Goal: Task Accomplishment & Management: Manage account settings

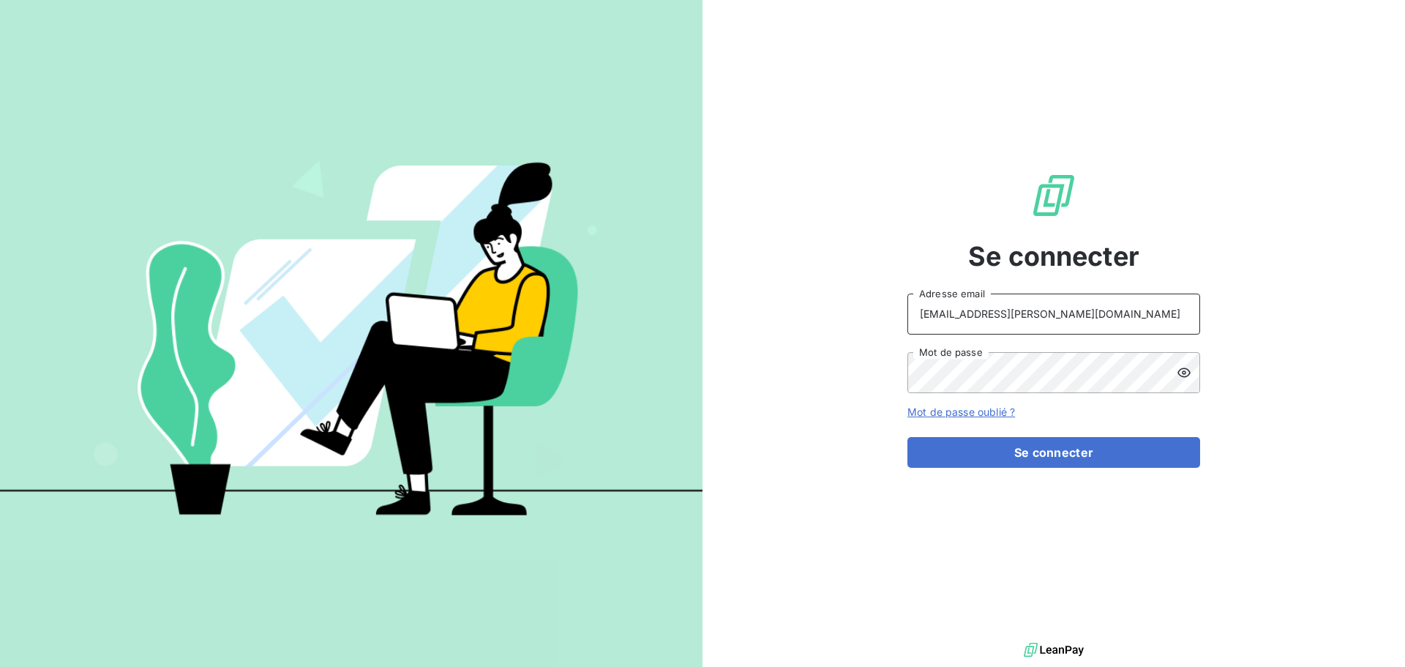
click at [1105, 318] on input "[EMAIL_ADDRESS][PERSON_NAME][DOMAIN_NAME]" at bounding box center [1053, 313] width 293 height 41
type input "[EMAIL_ADDRESS][PERSON_NAME][DOMAIN_NAME]"
click at [1106, 454] on button "Se connecter" at bounding box center [1053, 452] width 293 height 31
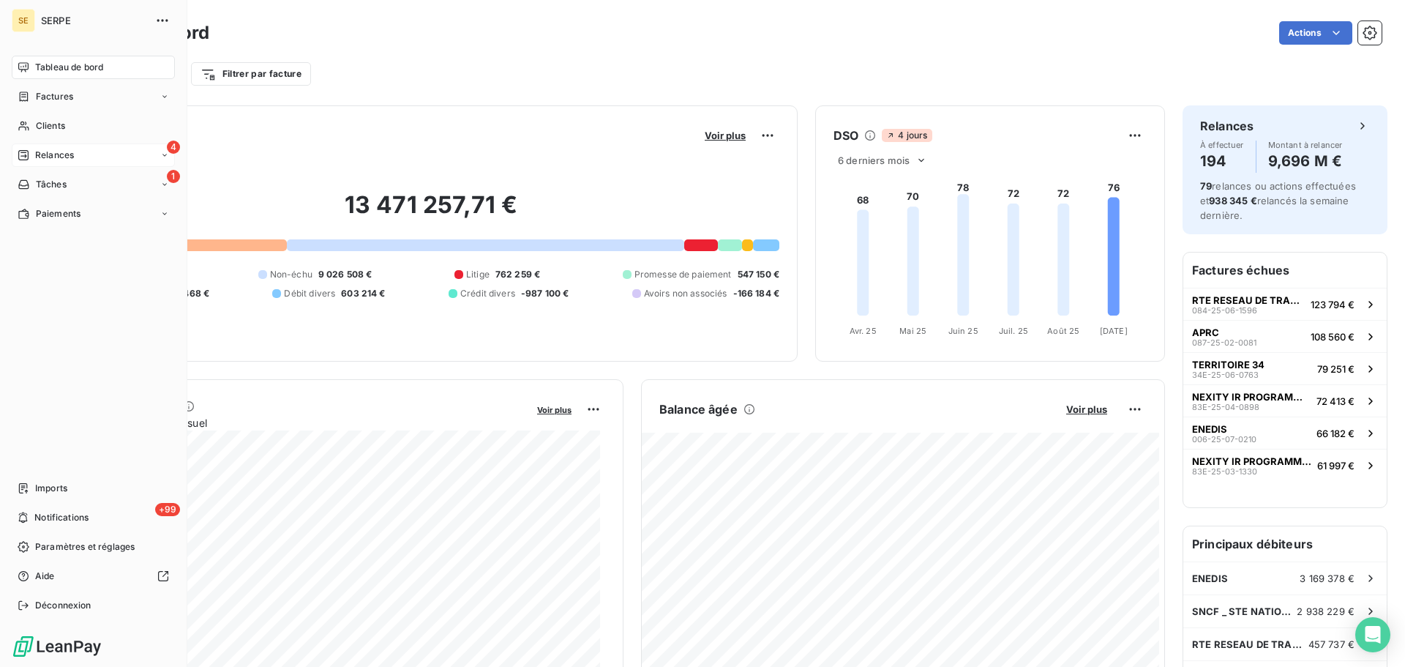
click at [36, 163] on div "4 Relances" at bounding box center [93, 154] width 163 height 23
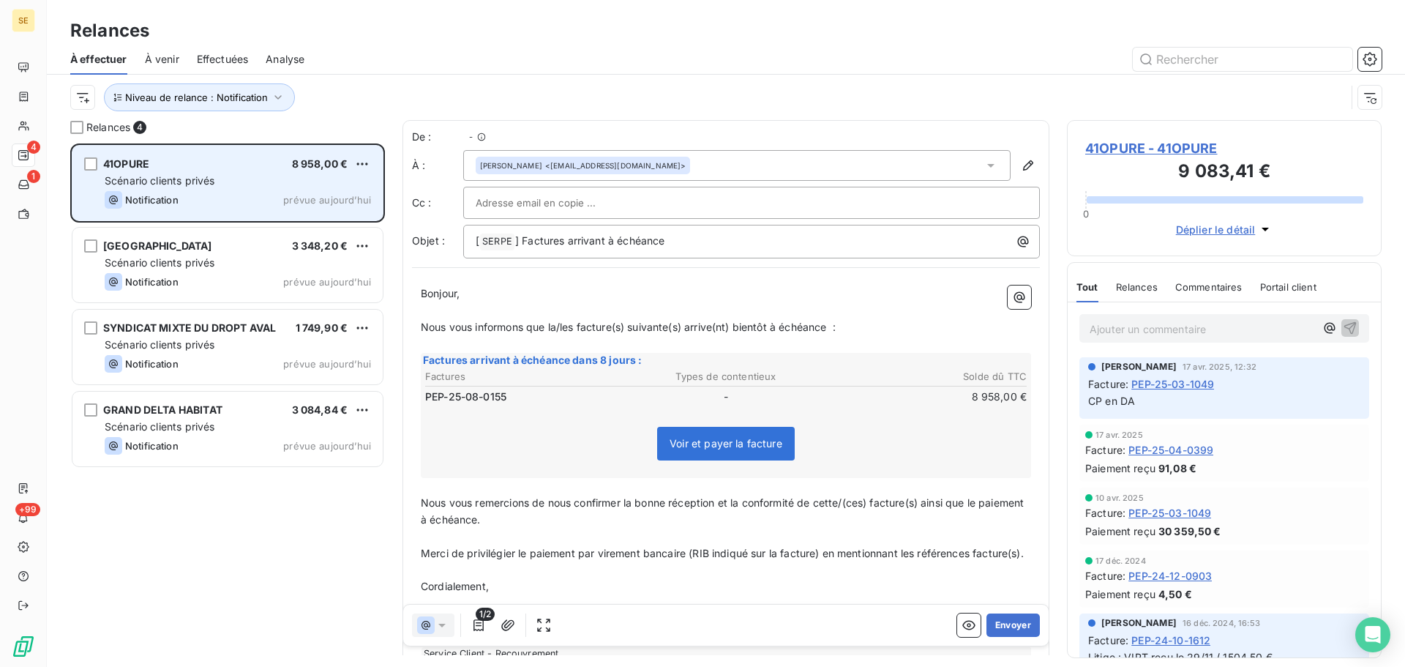
scroll to position [512, 304]
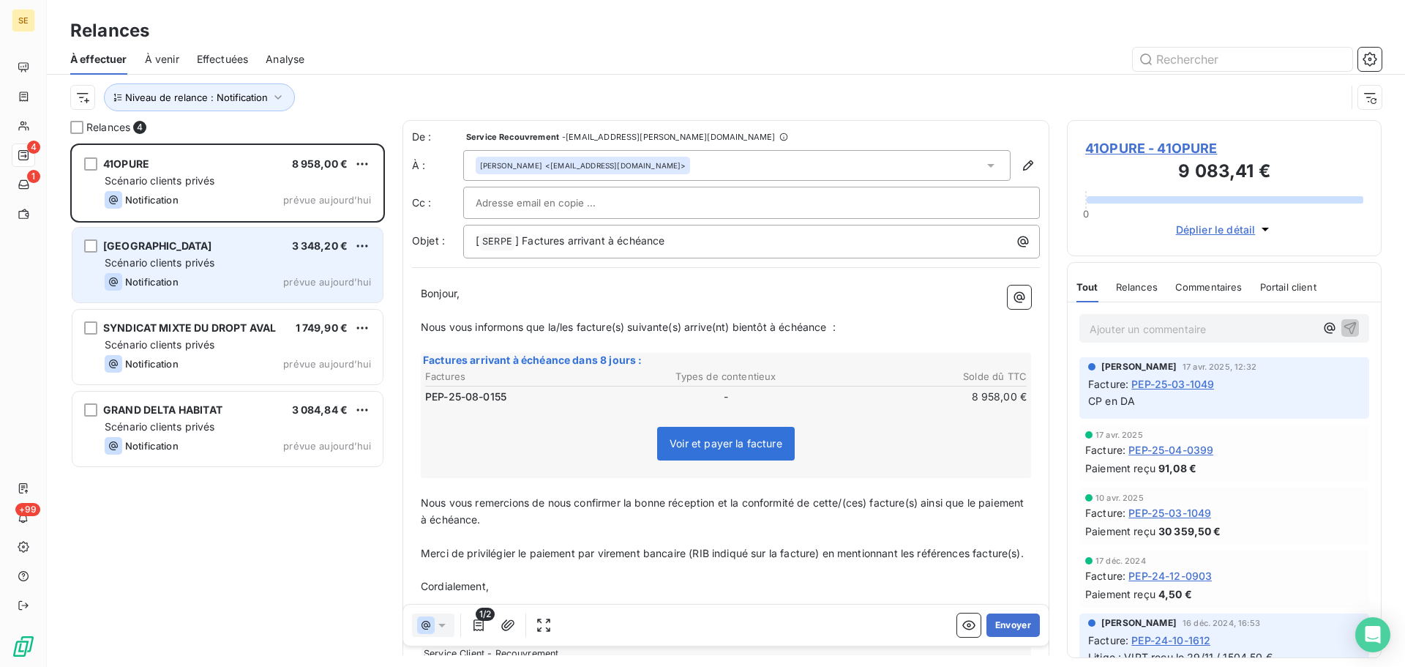
click at [222, 248] on div "[GEOGRAPHIC_DATA] 3 348,20 €" at bounding box center [238, 245] width 266 height 13
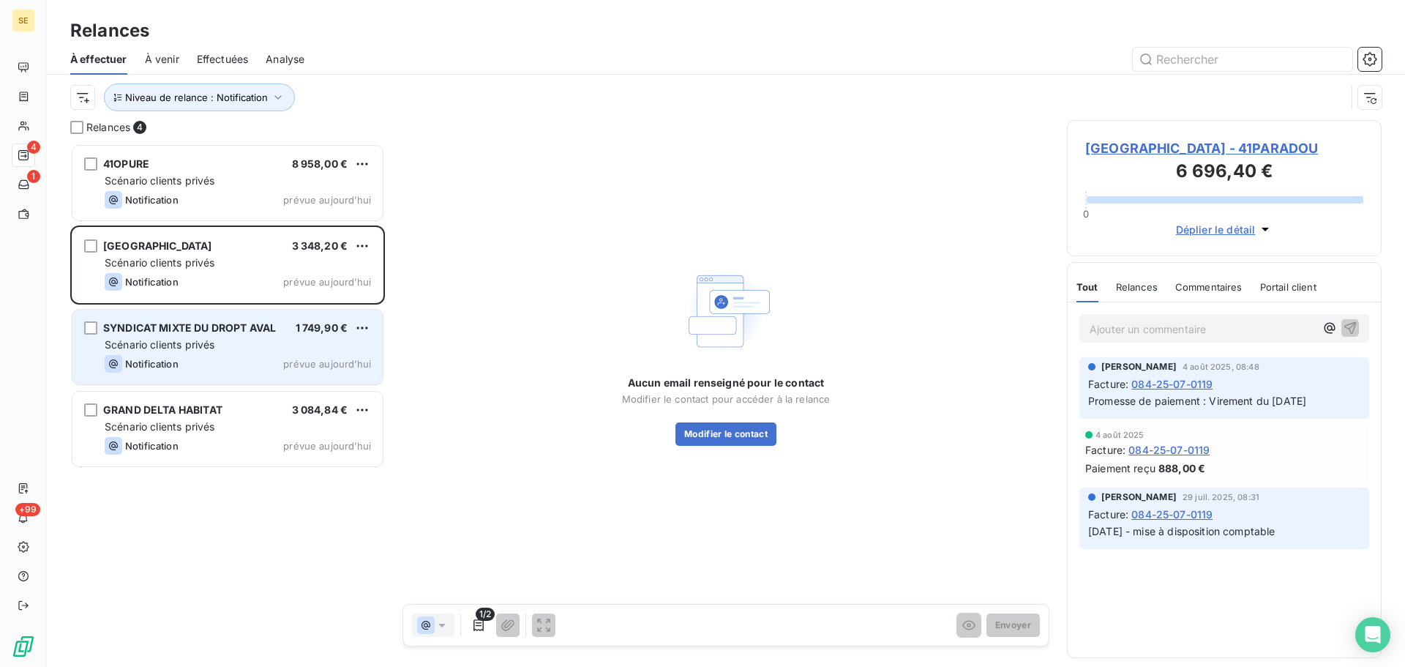
click at [233, 340] on div "Scénario clients privés" at bounding box center [238, 344] width 266 height 15
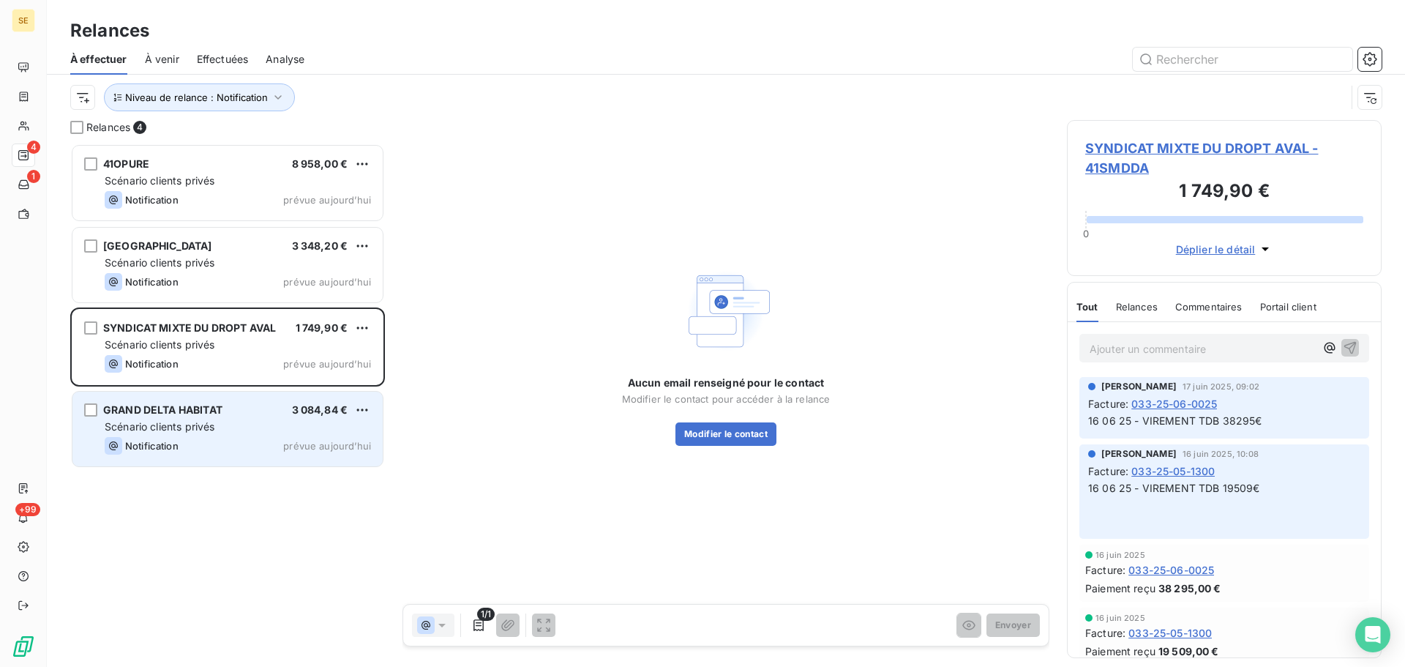
click at [232, 435] on div "GRAND DELTA HABITAT 3 084,84 € Scénario clients privés Notification prévue aujo…" at bounding box center [227, 428] width 310 height 75
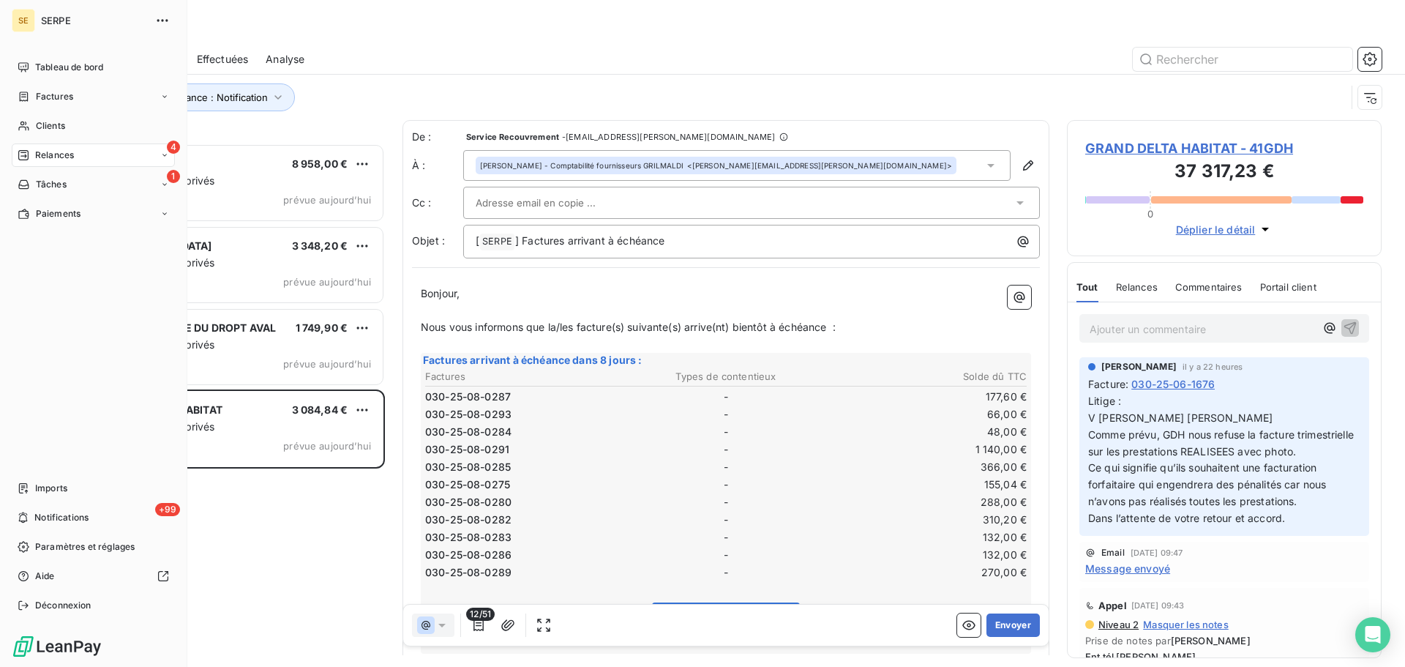
click at [45, 149] on span "Relances" at bounding box center [54, 155] width 39 height 13
click at [63, 132] on div "Clients" at bounding box center [93, 125] width 163 height 23
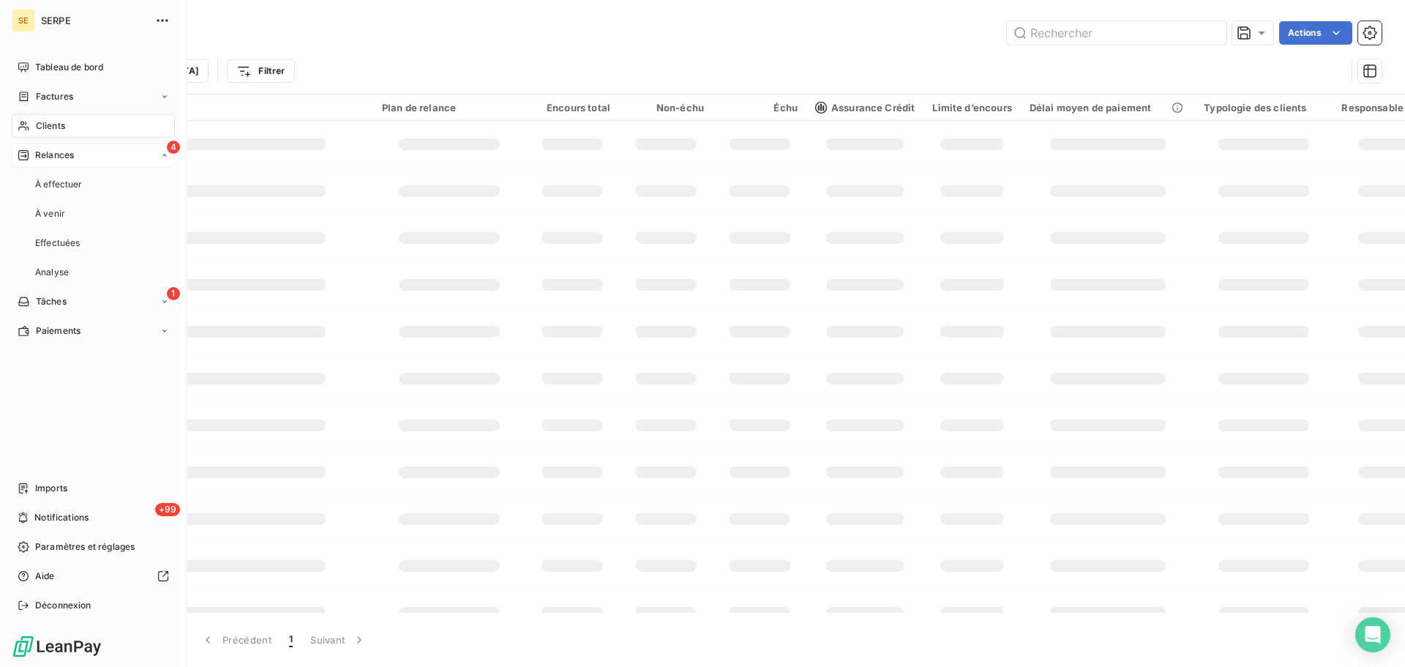
click at [131, 152] on div "4 Relances" at bounding box center [93, 154] width 163 height 23
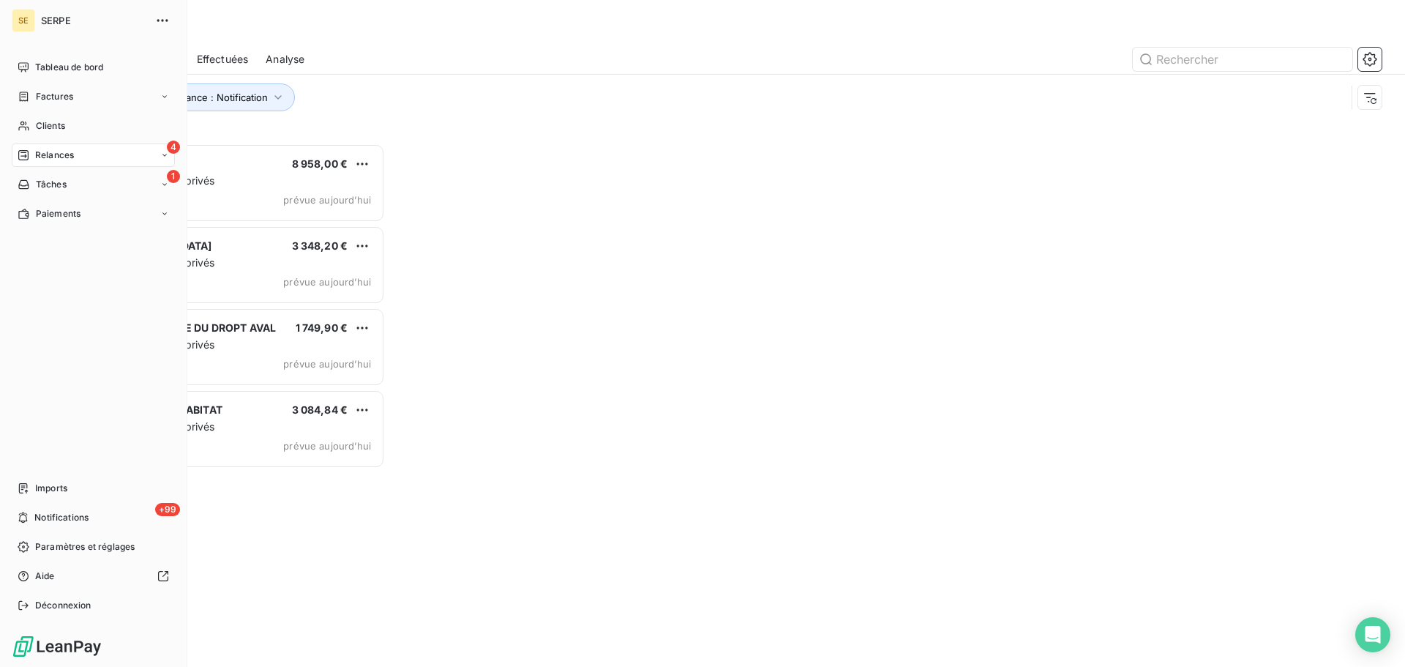
scroll to position [512, 304]
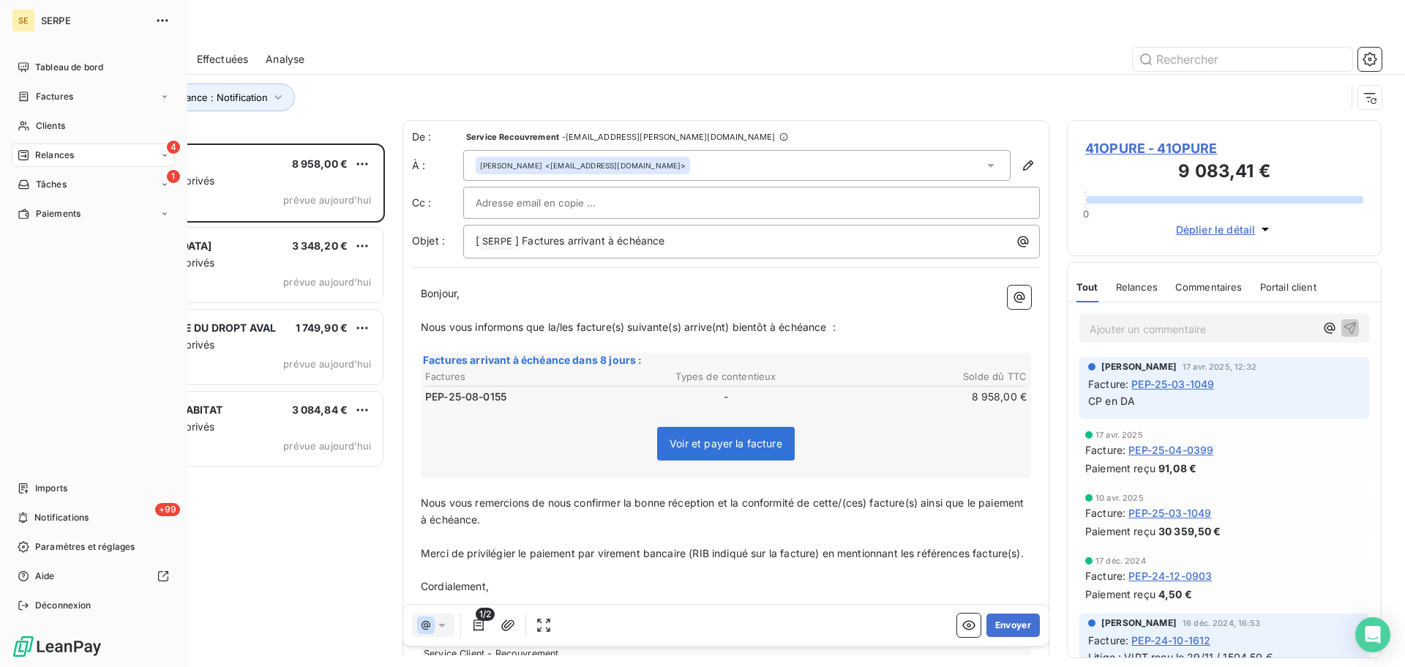
click at [26, 160] on icon at bounding box center [23, 155] width 10 height 10
click at [54, 120] on span "Clients" at bounding box center [50, 125] width 29 height 13
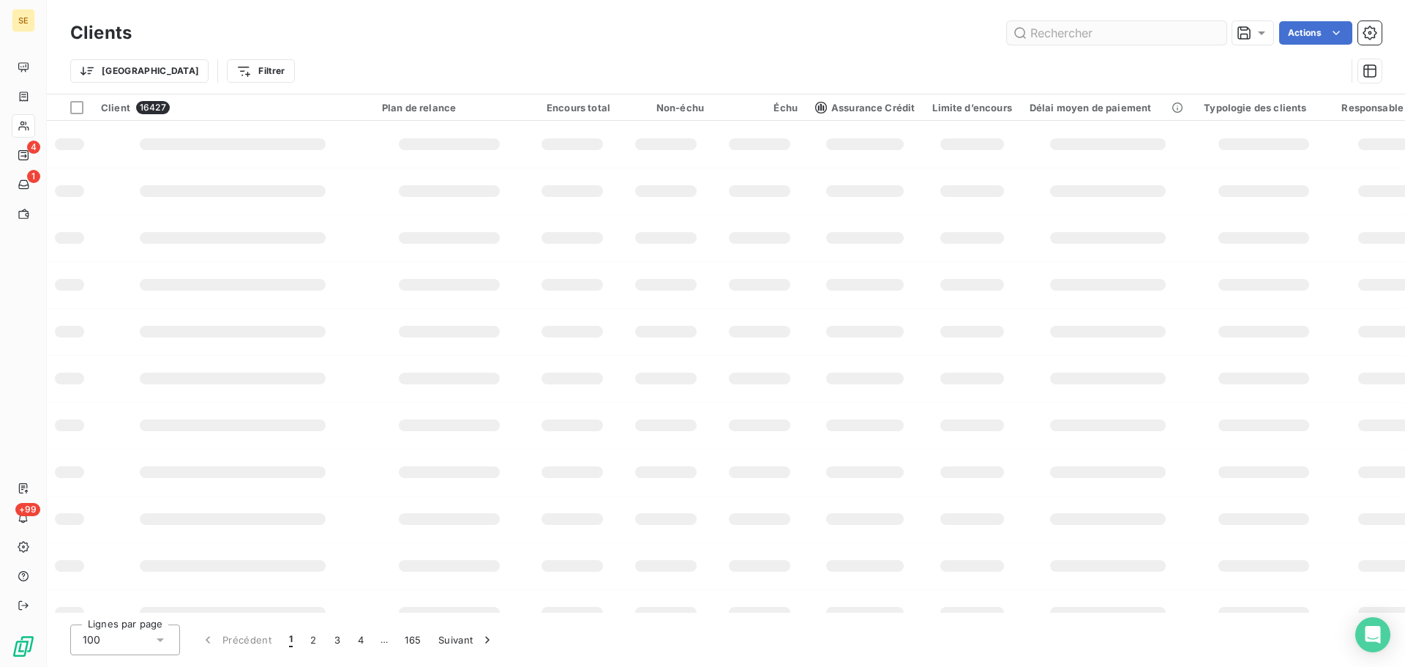
click at [1155, 33] on input "text" at bounding box center [1117, 32] width 220 height 23
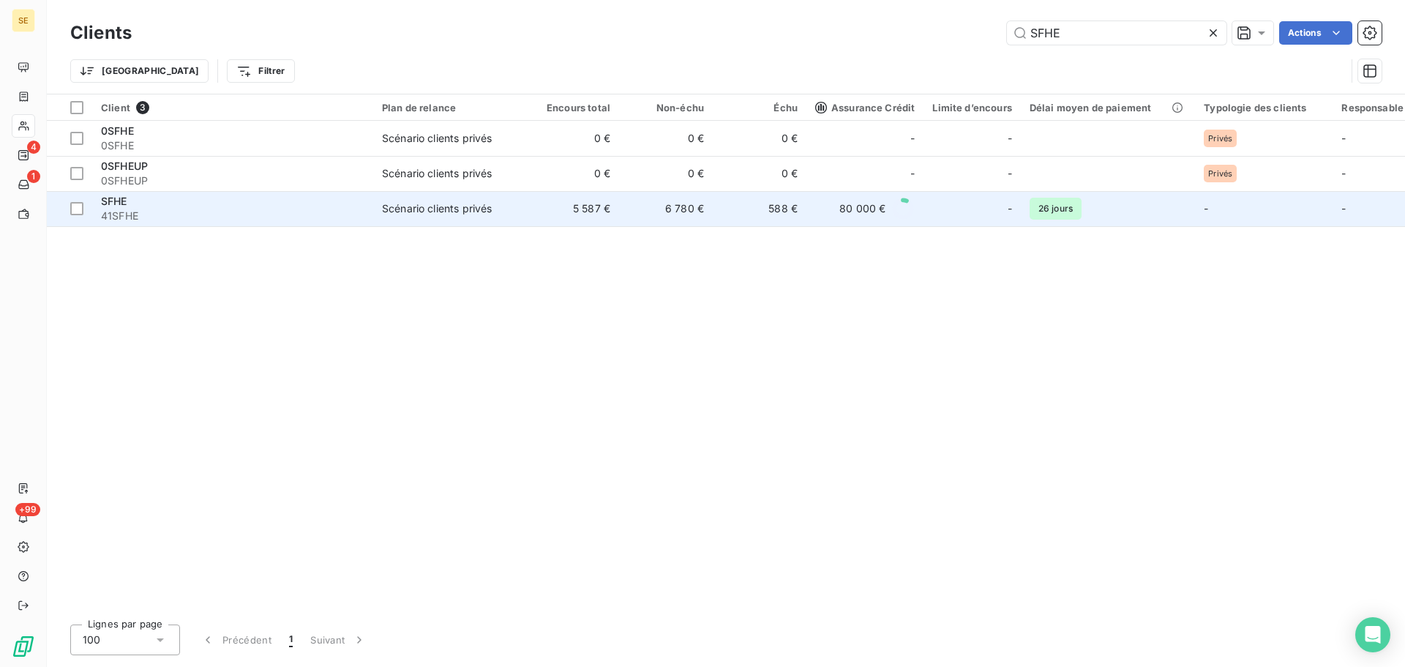
type input "SFHE"
click at [520, 202] on td "Scénario clients privés" at bounding box center [449, 208] width 152 height 35
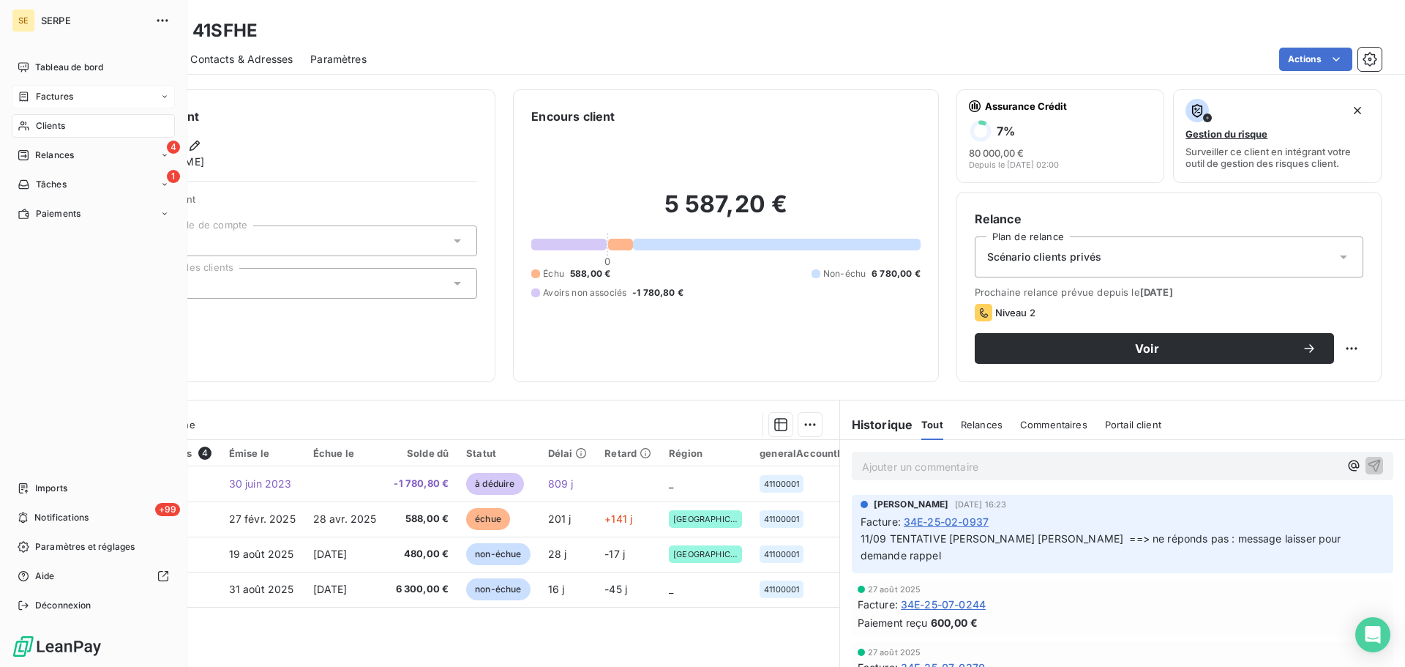
click at [51, 99] on span "Factures" at bounding box center [54, 96] width 37 height 13
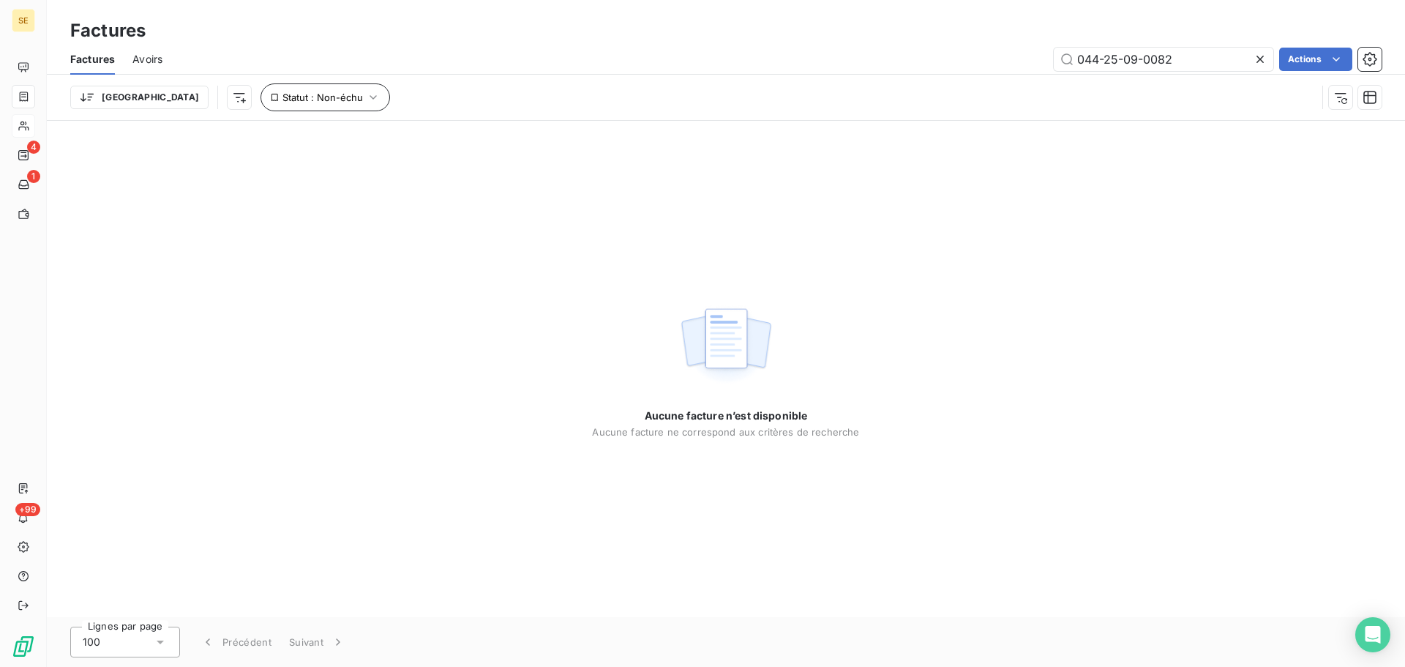
type input "044-25-09-0082"
click at [260, 89] on button "Statut : Non-échu" at bounding box center [325, 97] width 130 height 28
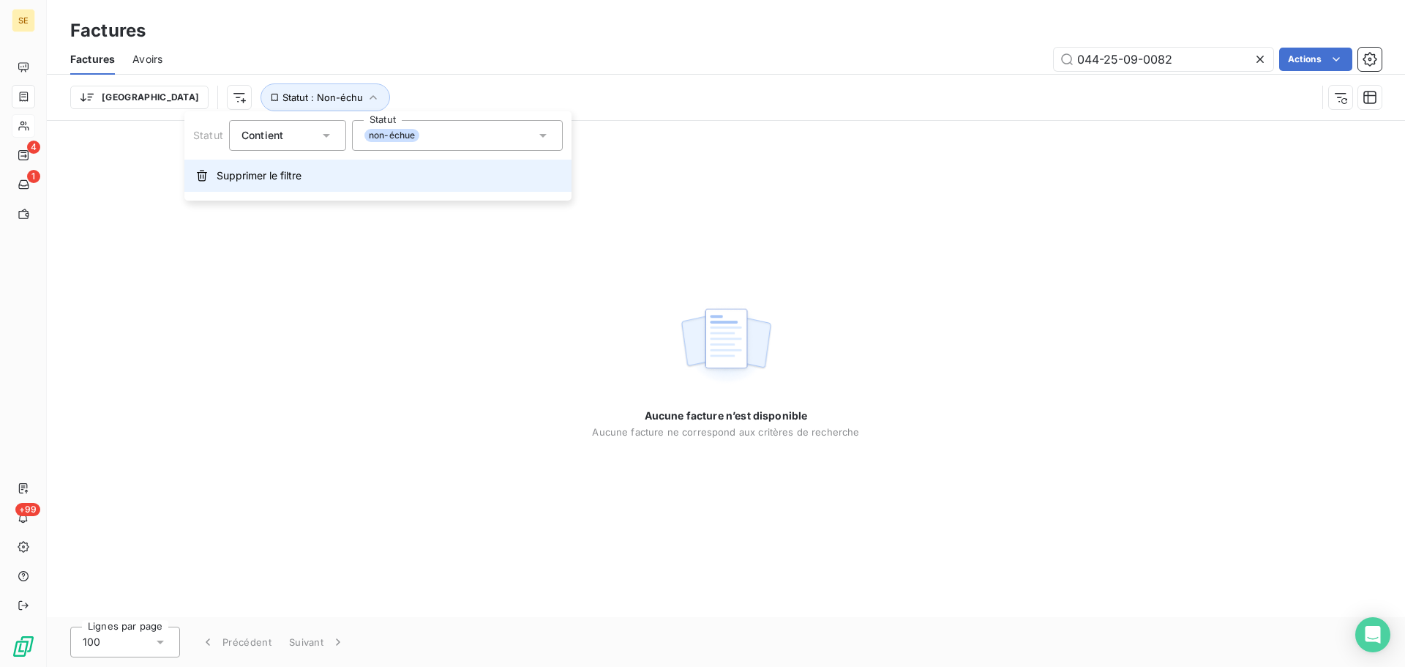
click at [277, 187] on button "Supprimer le filtre" at bounding box center [377, 176] width 387 height 32
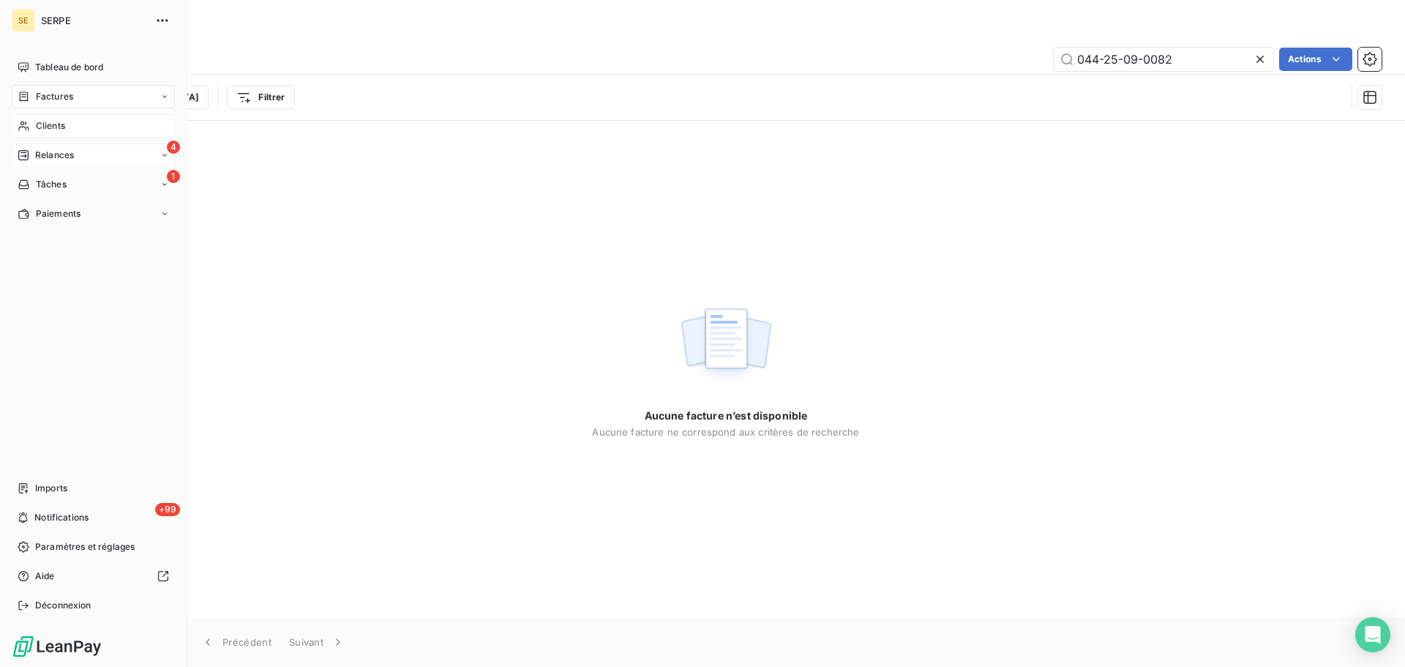
click at [37, 153] on span "Relances" at bounding box center [54, 155] width 39 height 13
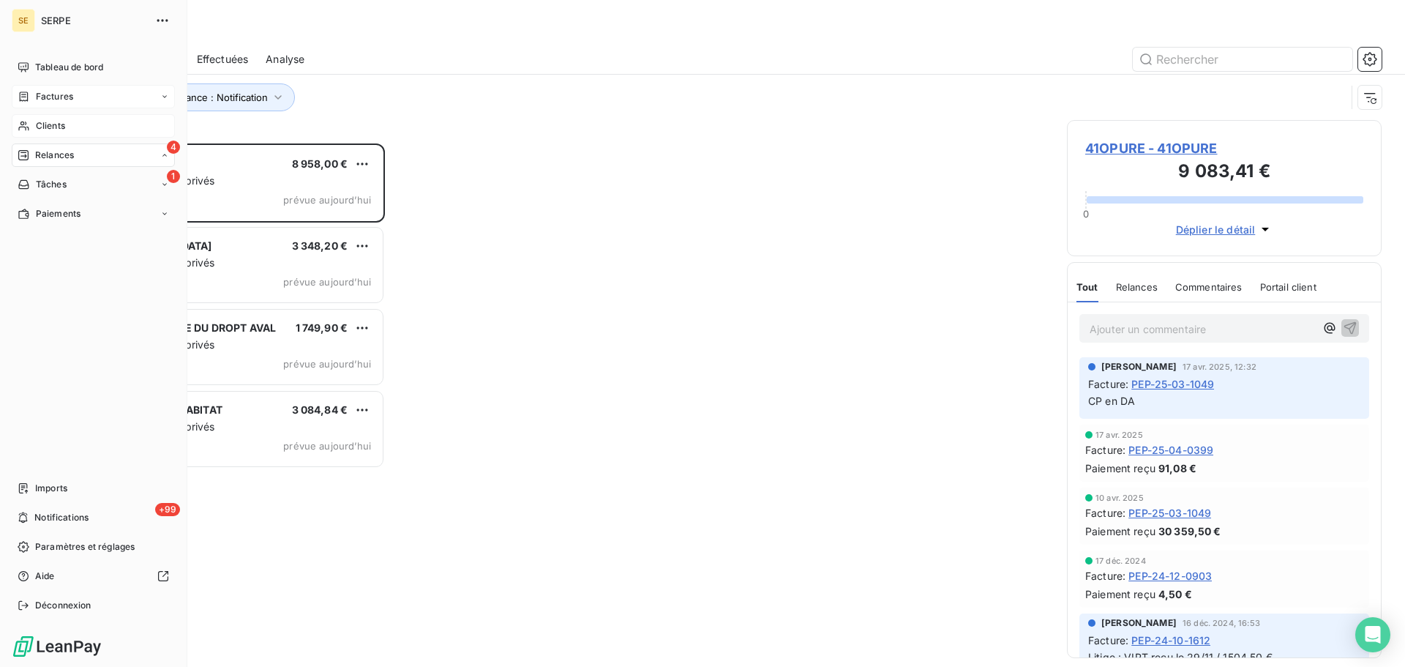
scroll to position [512, 304]
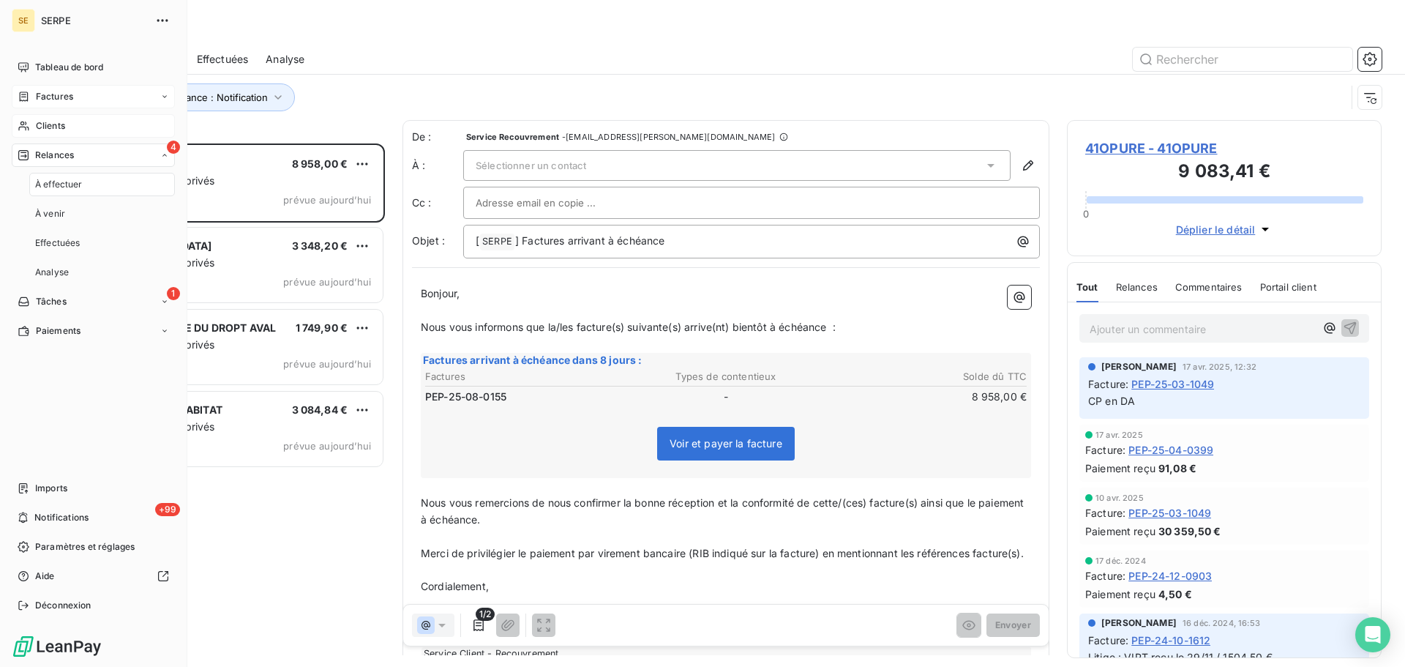
click at [48, 130] on span "Clients" at bounding box center [50, 125] width 29 height 13
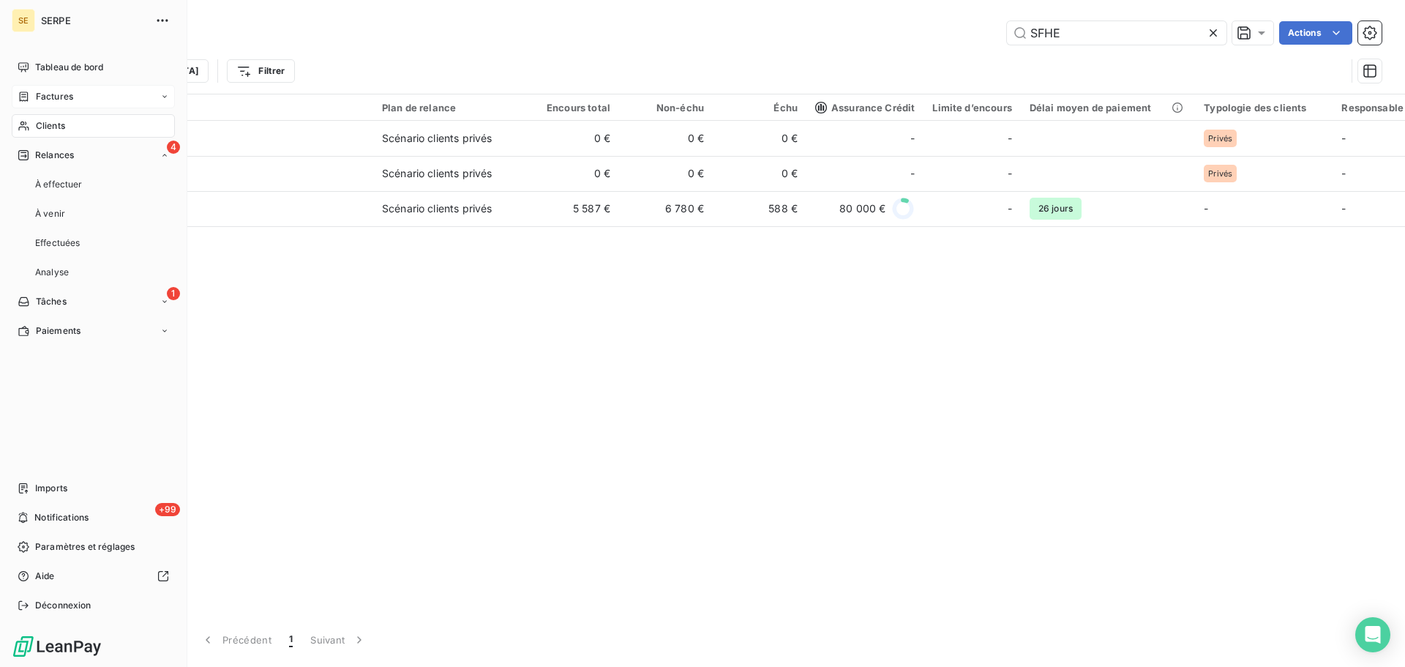
click at [57, 100] on span "Factures" at bounding box center [54, 96] width 37 height 13
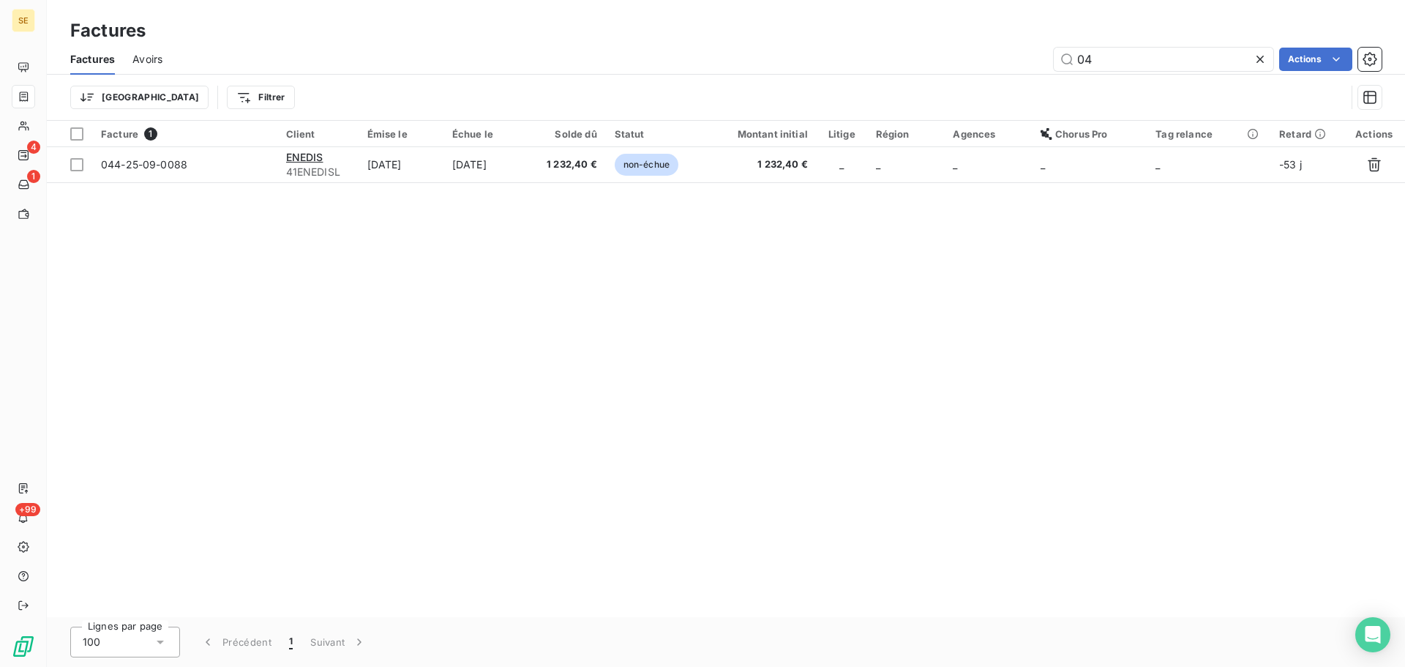
type input "0"
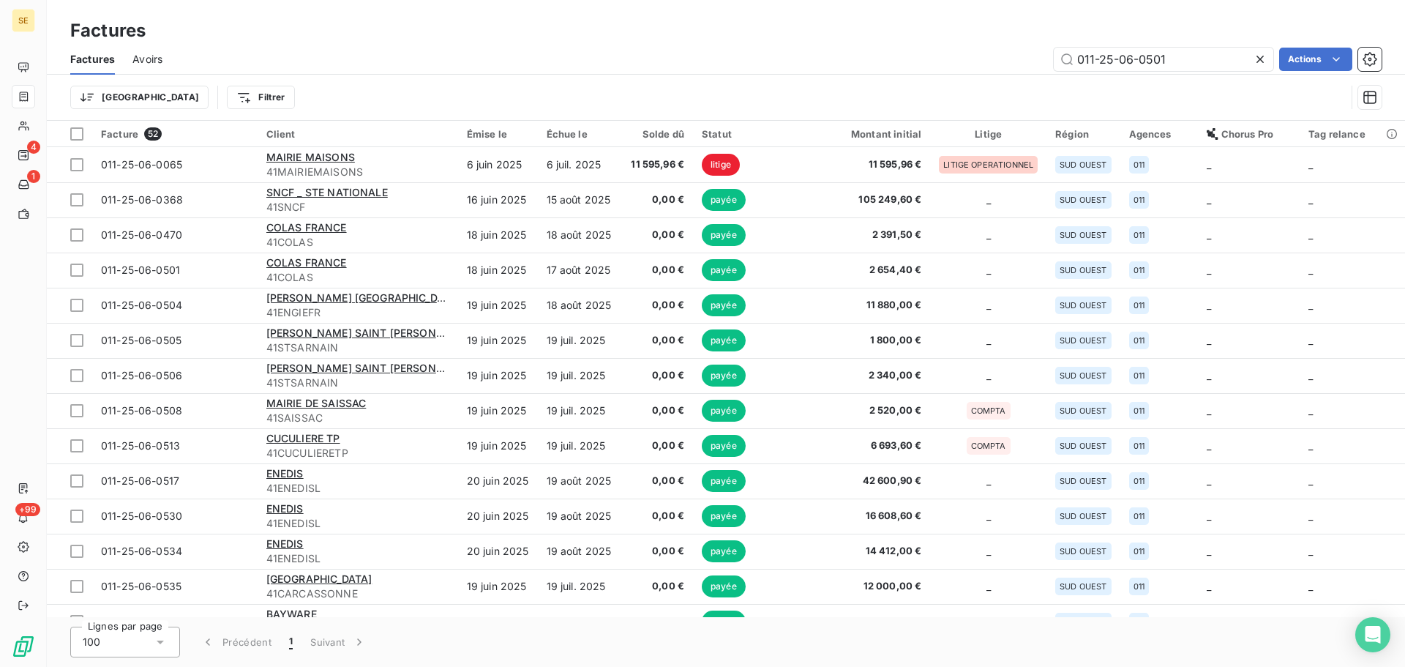
type input "011-25-06-0501"
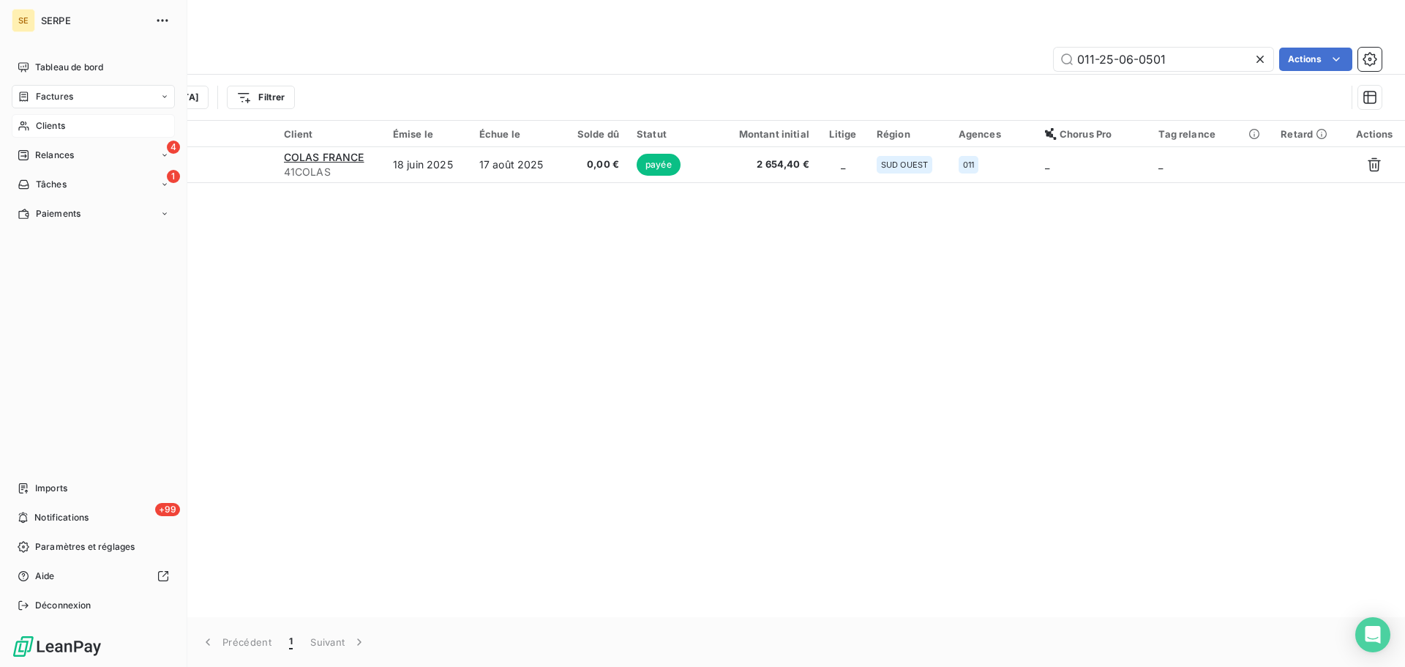
click at [42, 132] on span "Clients" at bounding box center [50, 125] width 29 height 13
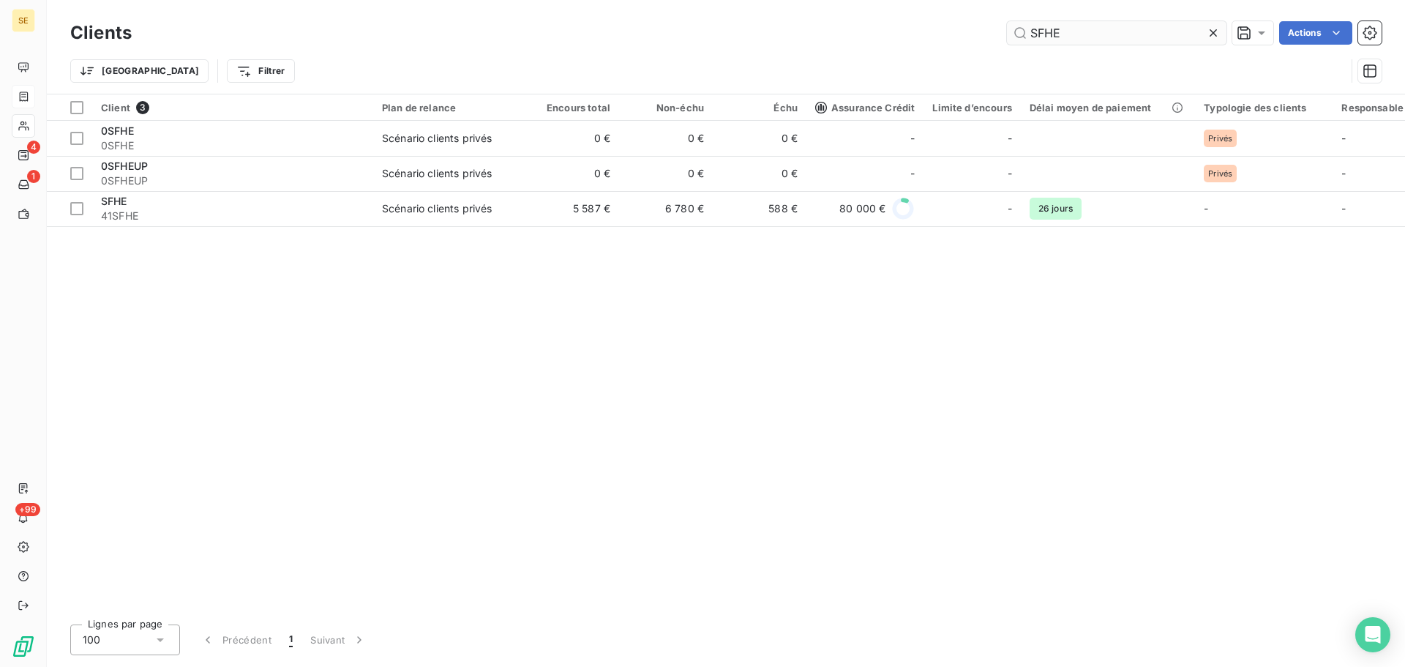
click at [1102, 37] on input "SFHE" at bounding box center [1117, 32] width 220 height 23
click at [1101, 37] on input "SFHE" at bounding box center [1117, 32] width 220 height 23
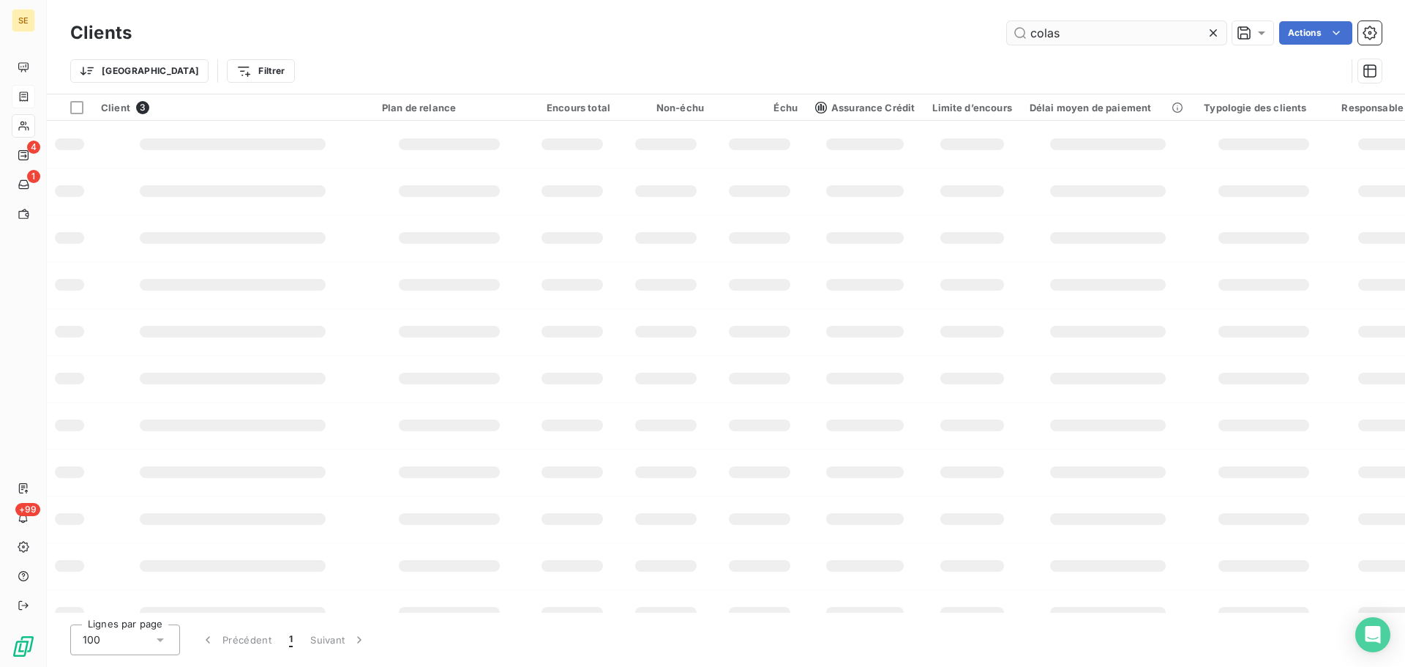
type input "colas"
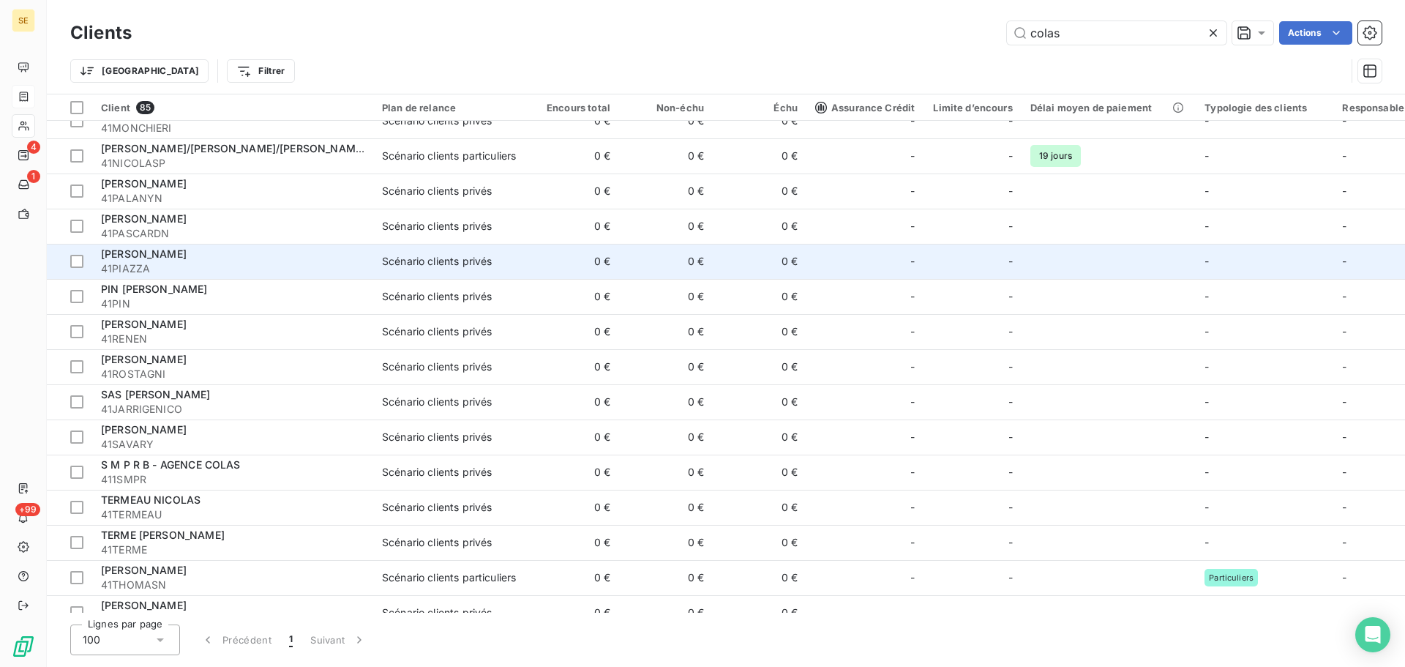
scroll to position [2500, 0]
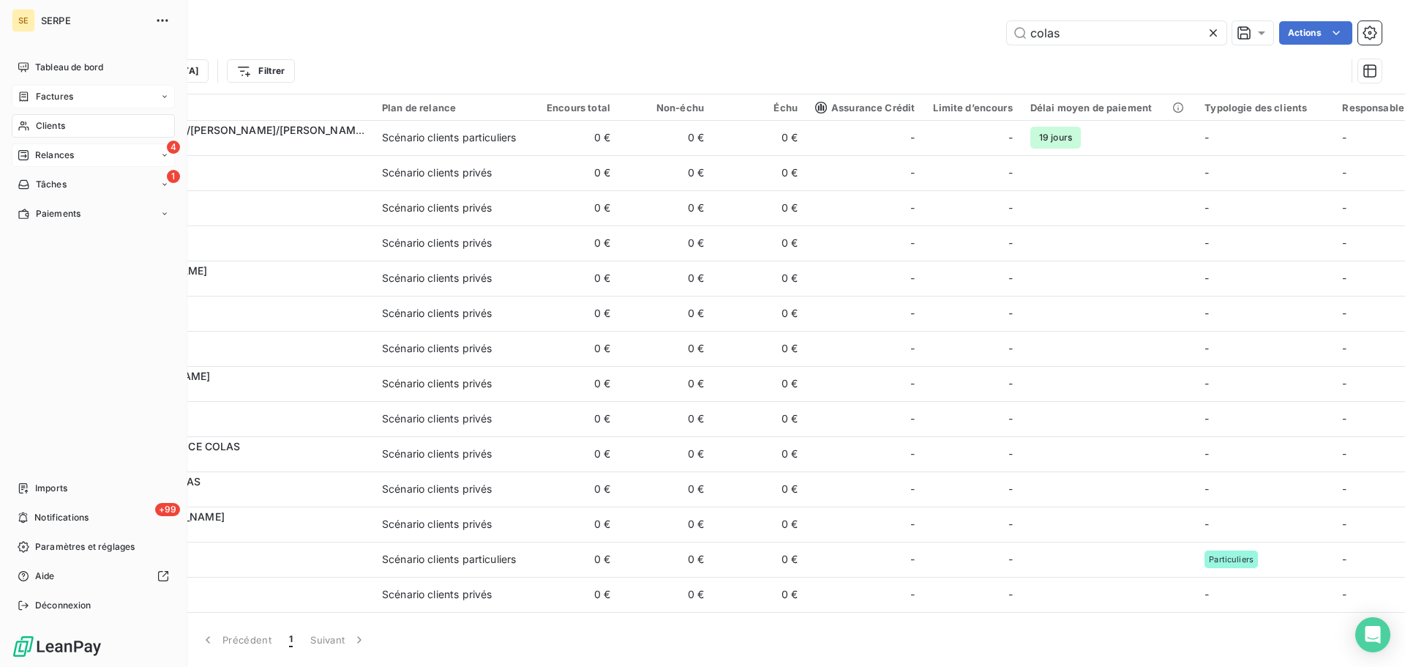
click at [34, 154] on div "Relances" at bounding box center [46, 155] width 56 height 13
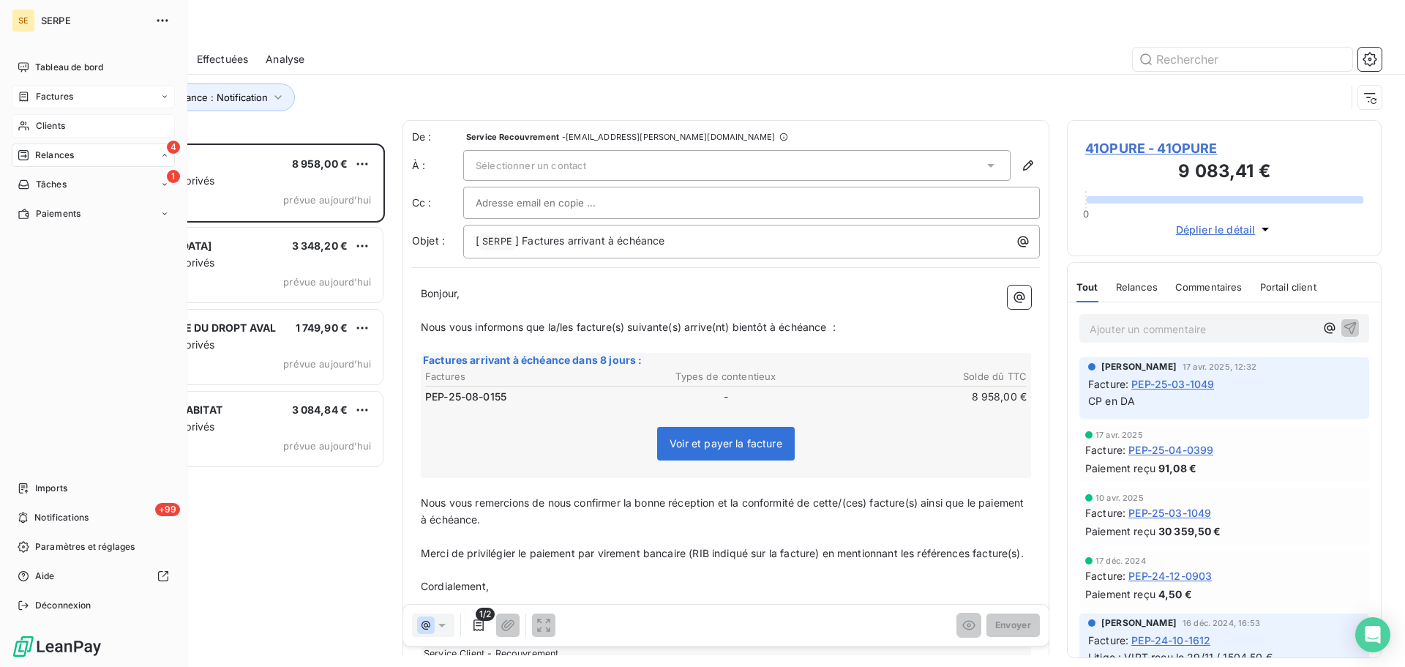
scroll to position [512, 304]
click at [49, 130] on span "Clients" at bounding box center [50, 125] width 29 height 13
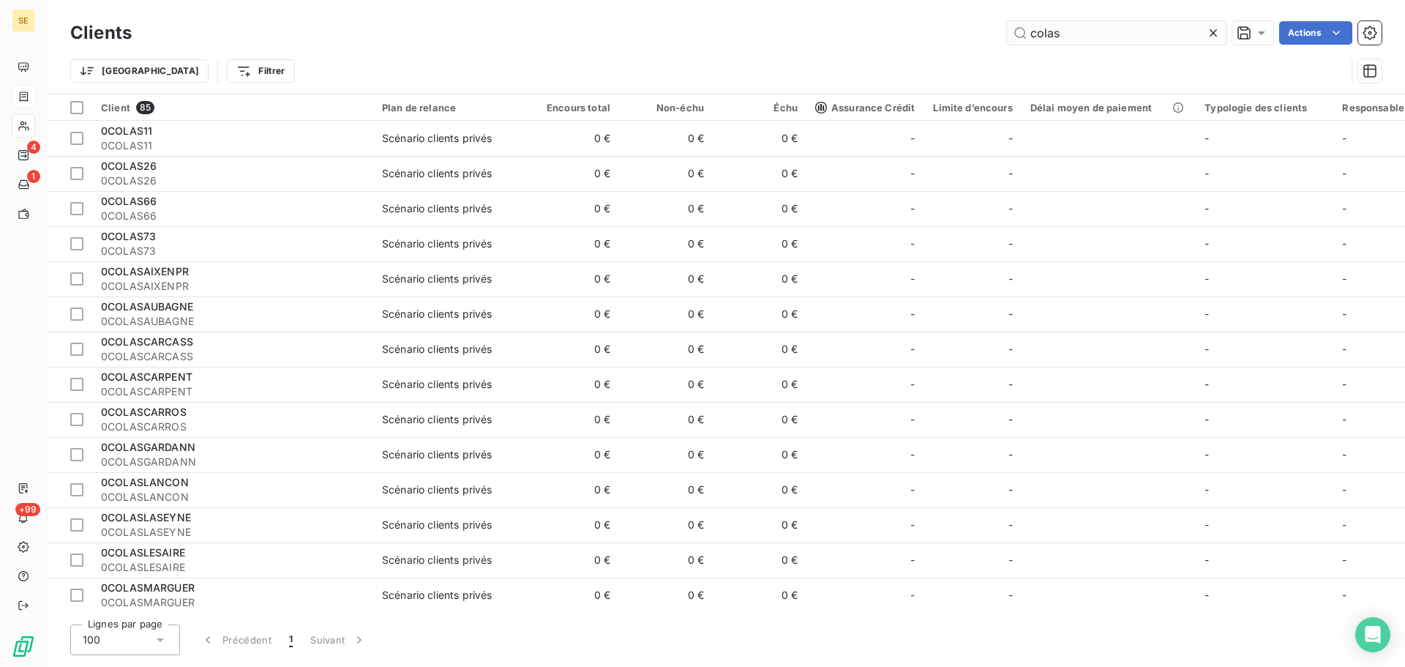
click at [1131, 35] on input "colas" at bounding box center [1117, 32] width 220 height 23
type input "4"
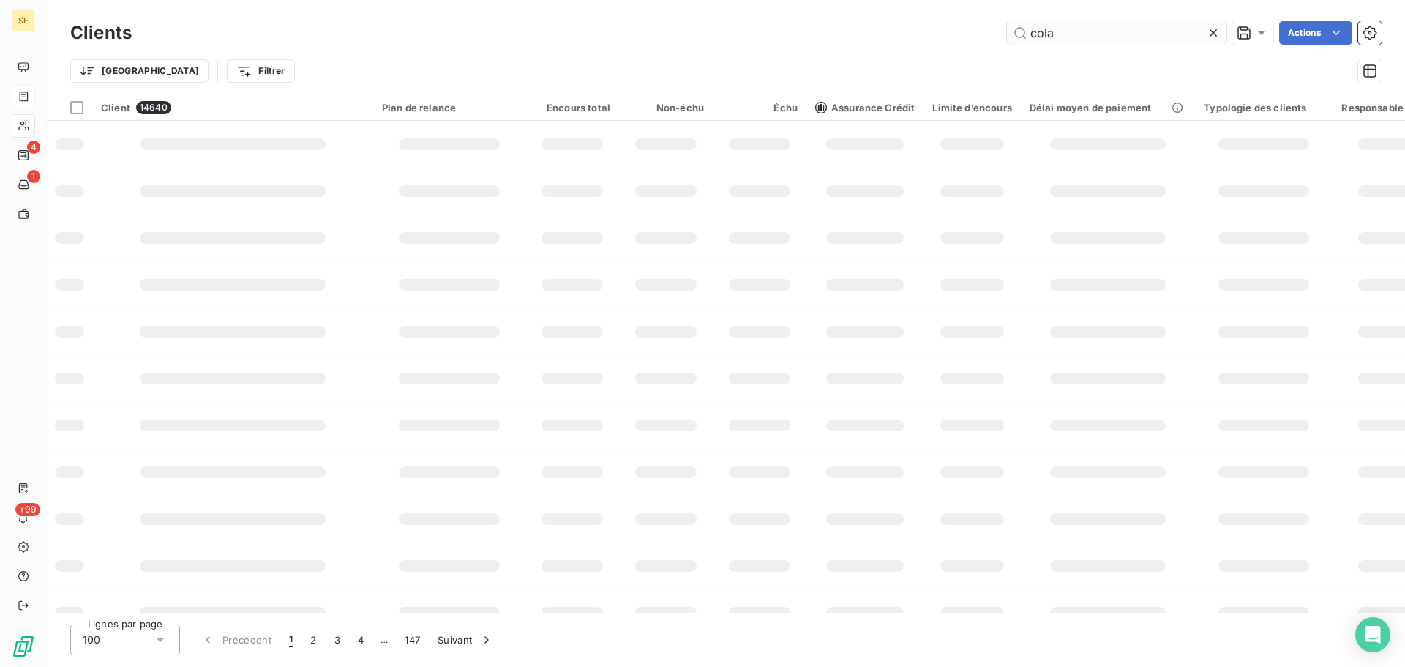
type input "colas"
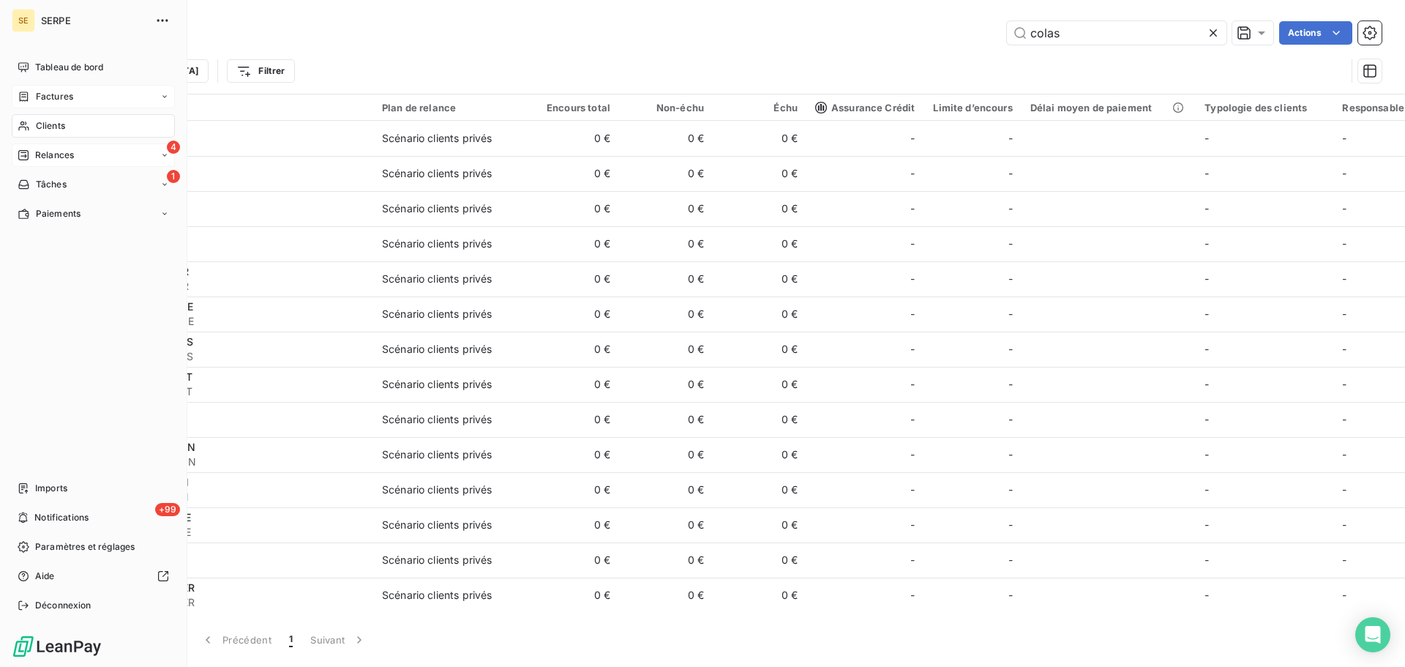
click at [59, 151] on span "Relances" at bounding box center [54, 155] width 39 height 13
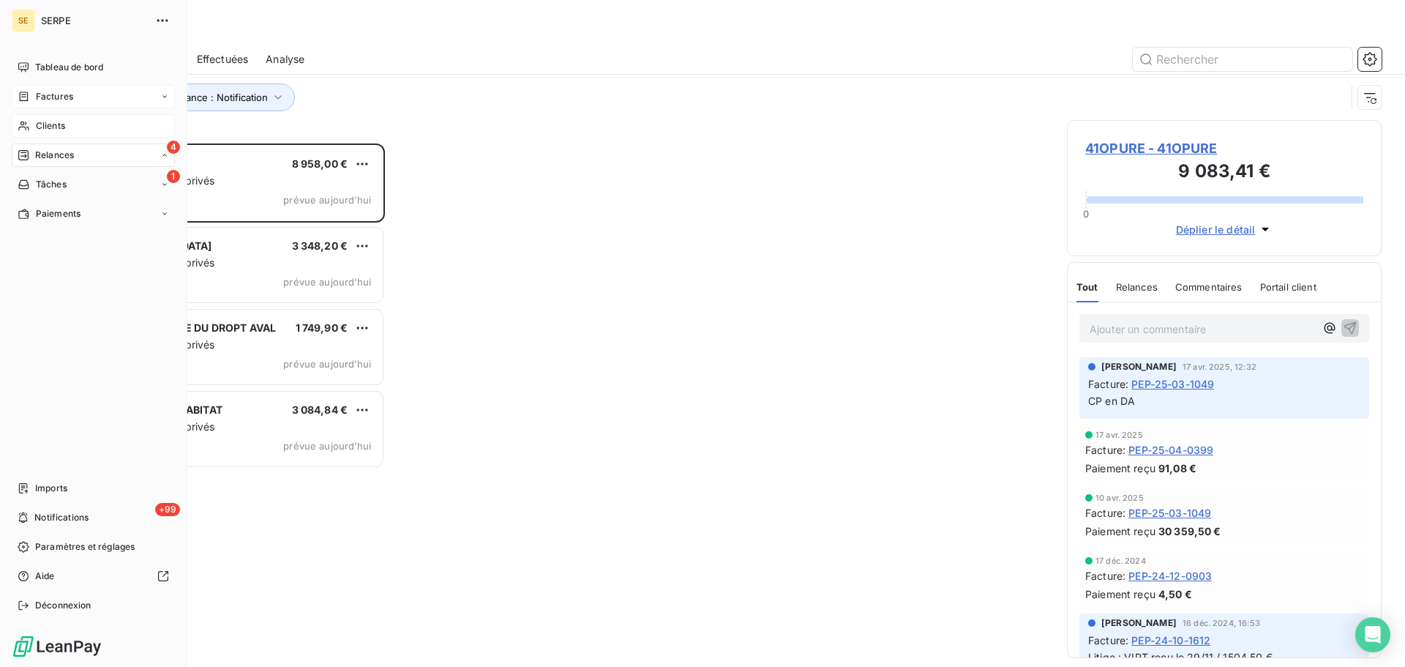
scroll to position [512, 304]
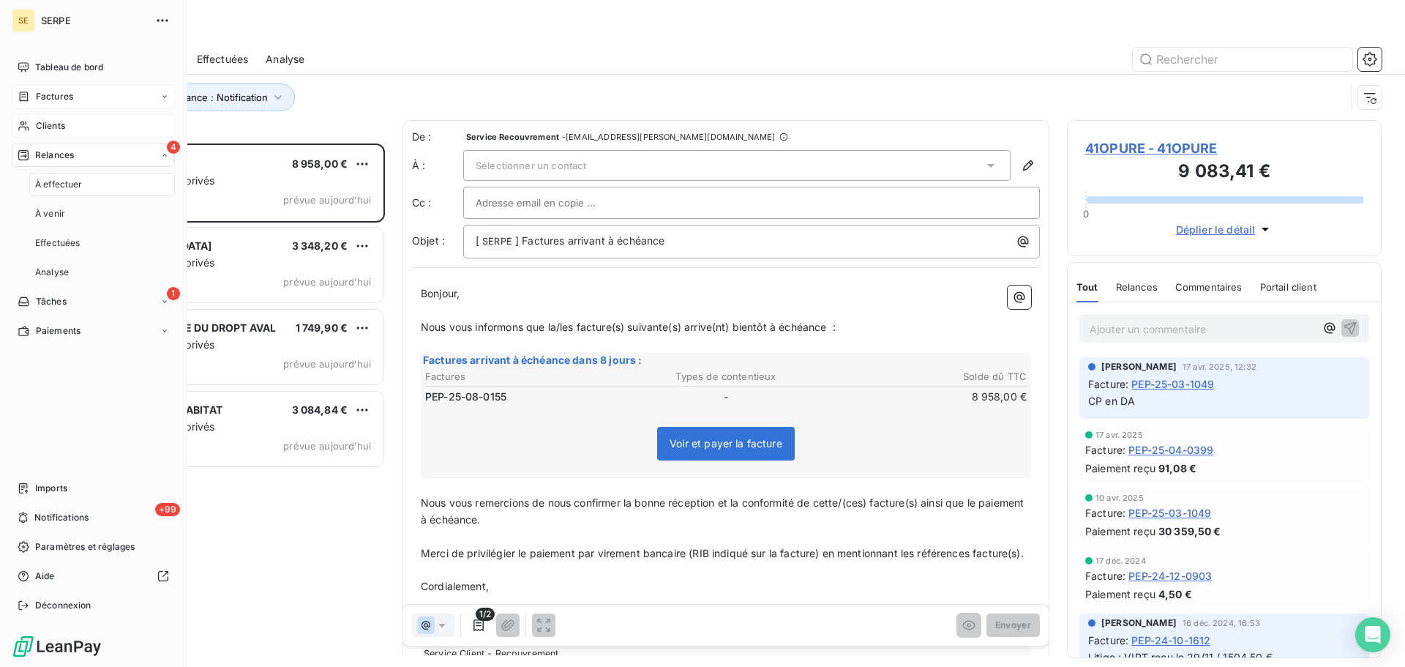
click at [66, 127] on div "Clients" at bounding box center [93, 125] width 163 height 23
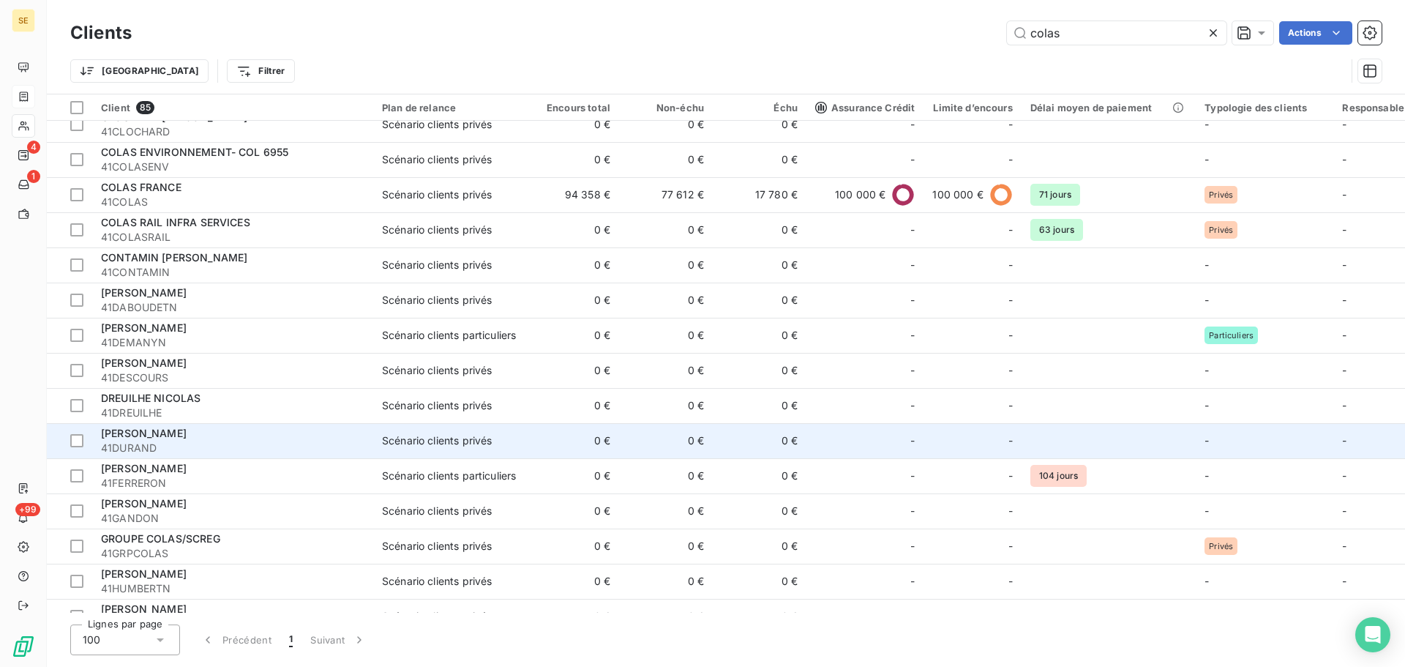
scroll to position [1366, 0]
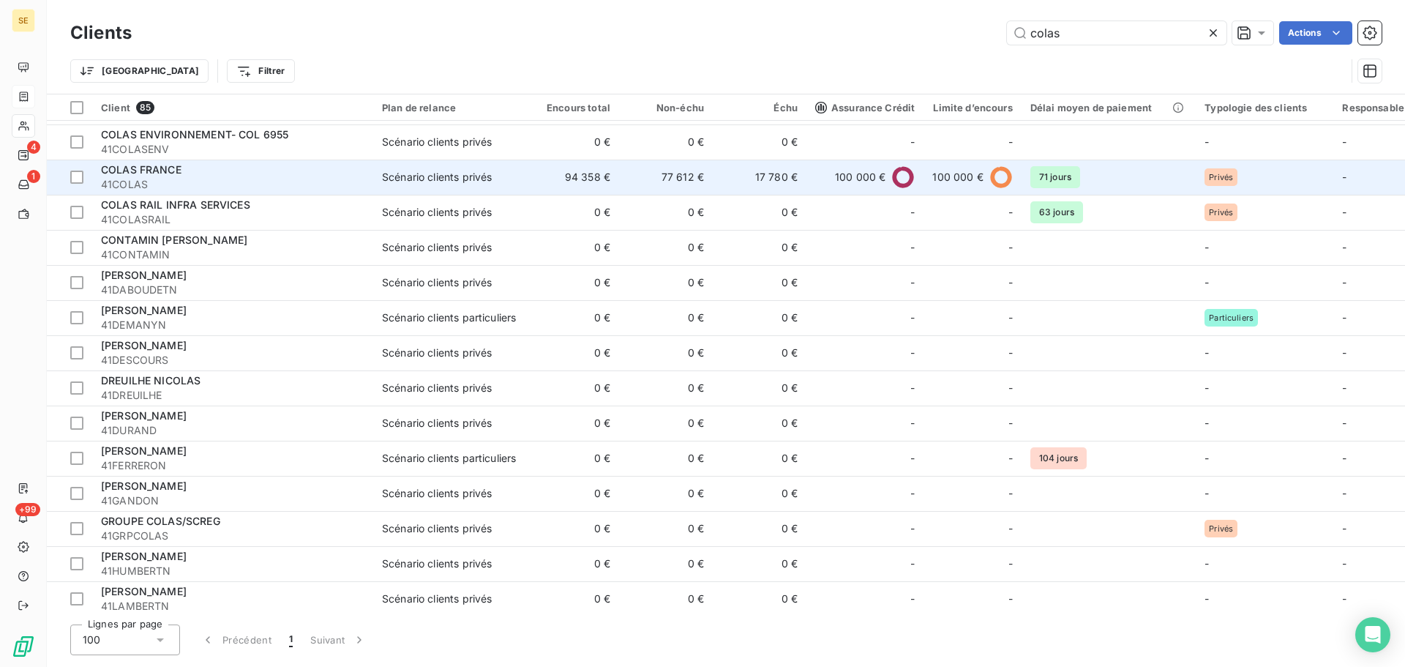
click at [315, 181] on span "41COLAS" at bounding box center [232, 184] width 263 height 15
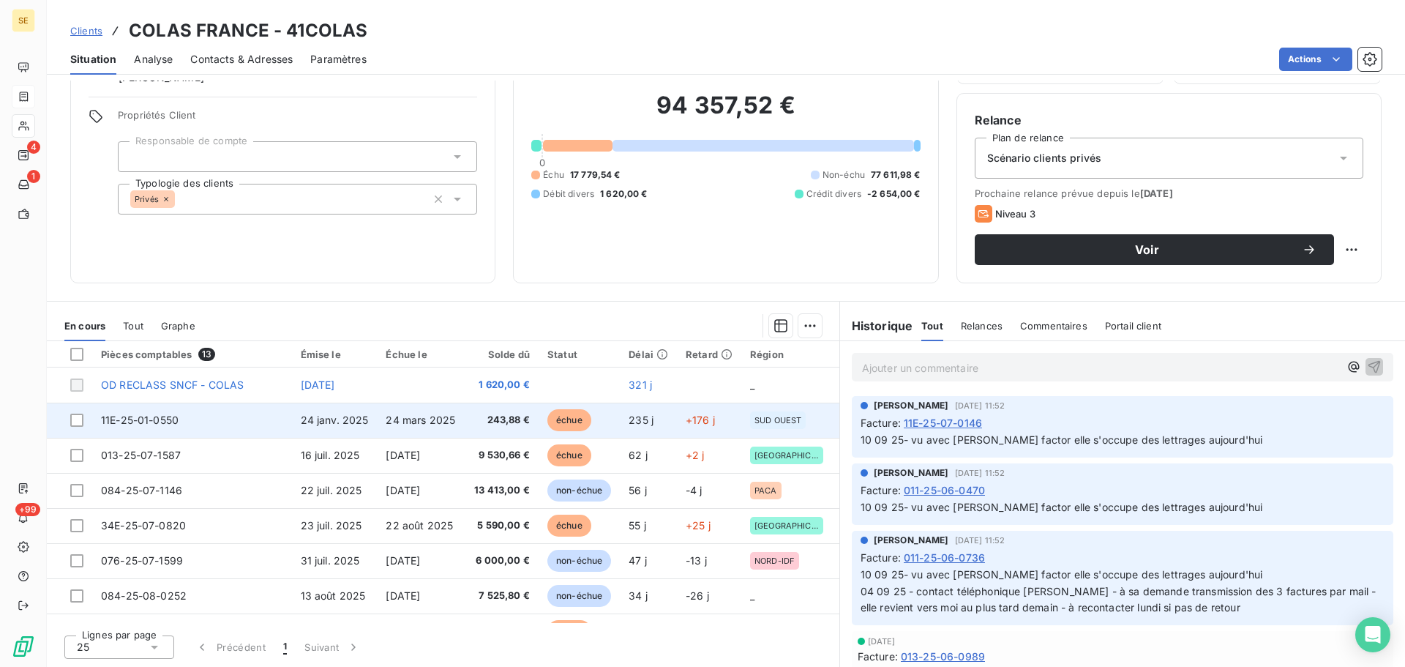
click at [339, 424] on span "24 janv. 2025" at bounding box center [335, 419] width 68 height 12
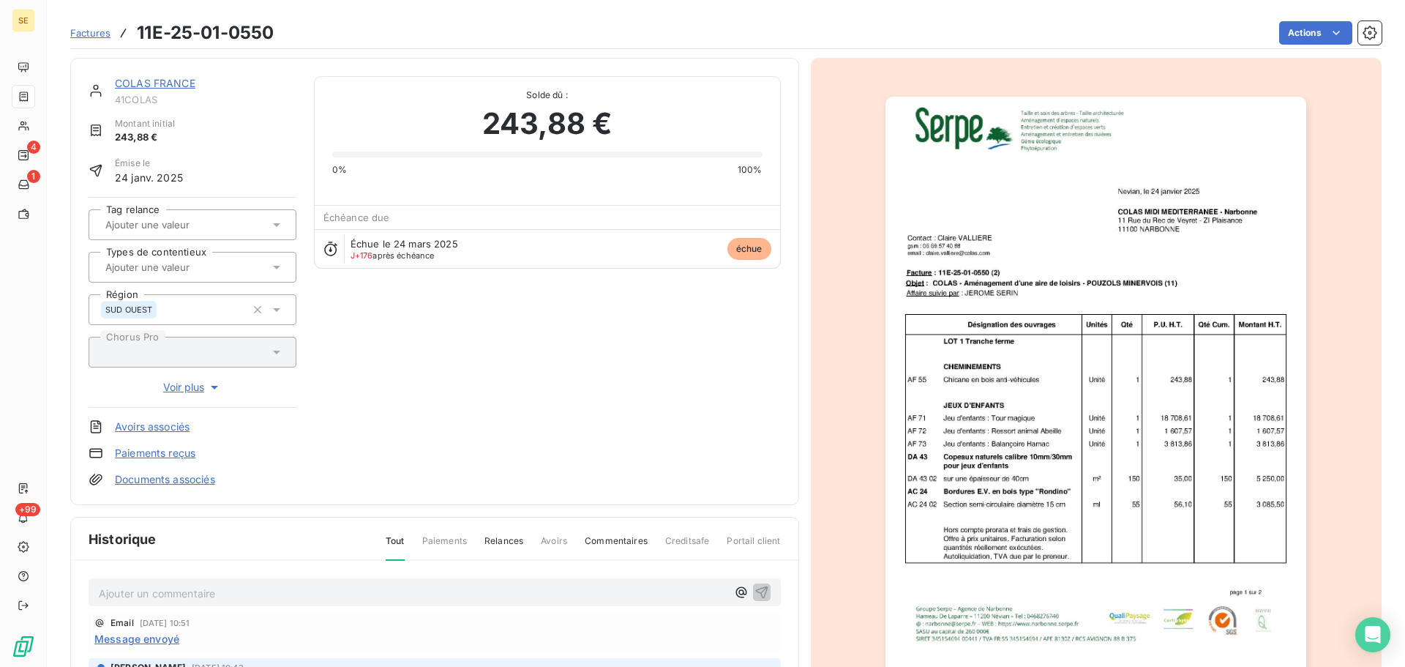
scroll to position [214, 0]
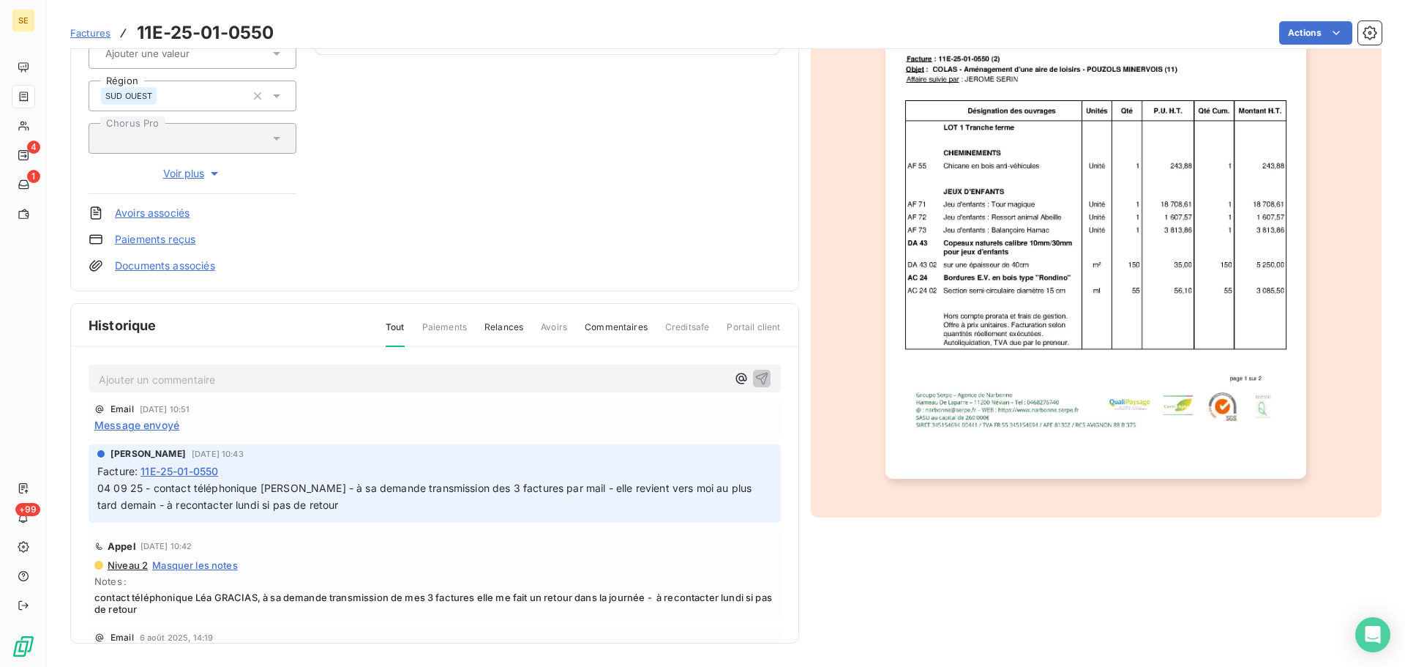
click at [1136, 289] on img "button" at bounding box center [1095, 181] width 421 height 596
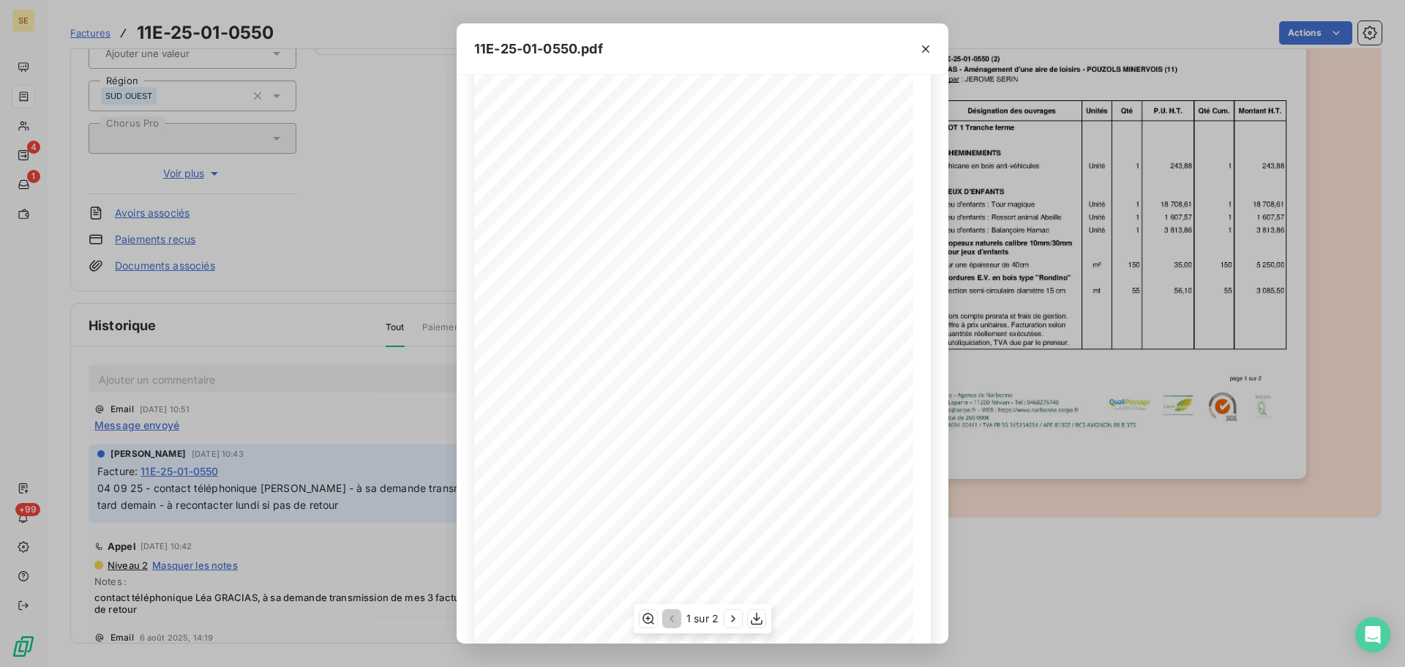
scroll to position [87, 0]
click at [736, 623] on icon "button" at bounding box center [733, 618] width 15 height 15
click at [920, 53] on icon "button" at bounding box center [925, 49] width 15 height 15
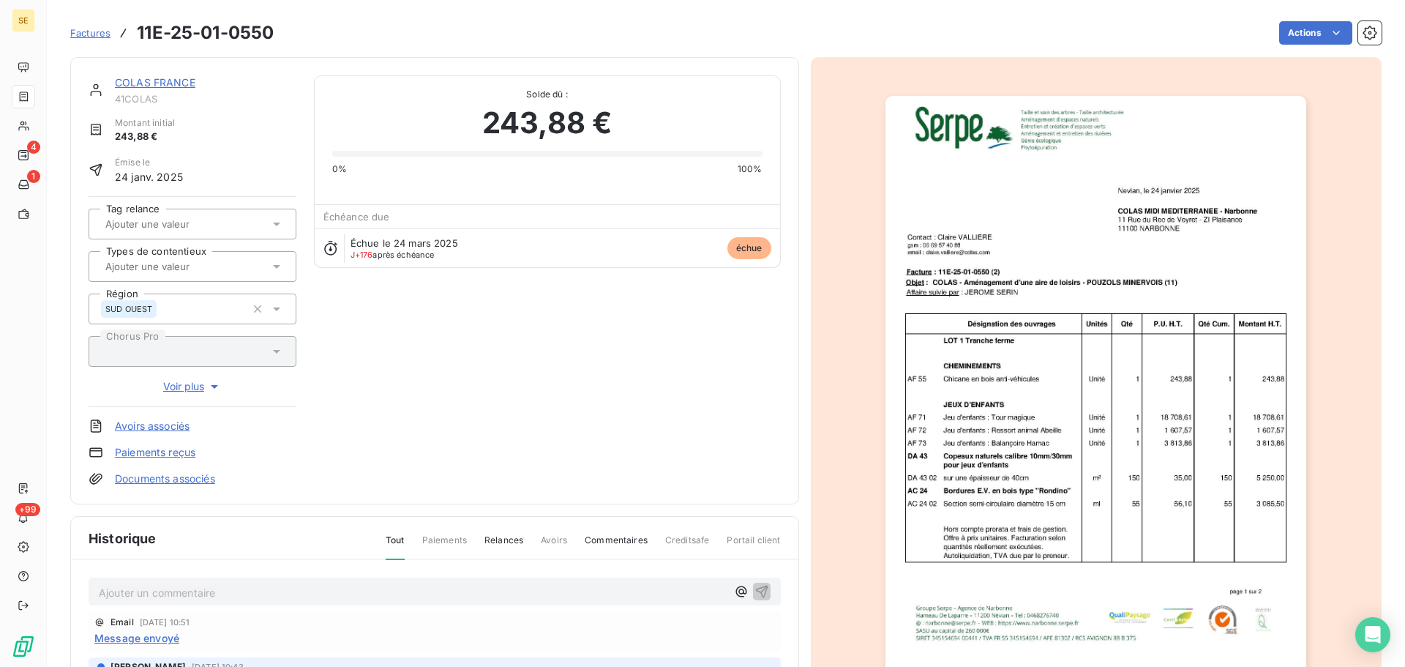
click at [173, 83] on link "COLAS FRANCE" at bounding box center [155, 82] width 80 height 12
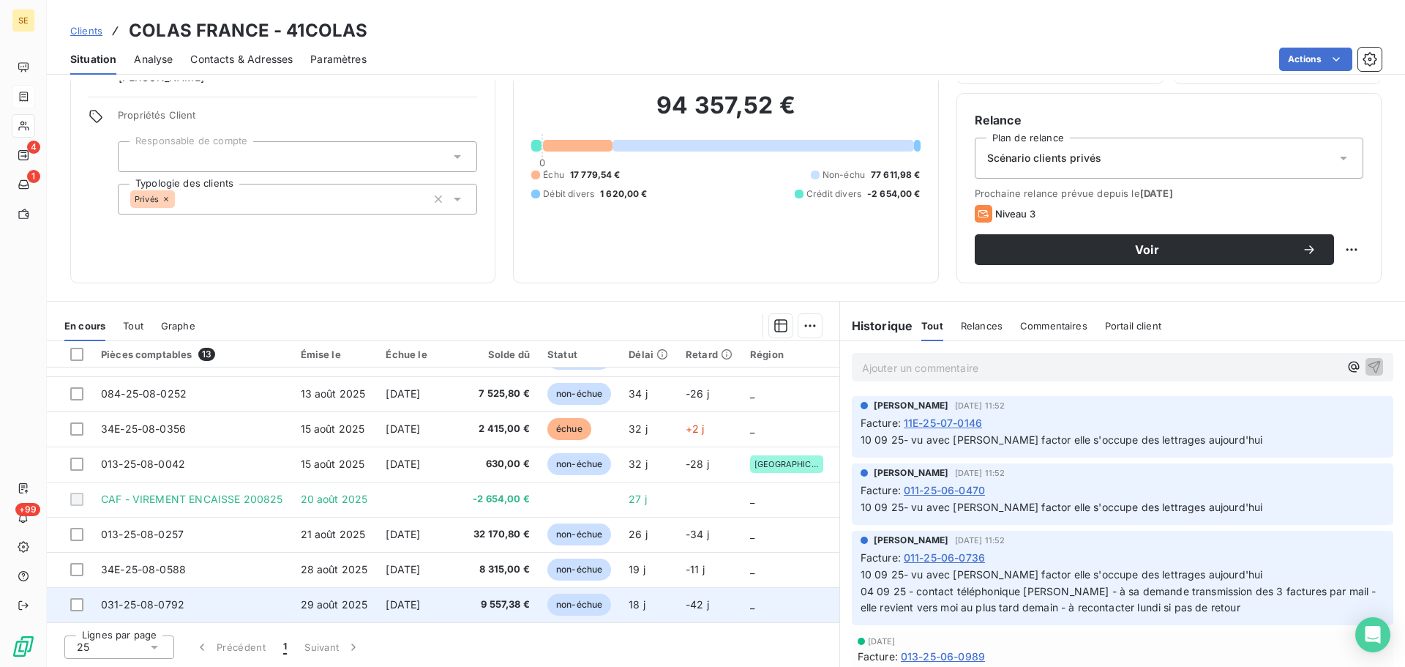
scroll to position [12, 0]
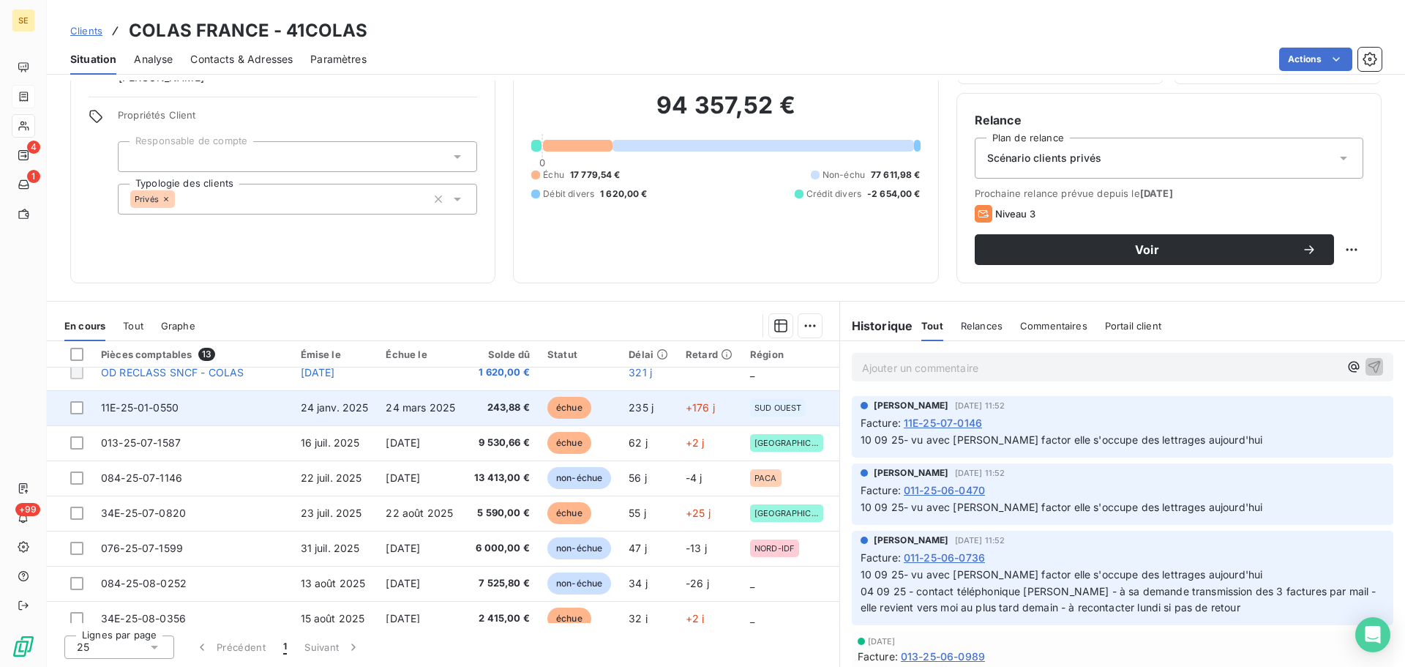
click at [298, 420] on td "24 janv. 2025" at bounding box center [335, 407] width 86 height 35
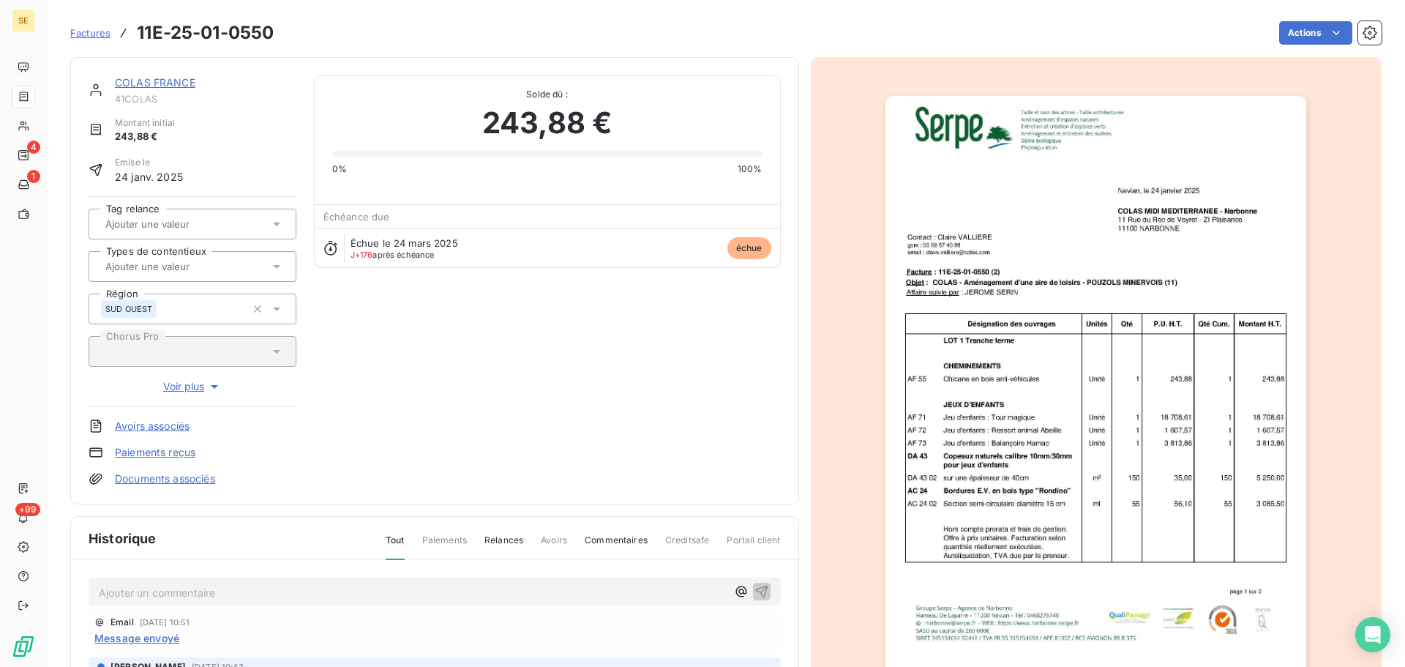
click at [179, 84] on link "COLAS FRANCE" at bounding box center [155, 82] width 80 height 12
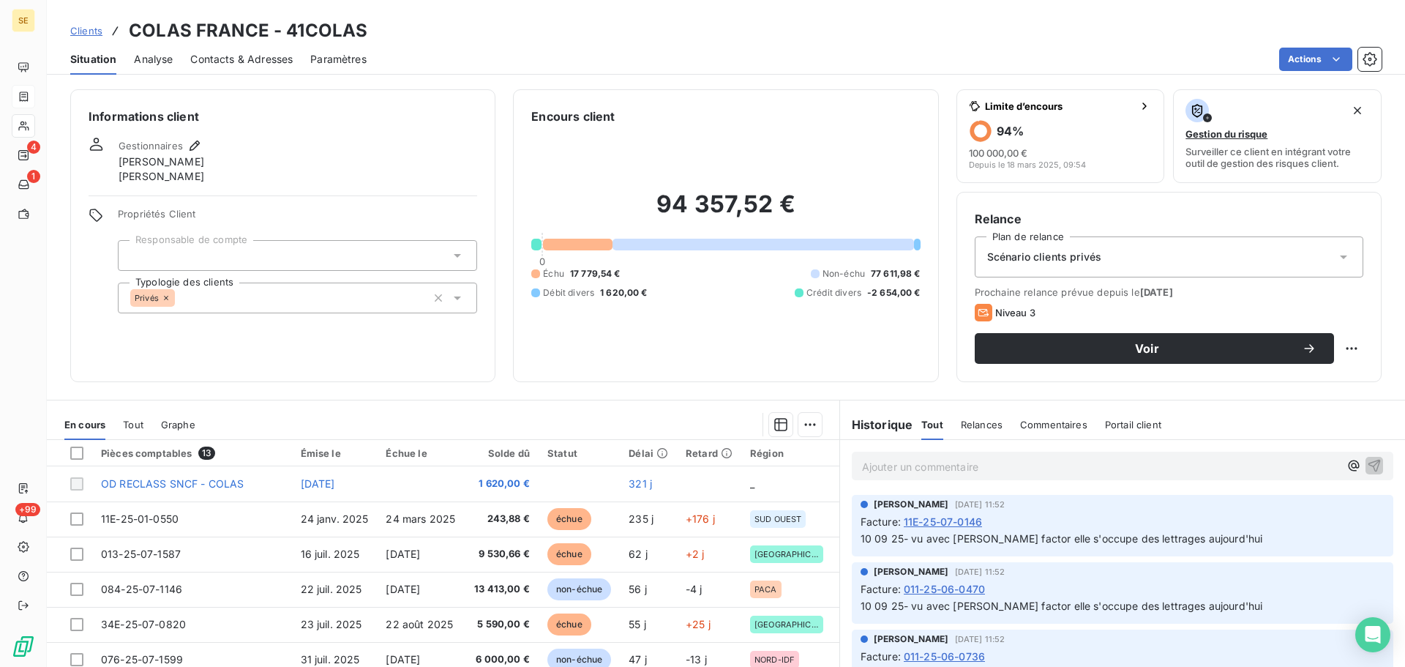
click at [255, 58] on span "Contacts & Adresses" at bounding box center [241, 59] width 102 height 15
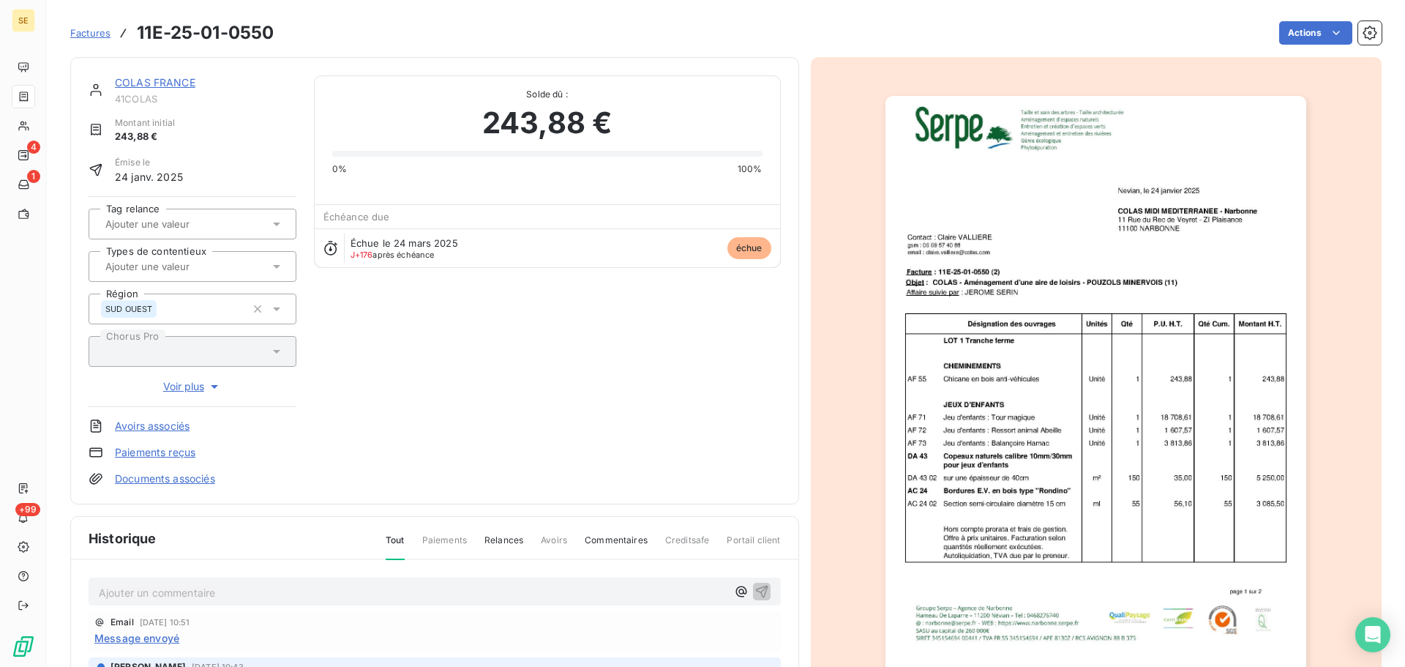
click at [166, 80] on link "COLAS FRANCE" at bounding box center [155, 82] width 80 height 12
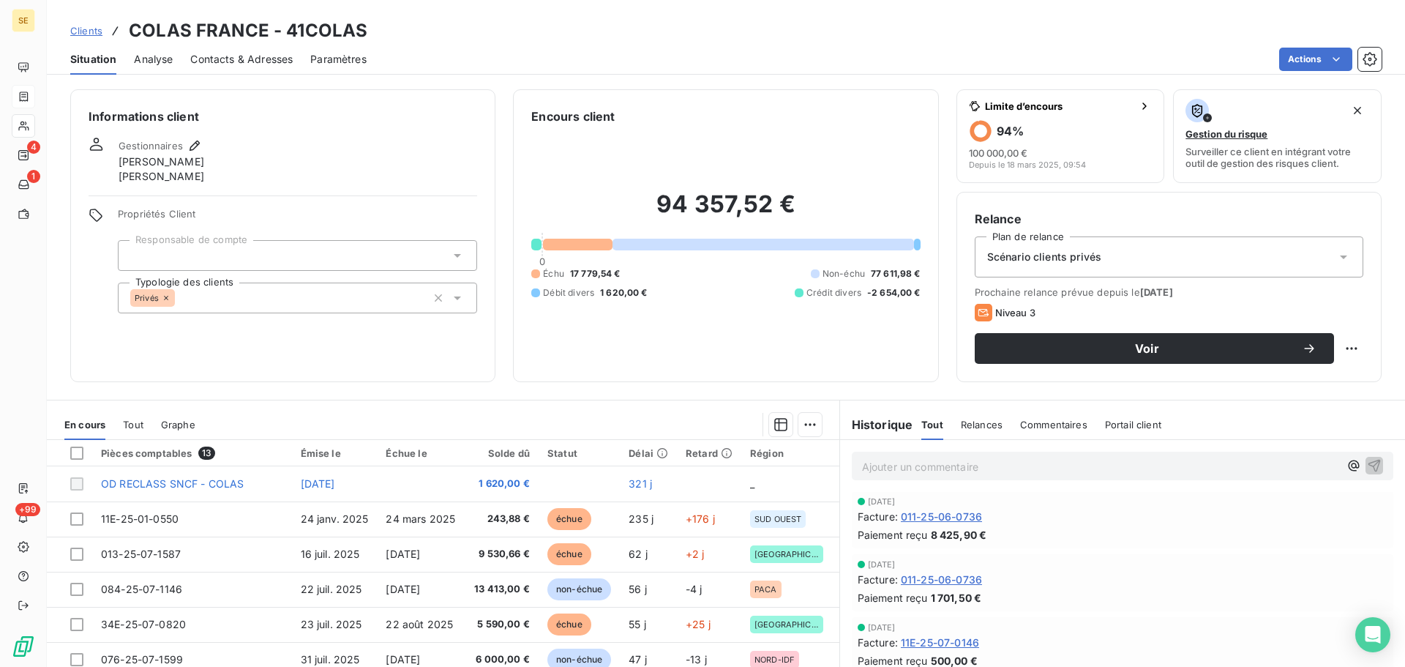
scroll to position [390, 0]
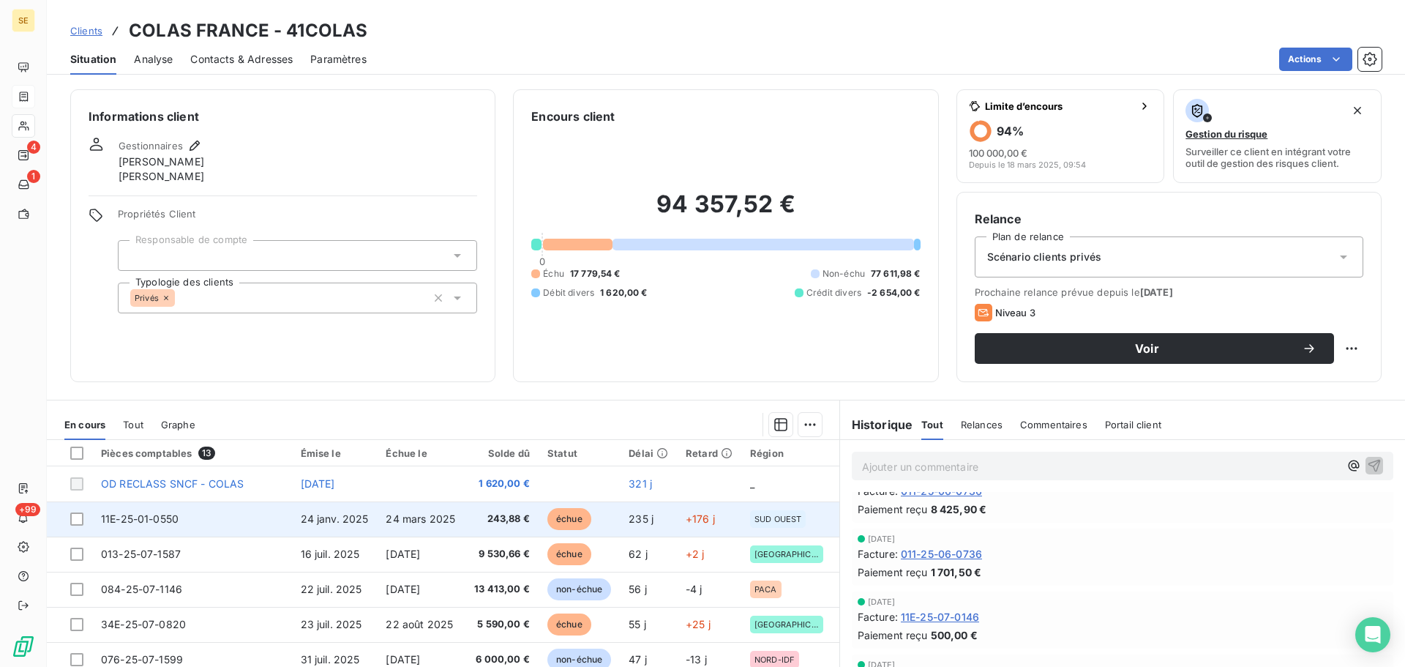
click at [313, 520] on span "24 janv. 2025" at bounding box center [335, 518] width 68 height 12
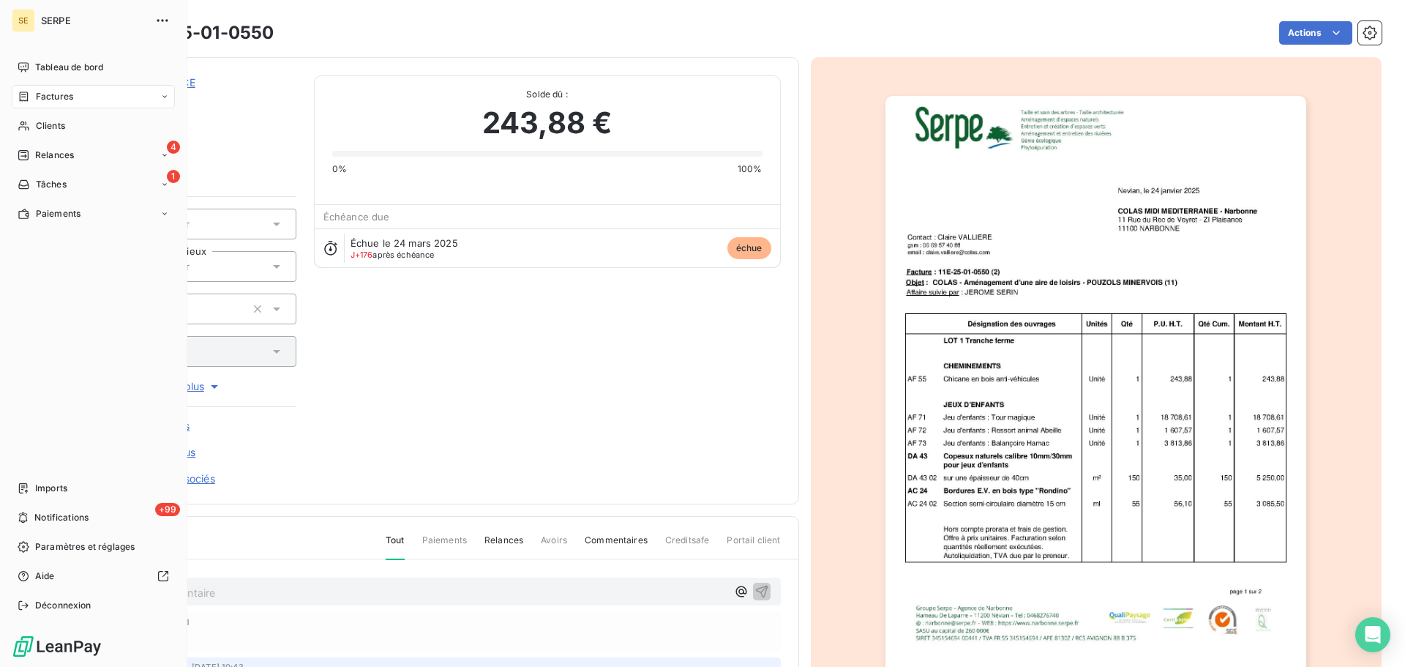
click at [48, 103] on div "Factures" at bounding box center [93, 96] width 163 height 23
click at [46, 89] on div "Factures" at bounding box center [93, 96] width 163 height 23
click at [44, 203] on div "4 Relances" at bounding box center [93, 213] width 163 height 23
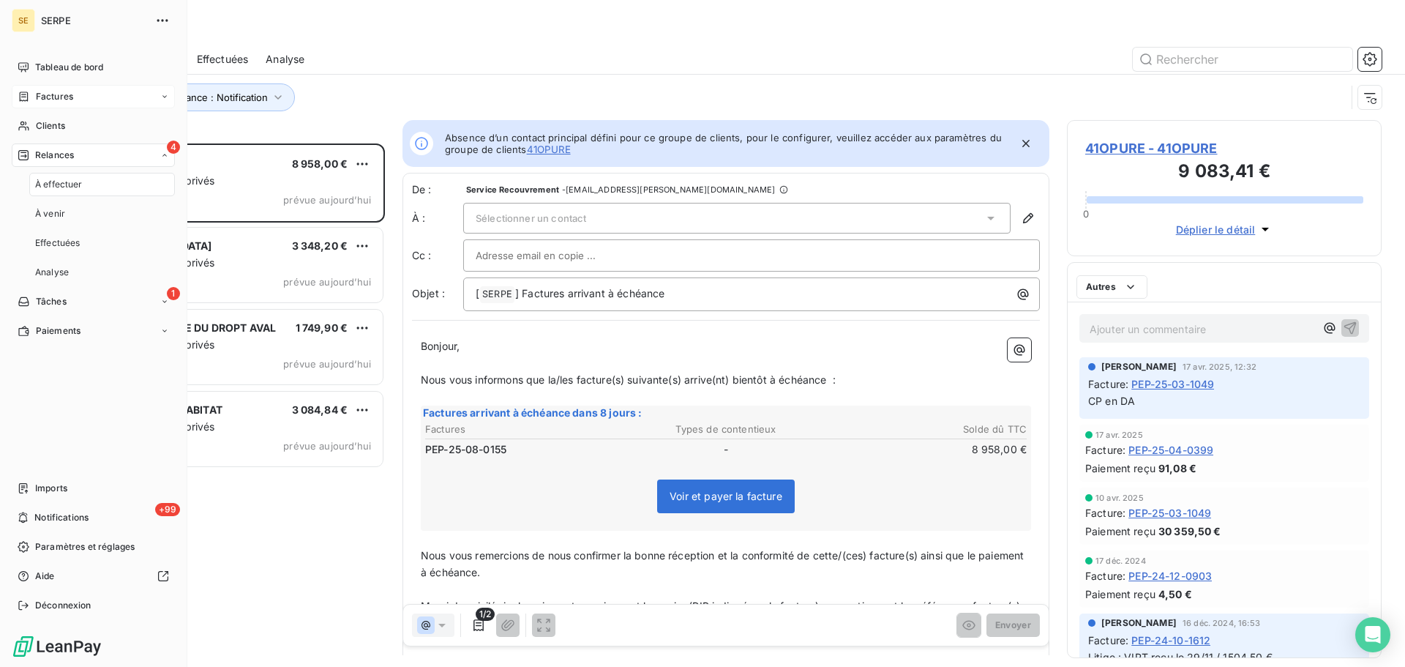
scroll to position [512, 304]
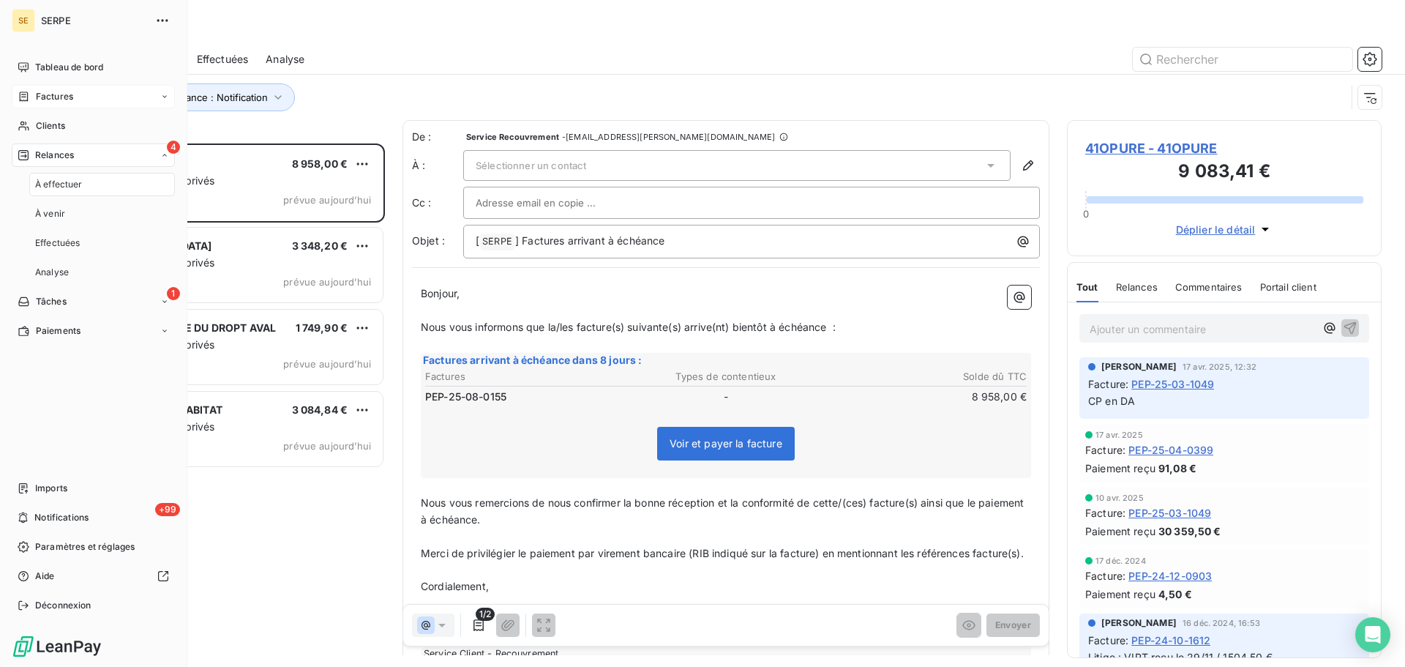
click at [81, 93] on div "Factures" at bounding box center [93, 96] width 163 height 23
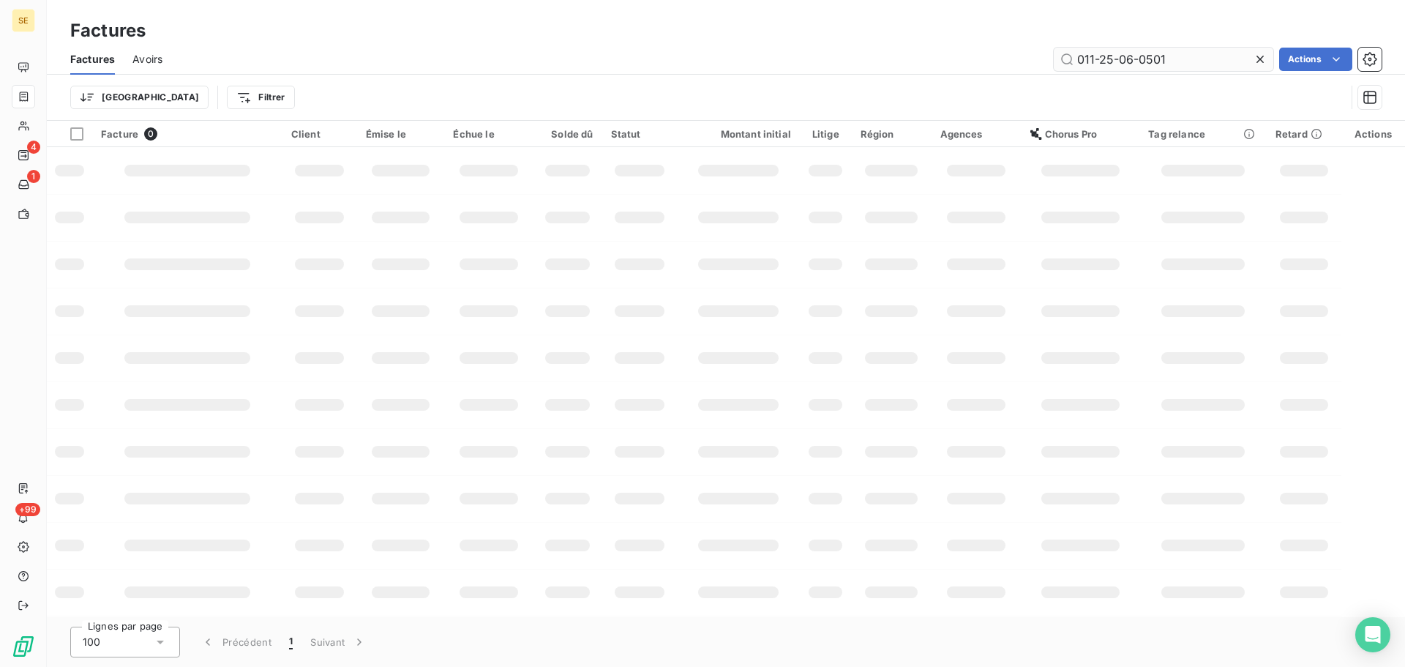
click at [1186, 62] on input "011-25-06-0501" at bounding box center [1164, 59] width 220 height 23
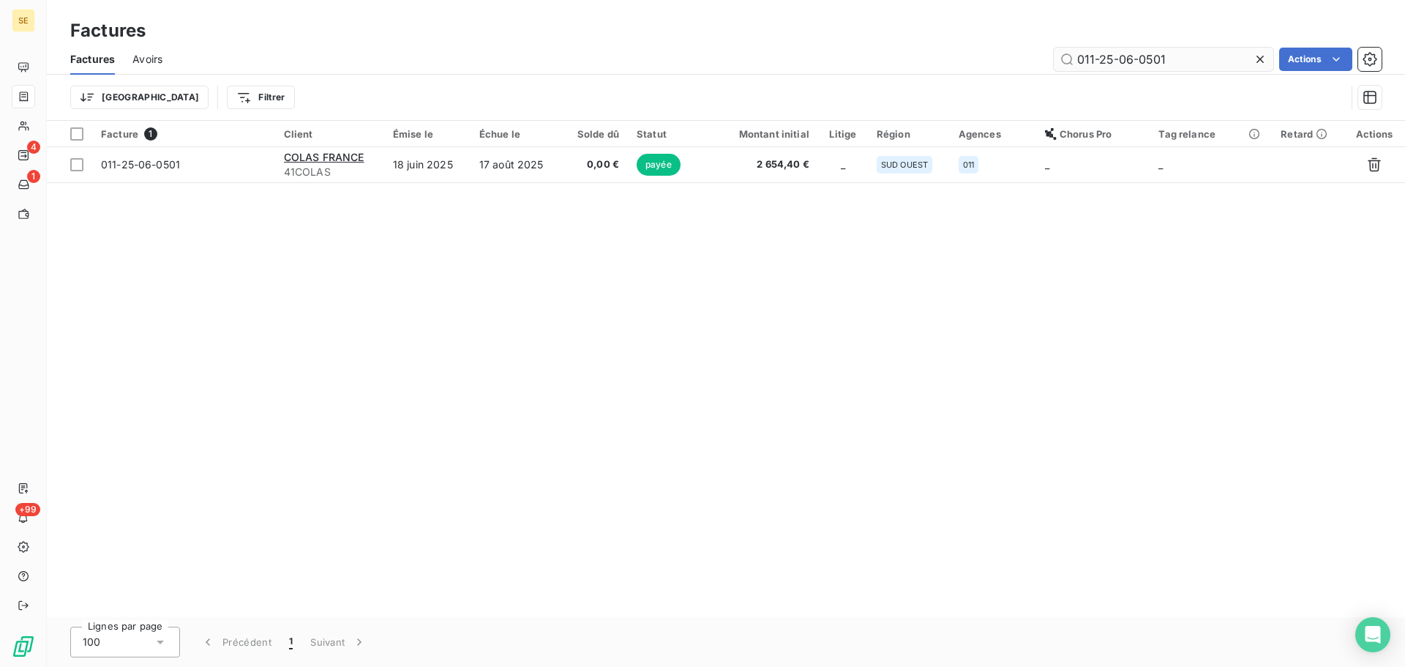
click at [1186, 62] on input "011-25-06-0501" at bounding box center [1164, 59] width 220 height 23
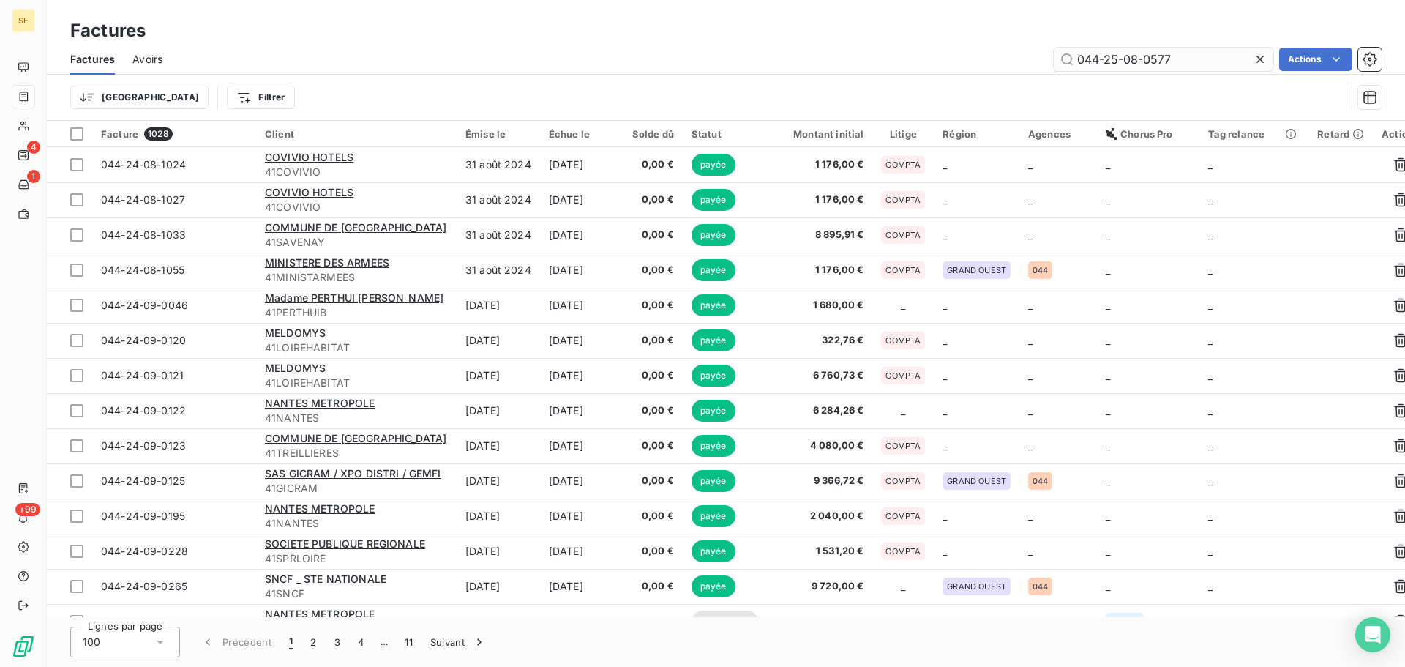
type input "044-25-08-0577"
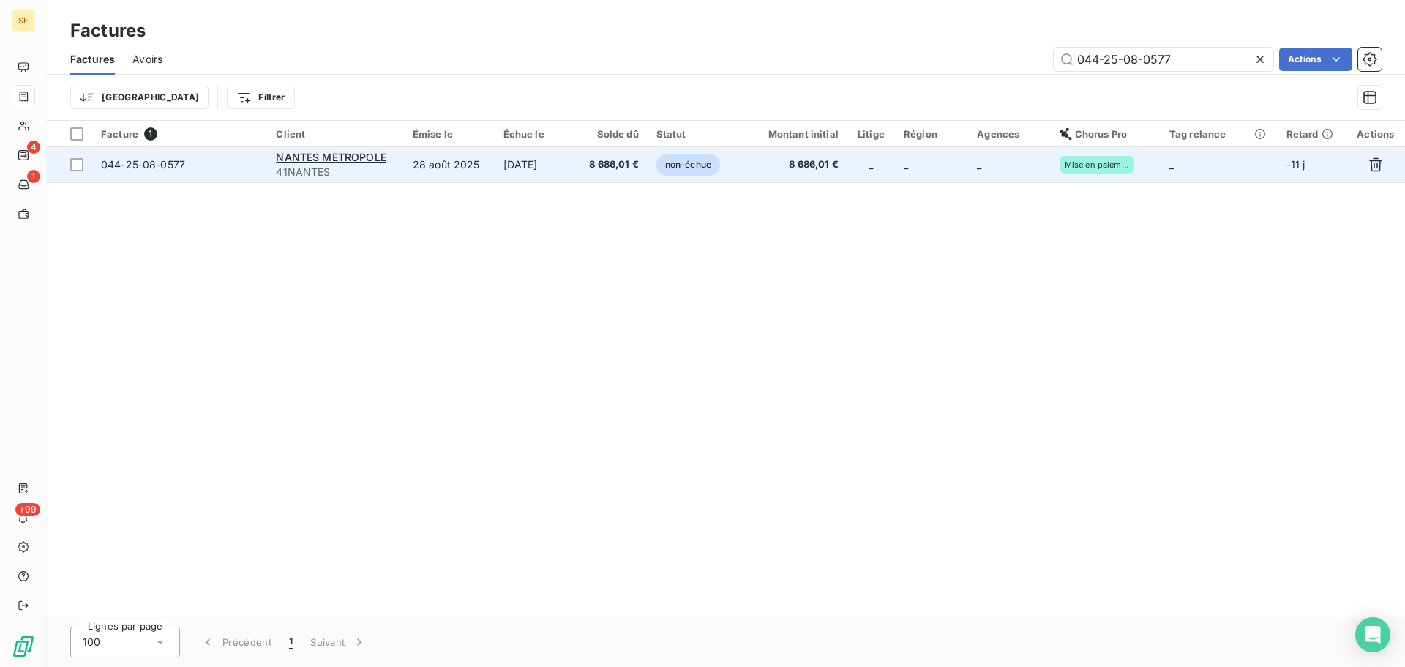
click at [608, 169] on span "8 686,01 €" at bounding box center [612, 164] width 54 height 15
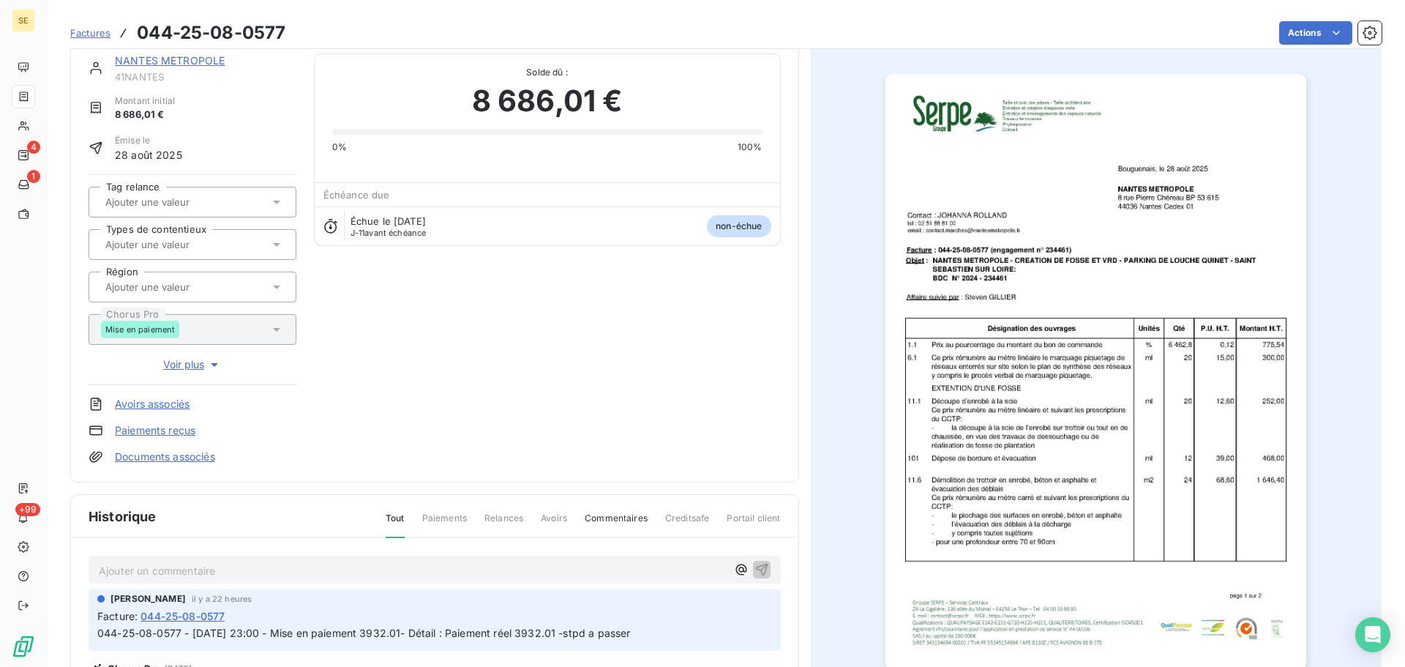
scroll to position [1, 0]
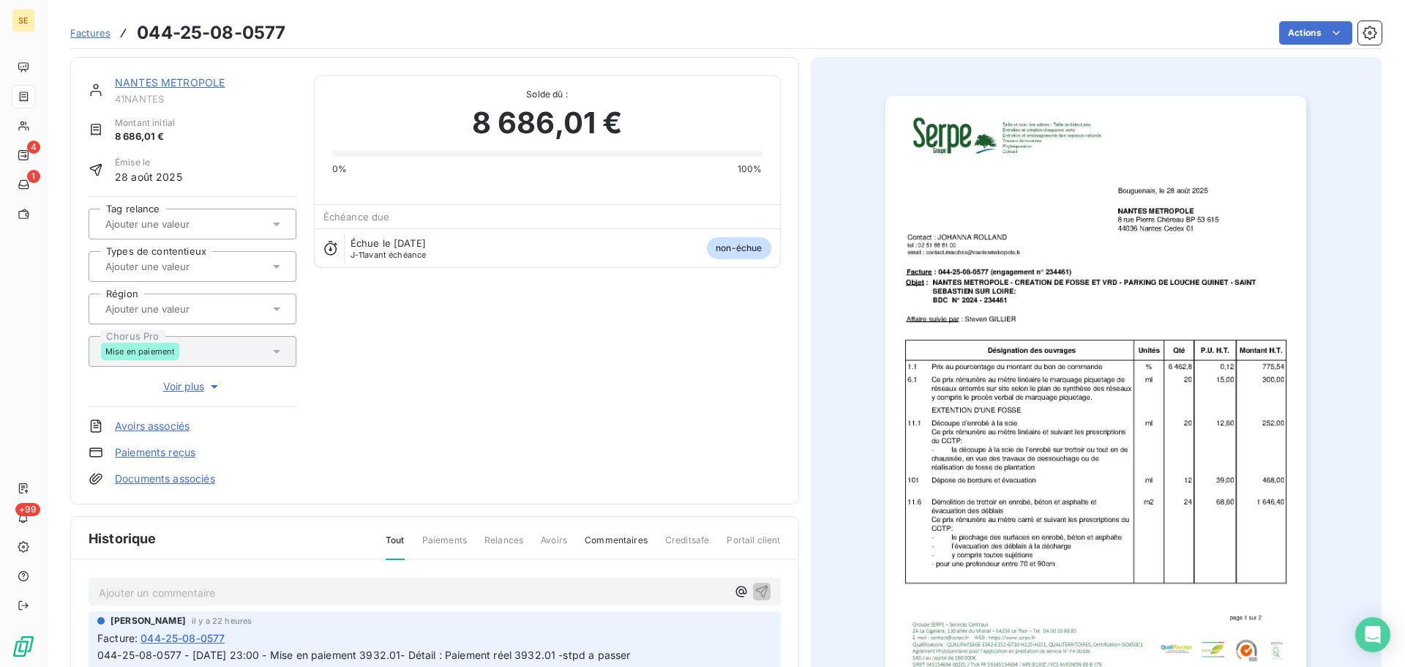
click at [359, 592] on p "Ajouter un commentaire ﻿" at bounding box center [413, 592] width 628 height 18
click at [755, 588] on icon "button" at bounding box center [761, 591] width 12 height 12
click at [1291, 35] on html "SE 4 1 +99 Factures 044-25-08-0577 Actions [GEOGRAPHIC_DATA] METROPOLE 41NANTES…" at bounding box center [702, 333] width 1405 height 667
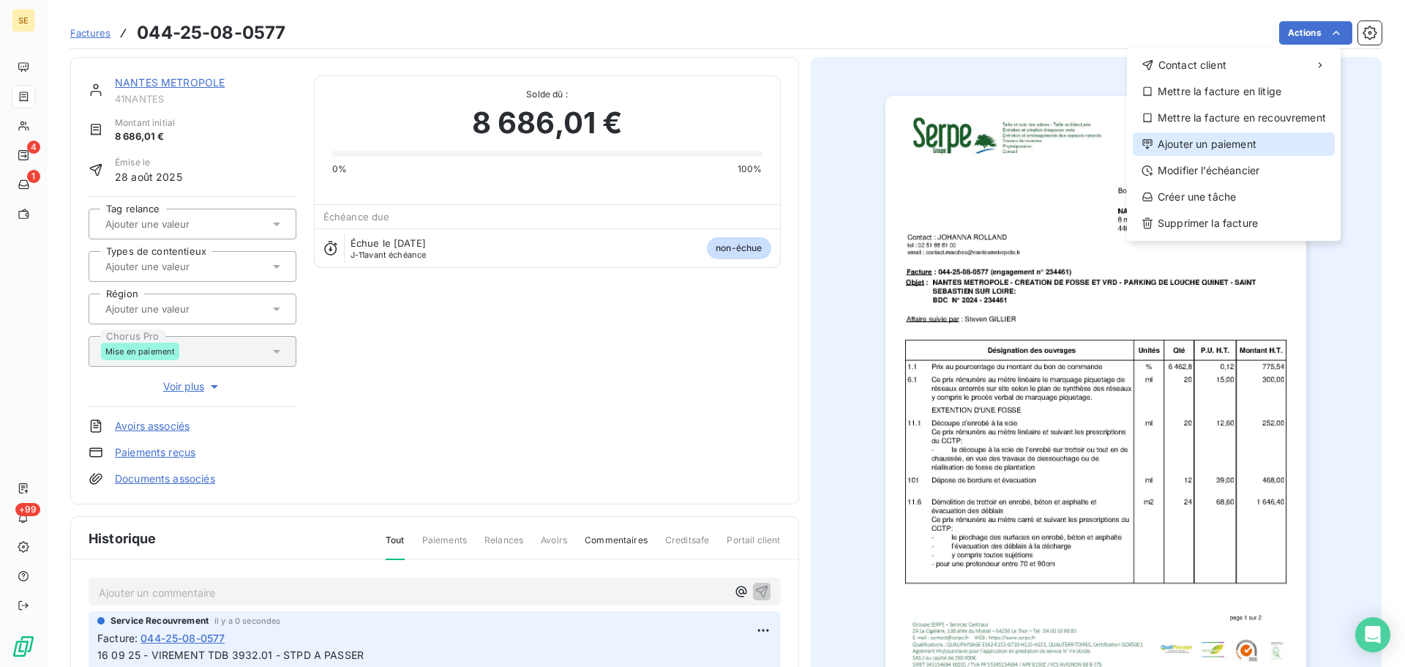
click at [1219, 138] on div "Ajouter un paiement" at bounding box center [1234, 143] width 202 height 23
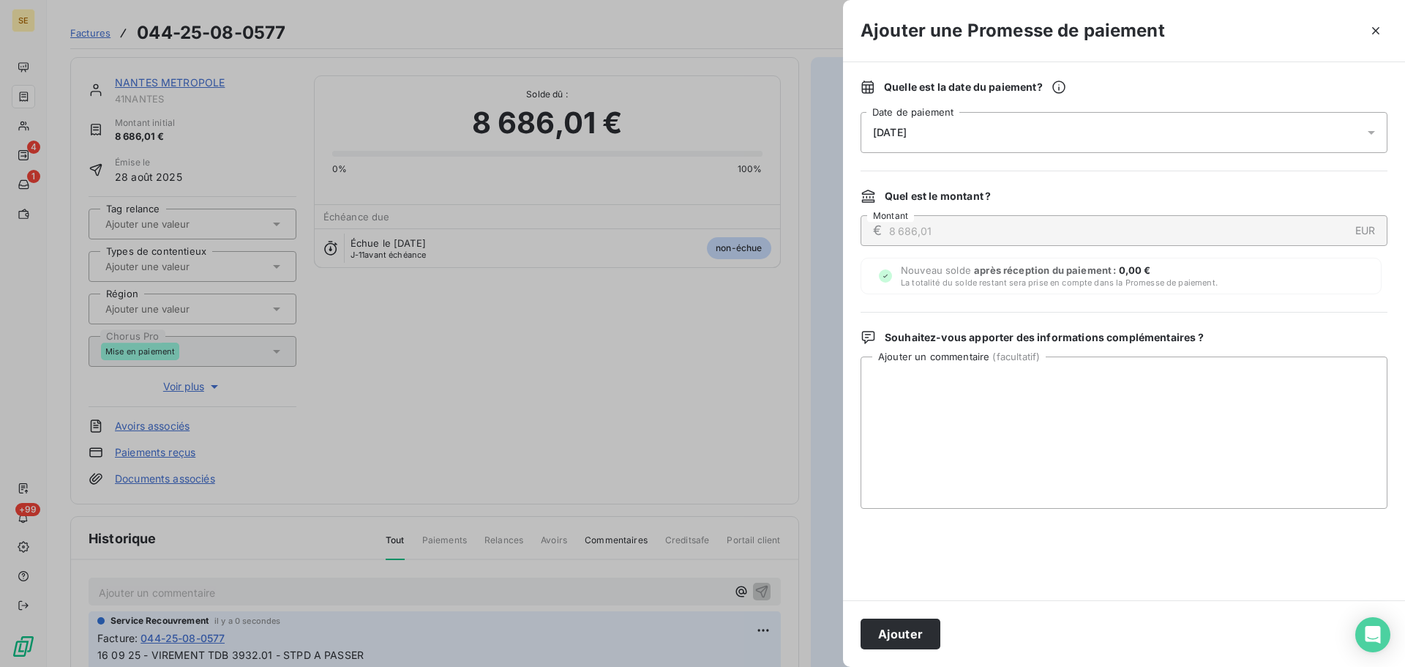
click at [1113, 122] on div "[DATE]" at bounding box center [1123, 132] width 527 height 41
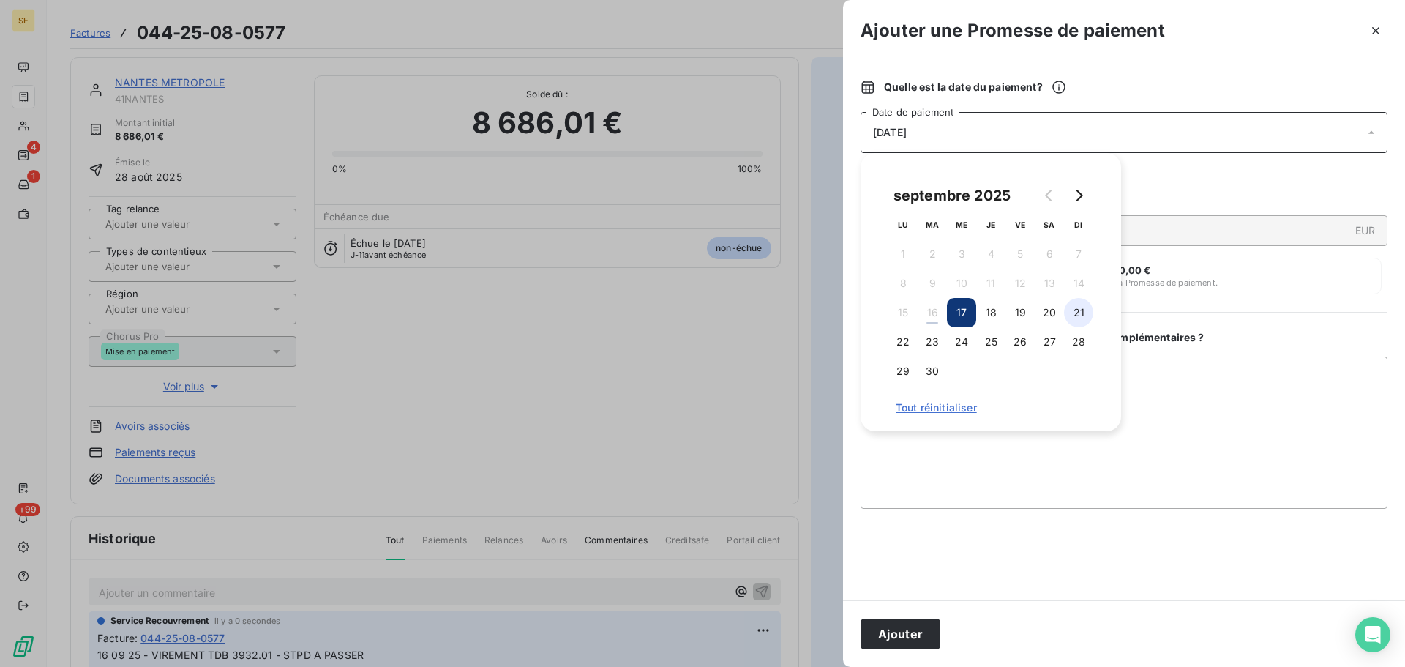
click at [1080, 316] on button "21" at bounding box center [1078, 312] width 29 height 29
click at [904, 622] on button "Ajouter" at bounding box center [900, 633] width 80 height 31
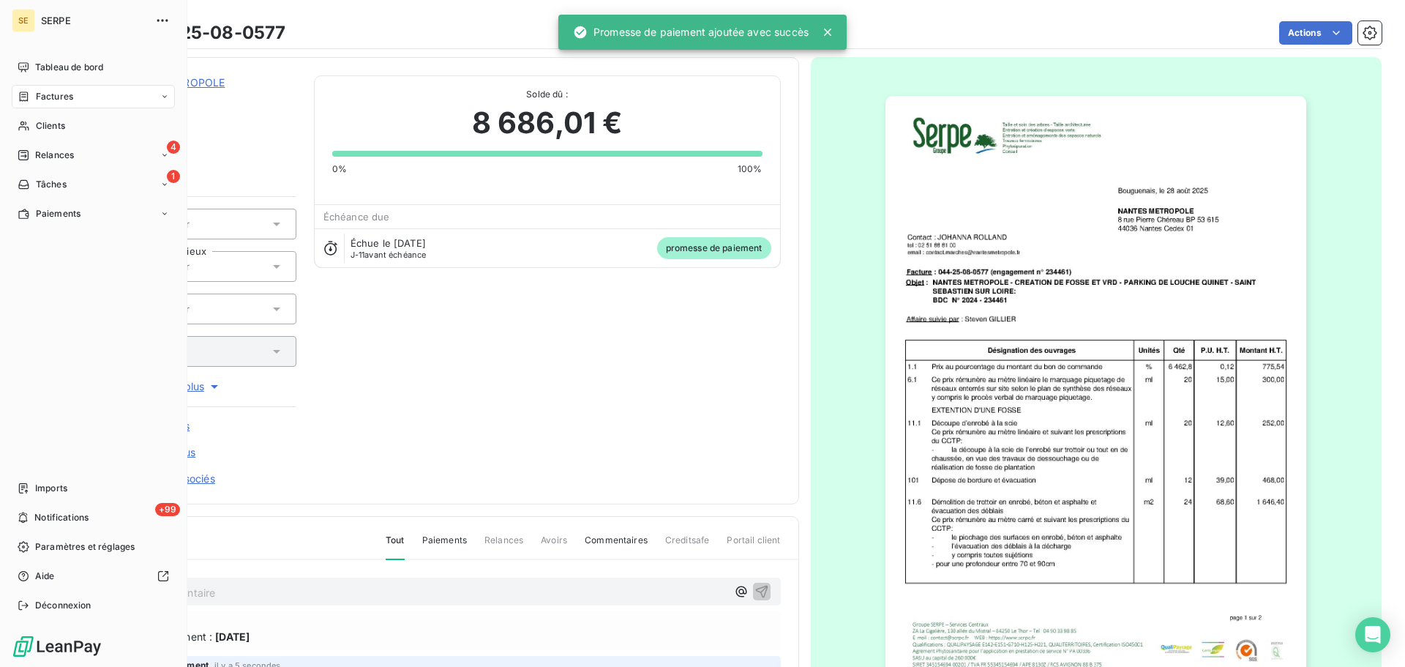
click at [37, 93] on span "Factures" at bounding box center [54, 96] width 37 height 13
click at [66, 178] on div "Clients" at bounding box center [93, 184] width 163 height 23
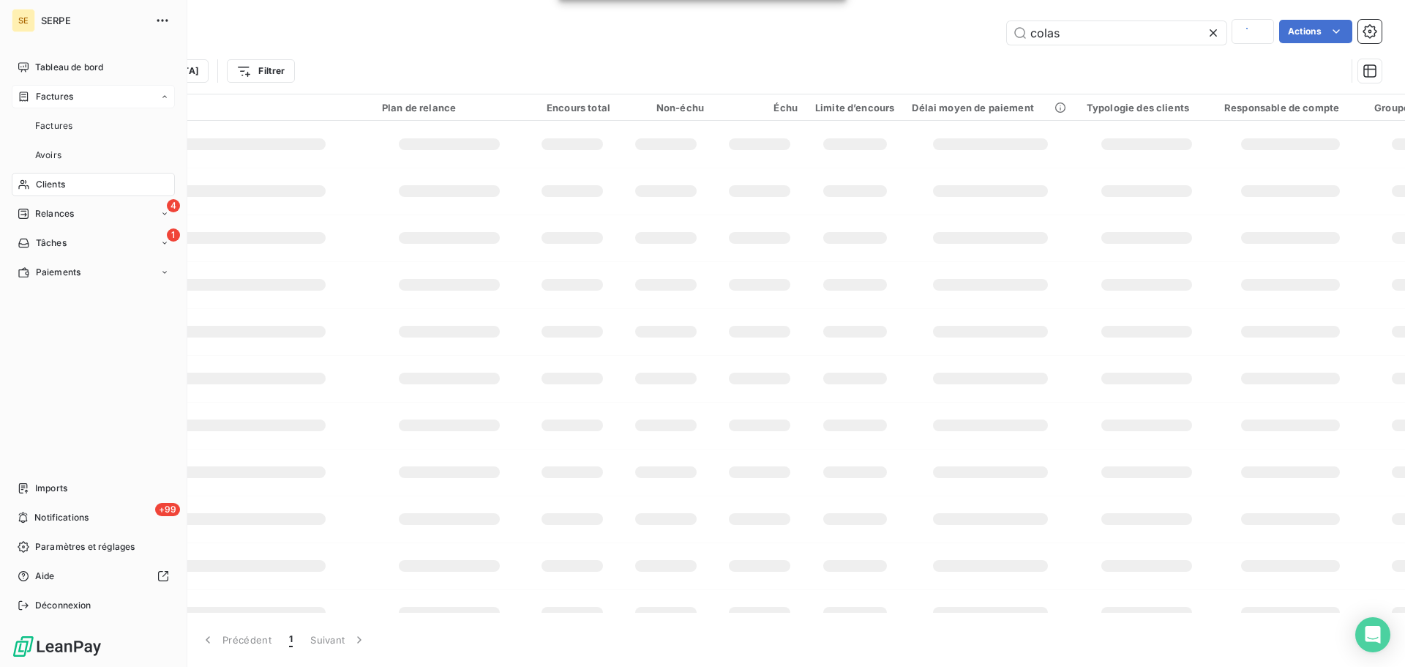
click at [65, 104] on div "Factures" at bounding box center [93, 96] width 163 height 23
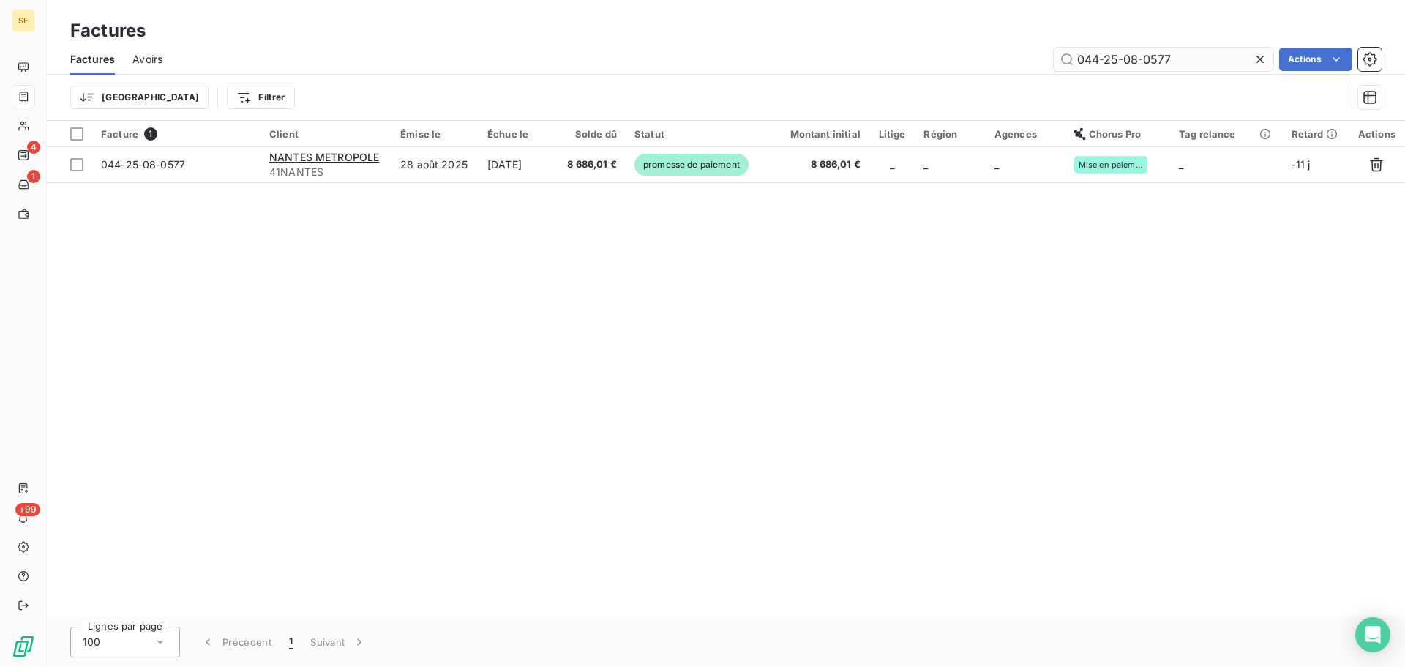
click at [1185, 57] on input "044-25-08-0577" at bounding box center [1164, 59] width 220 height 23
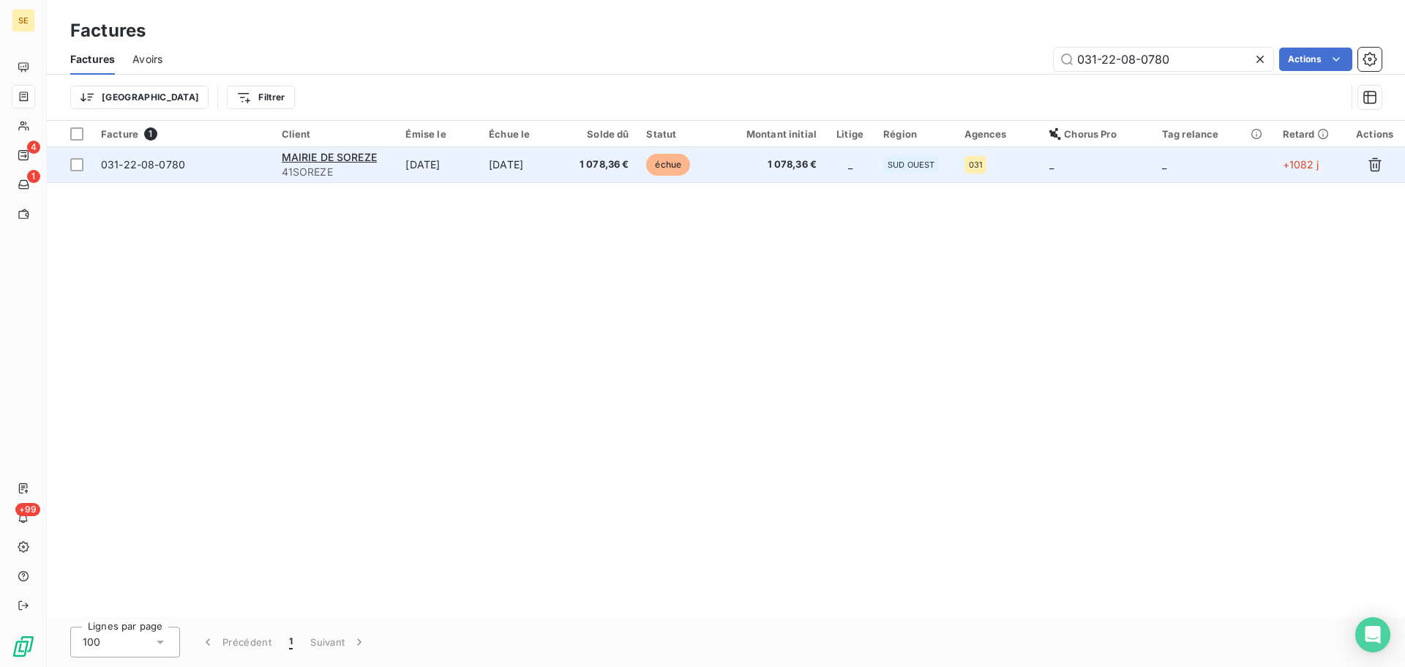
type input "031-22-08-0780"
click at [596, 166] on span "1 078,36 €" at bounding box center [601, 164] width 56 height 15
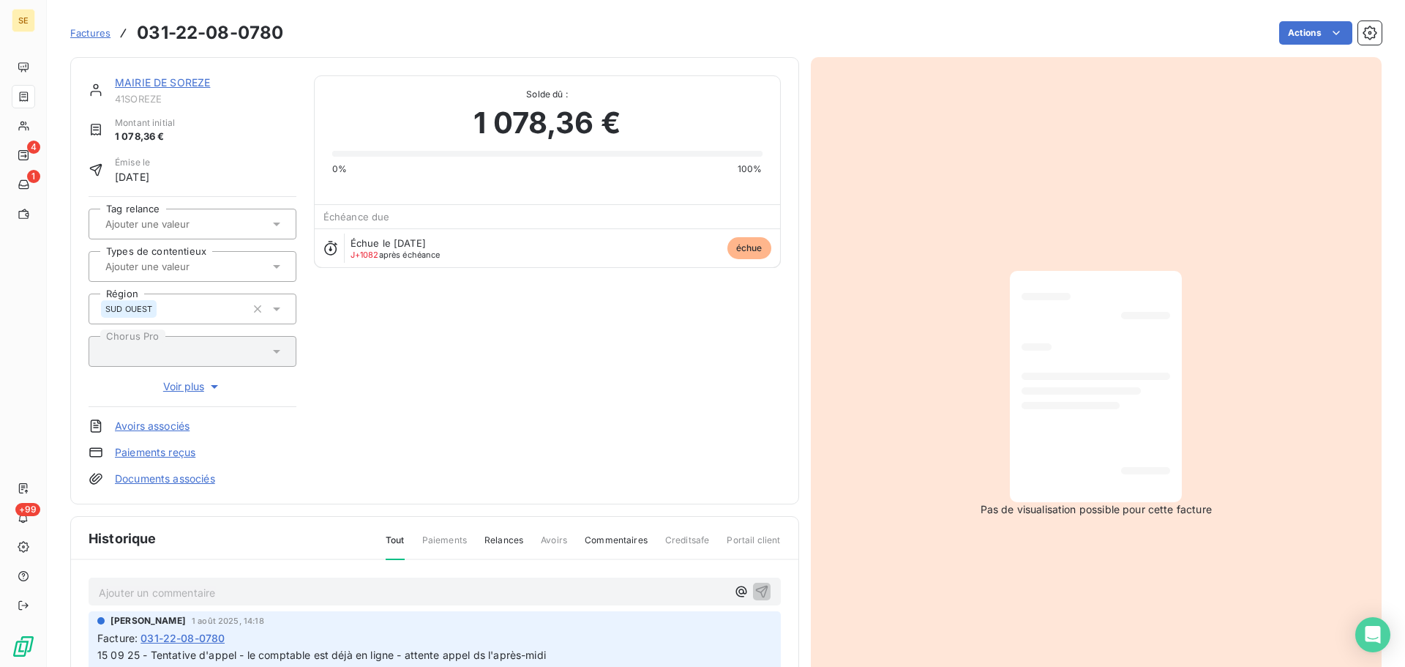
click at [368, 588] on p "Ajouter un commentaire ﻿" at bounding box center [413, 592] width 628 height 18
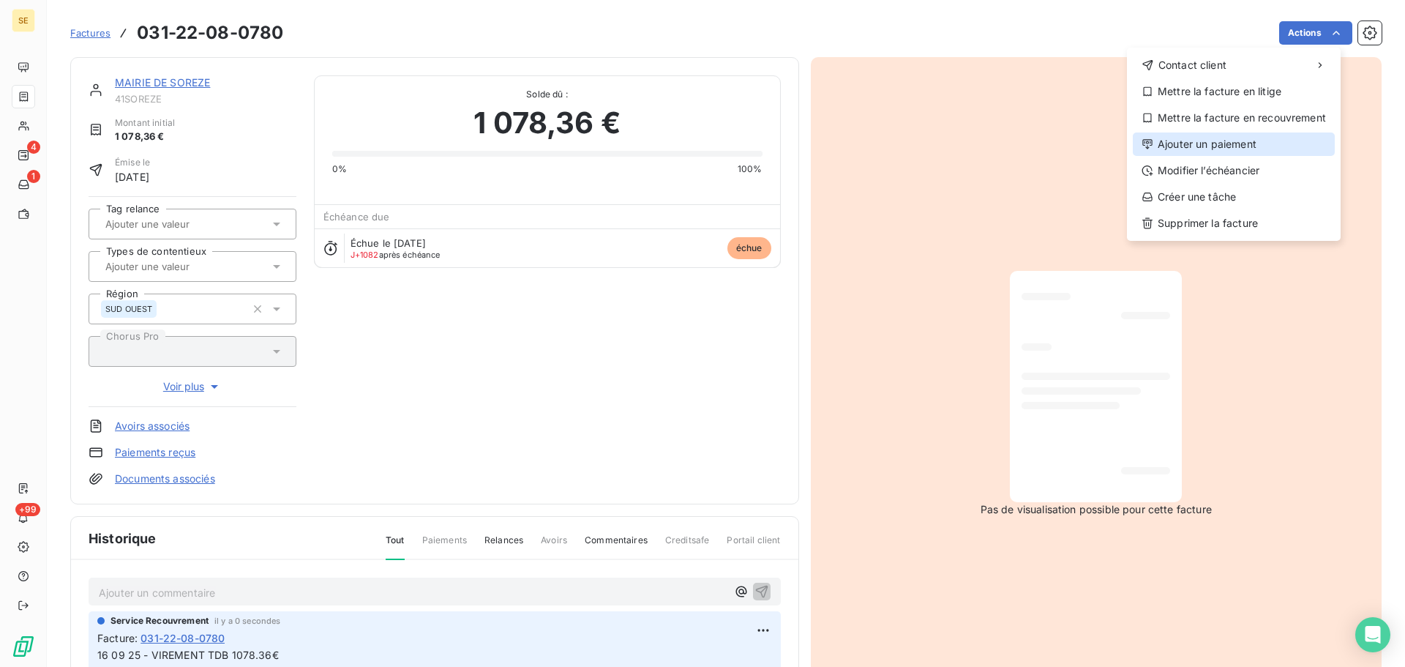
click at [1229, 140] on div "Ajouter un paiement" at bounding box center [1234, 143] width 202 height 23
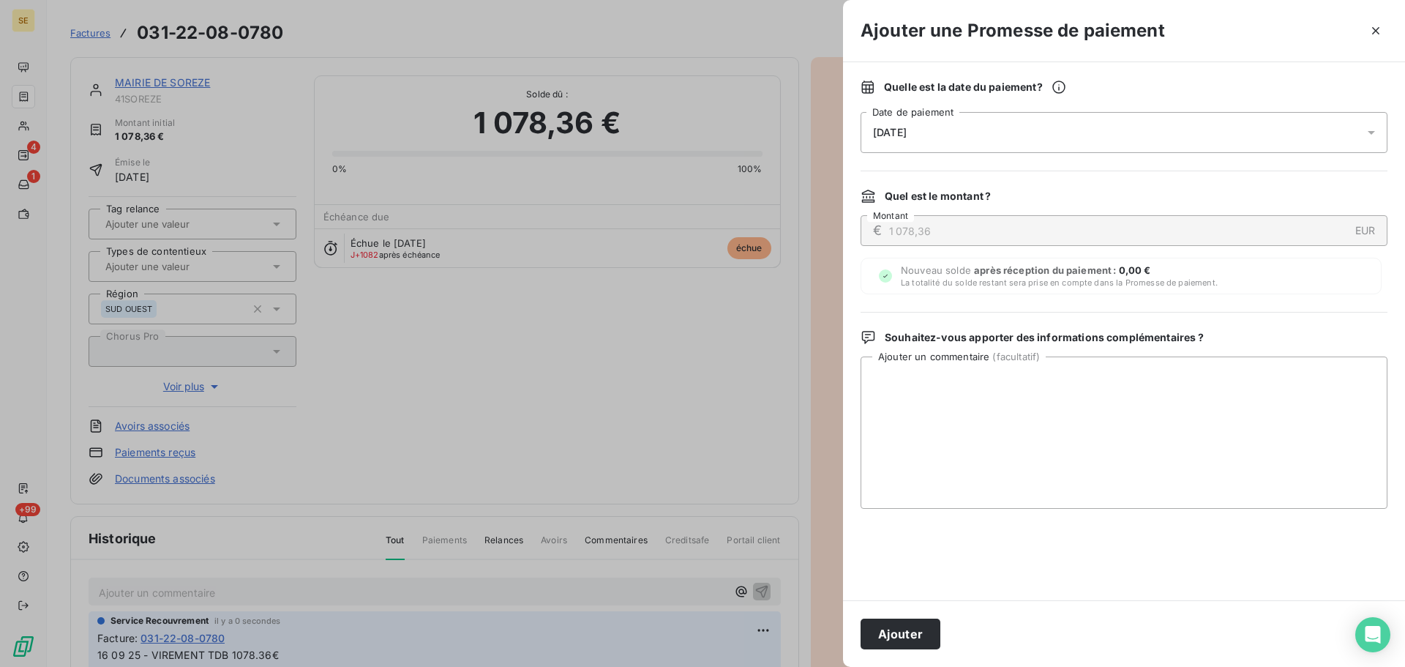
click at [1054, 139] on div "[DATE]" at bounding box center [1123, 132] width 527 height 41
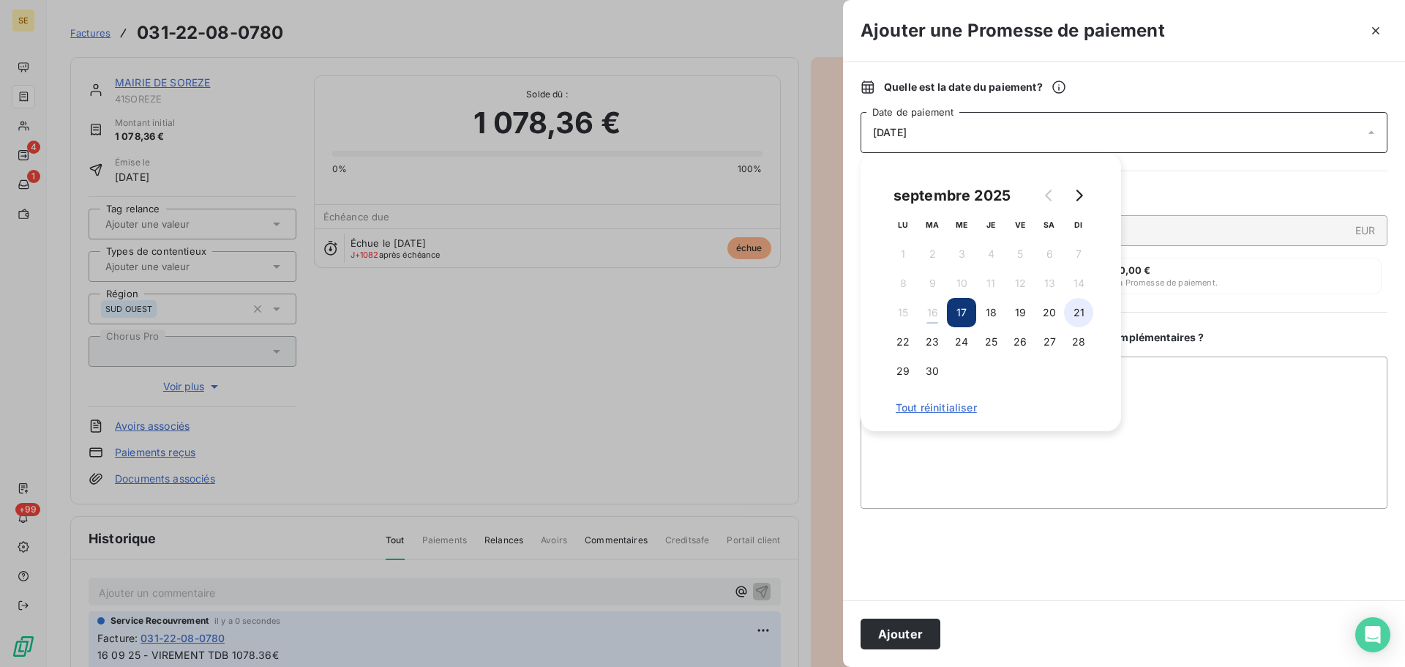
click at [1081, 310] on button "21" at bounding box center [1078, 312] width 29 height 29
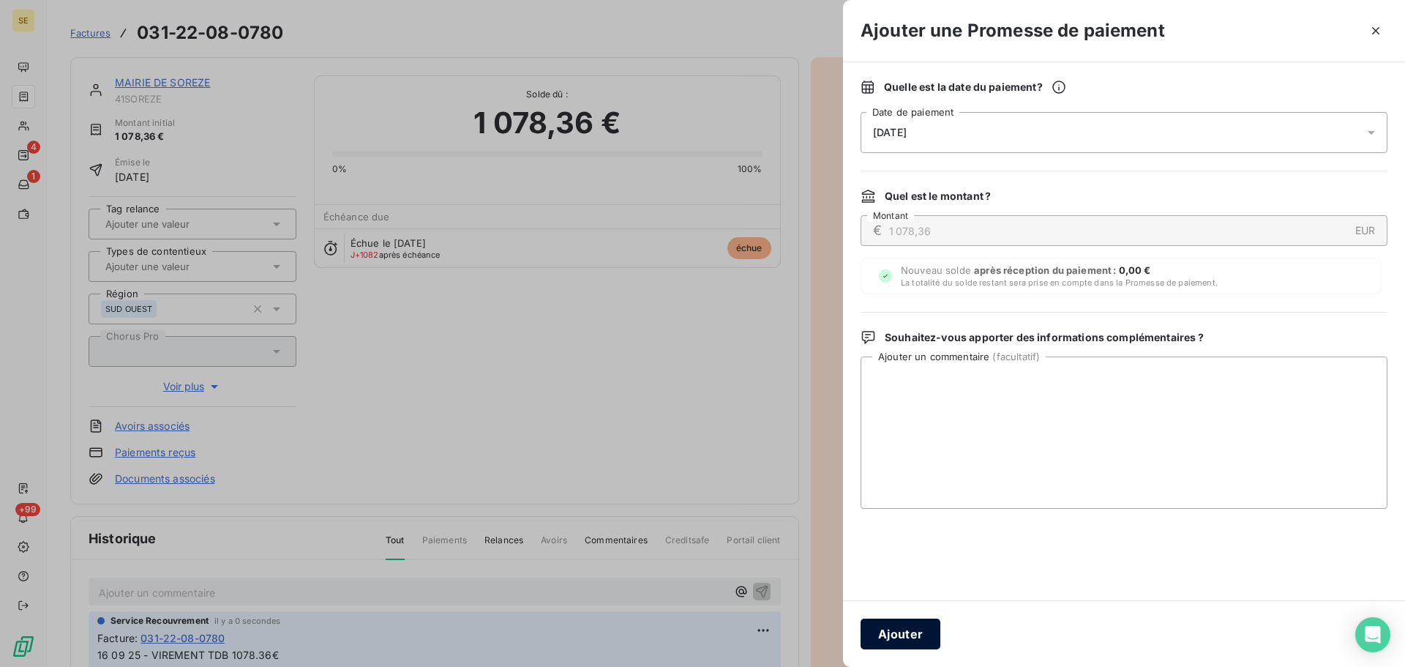
click at [901, 633] on button "Ajouter" at bounding box center [900, 633] width 80 height 31
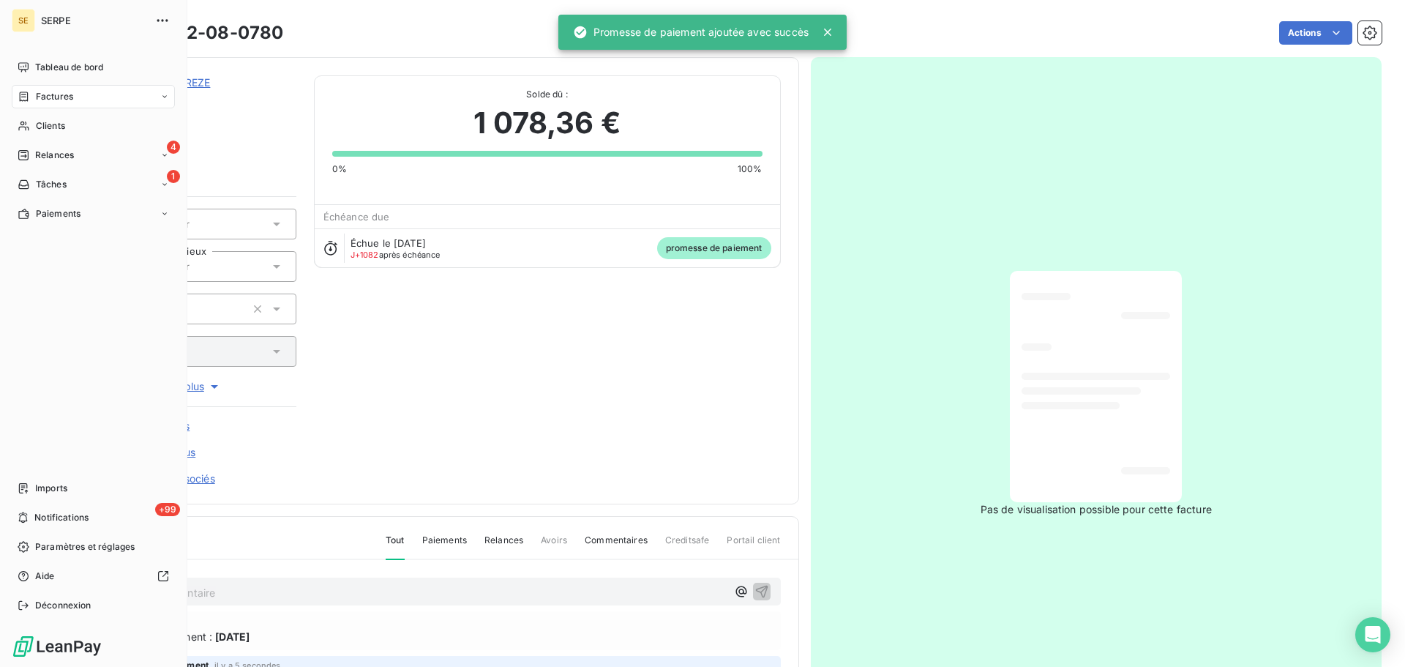
click at [36, 96] on span "Factures" at bounding box center [54, 96] width 37 height 13
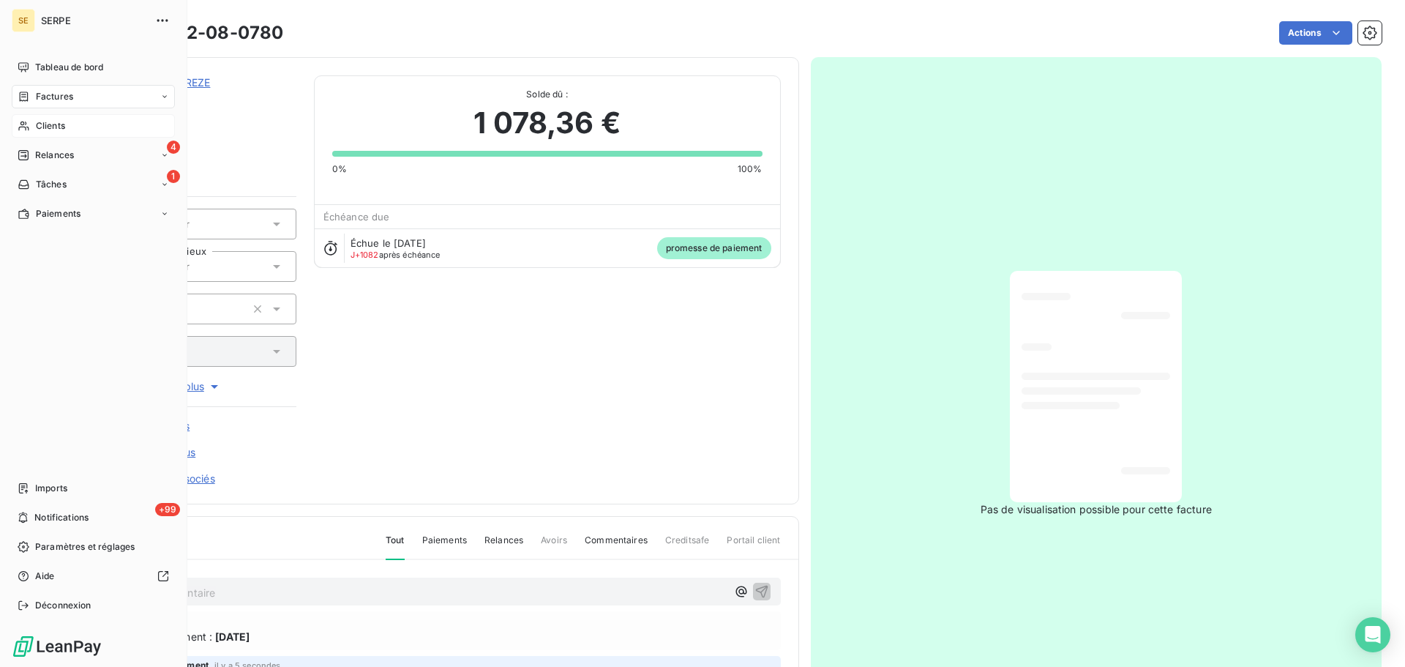
click at [47, 127] on span "Clients" at bounding box center [50, 125] width 29 height 13
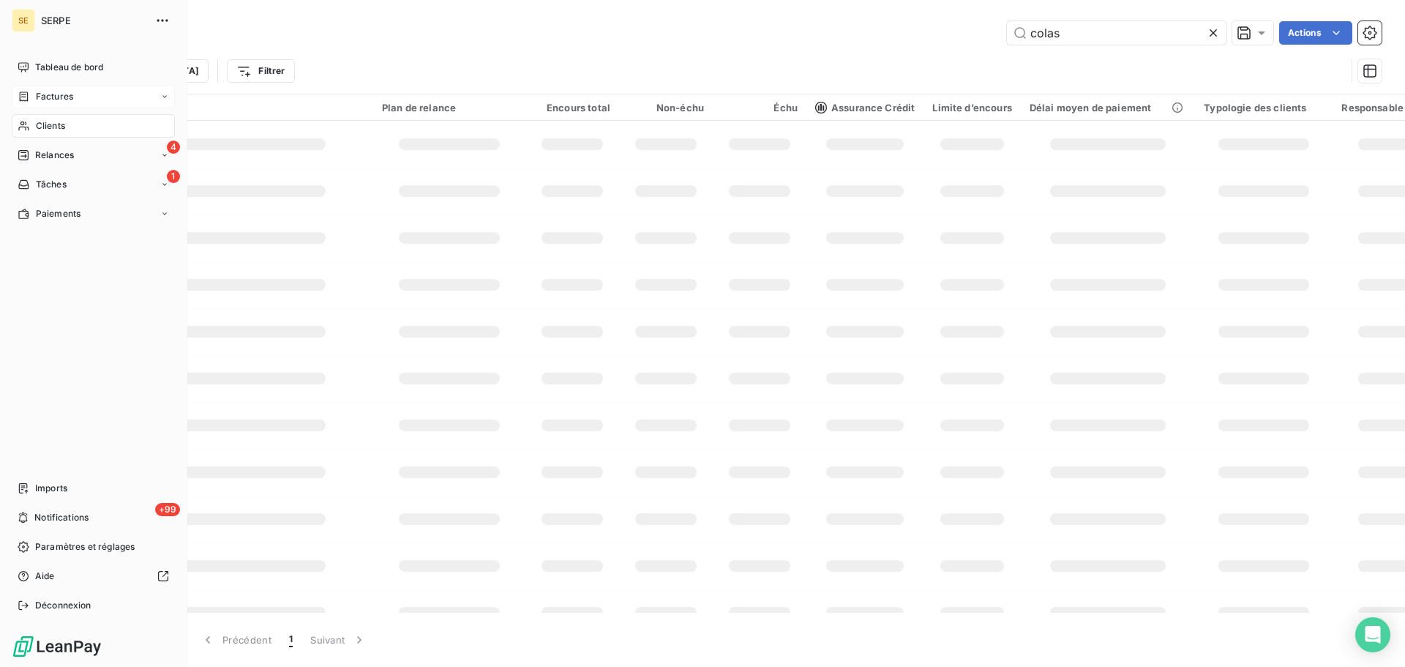
click at [64, 94] on span "Factures" at bounding box center [54, 96] width 37 height 13
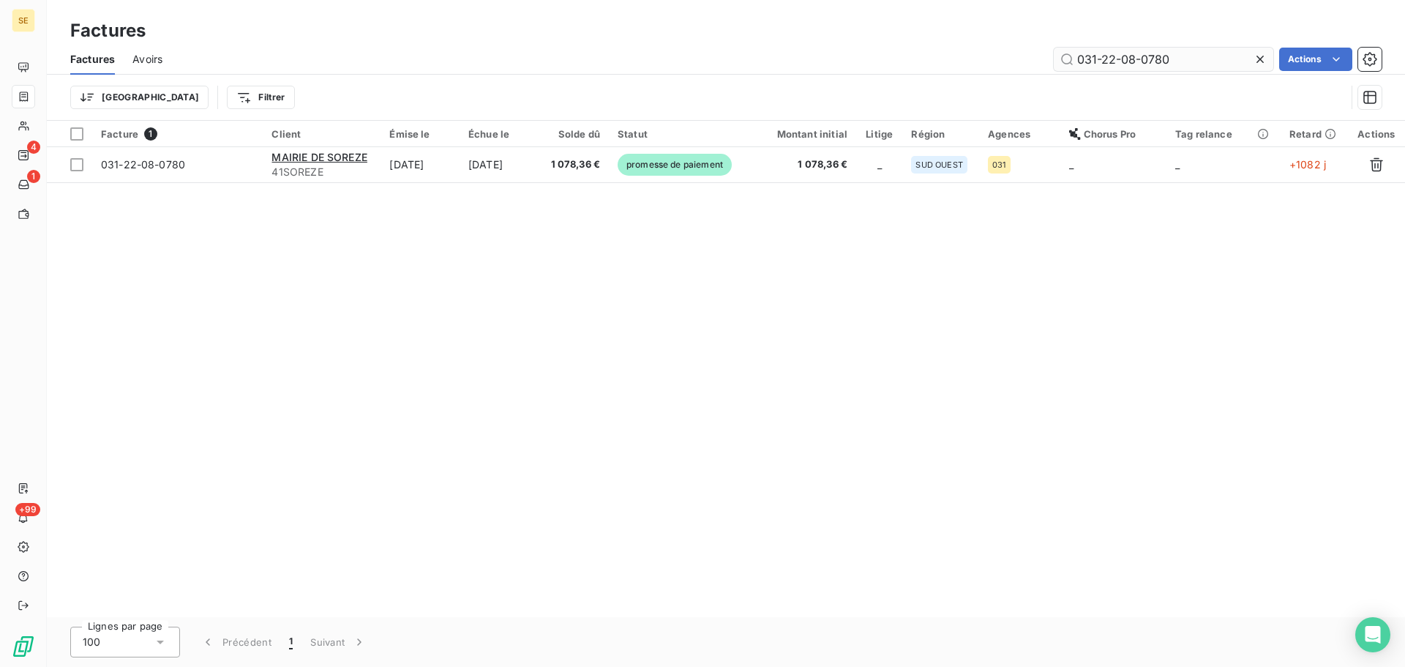
click at [1178, 57] on input "031-22-08-0780" at bounding box center [1164, 59] width 220 height 23
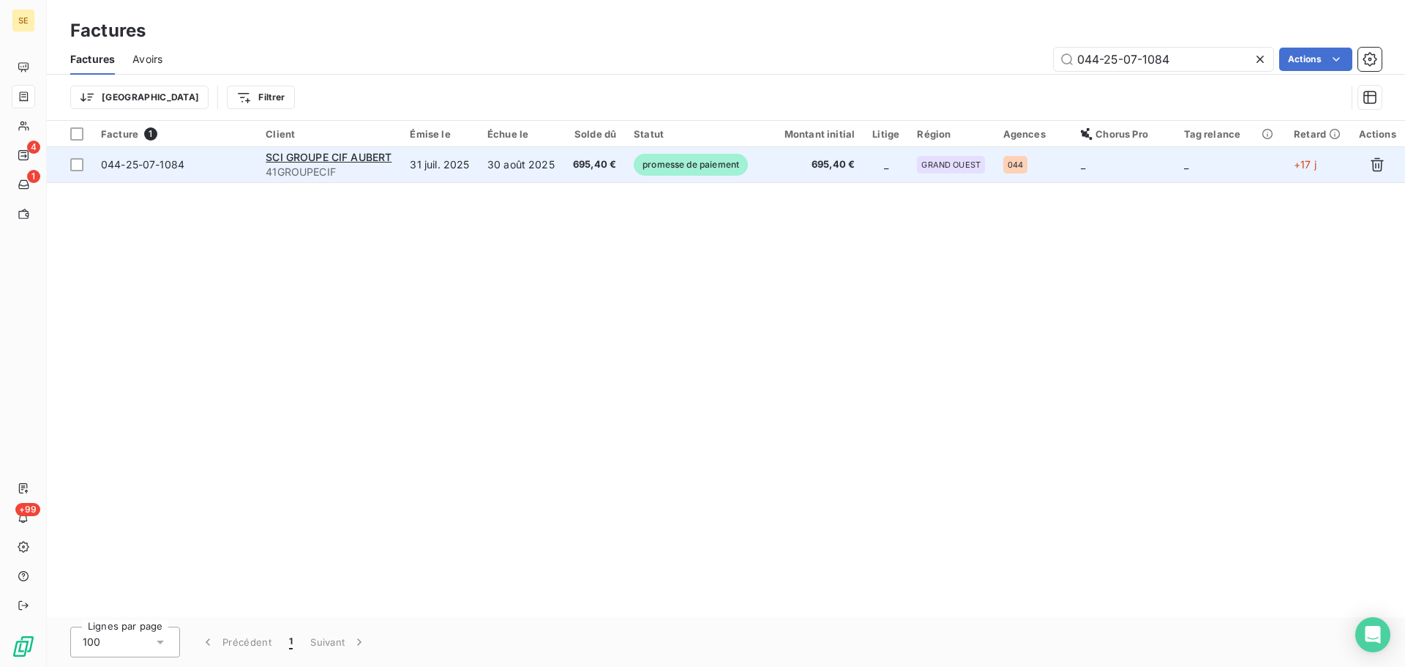
type input "044-25-07-1084"
click at [831, 168] on span "695,40 €" at bounding box center [810, 164] width 89 height 15
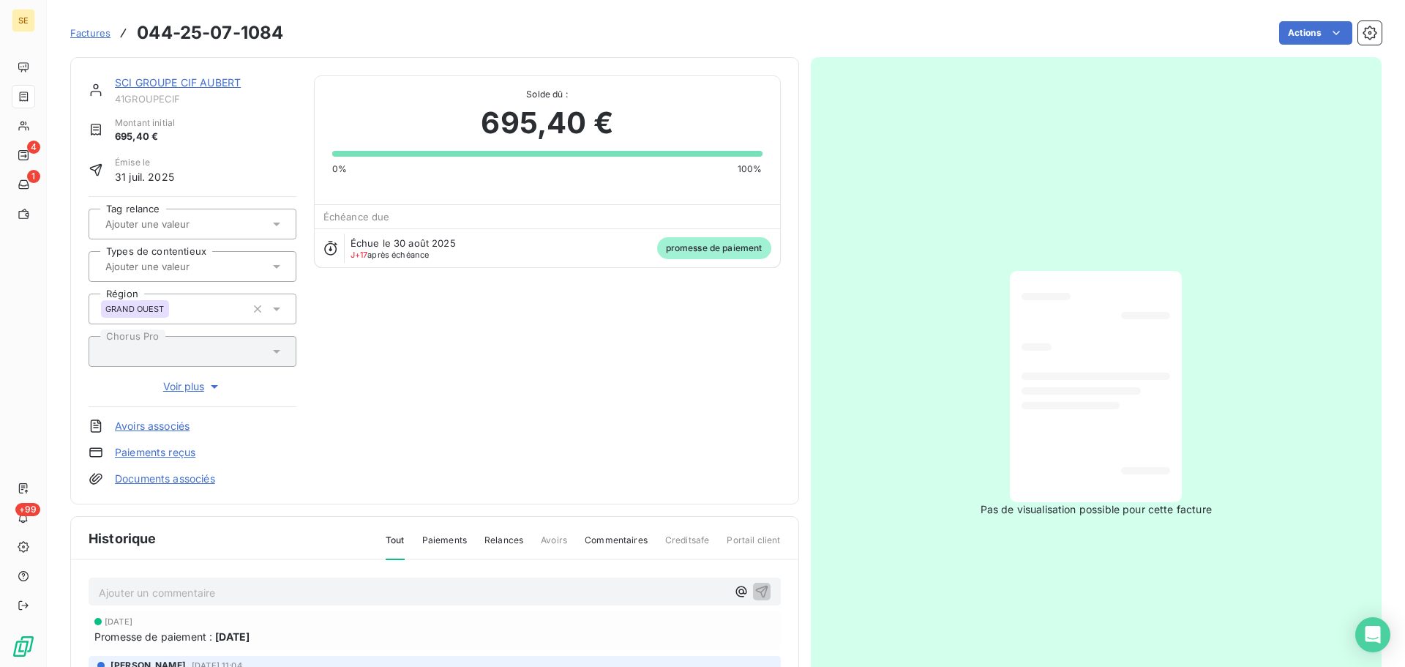
scroll to position [200, 0]
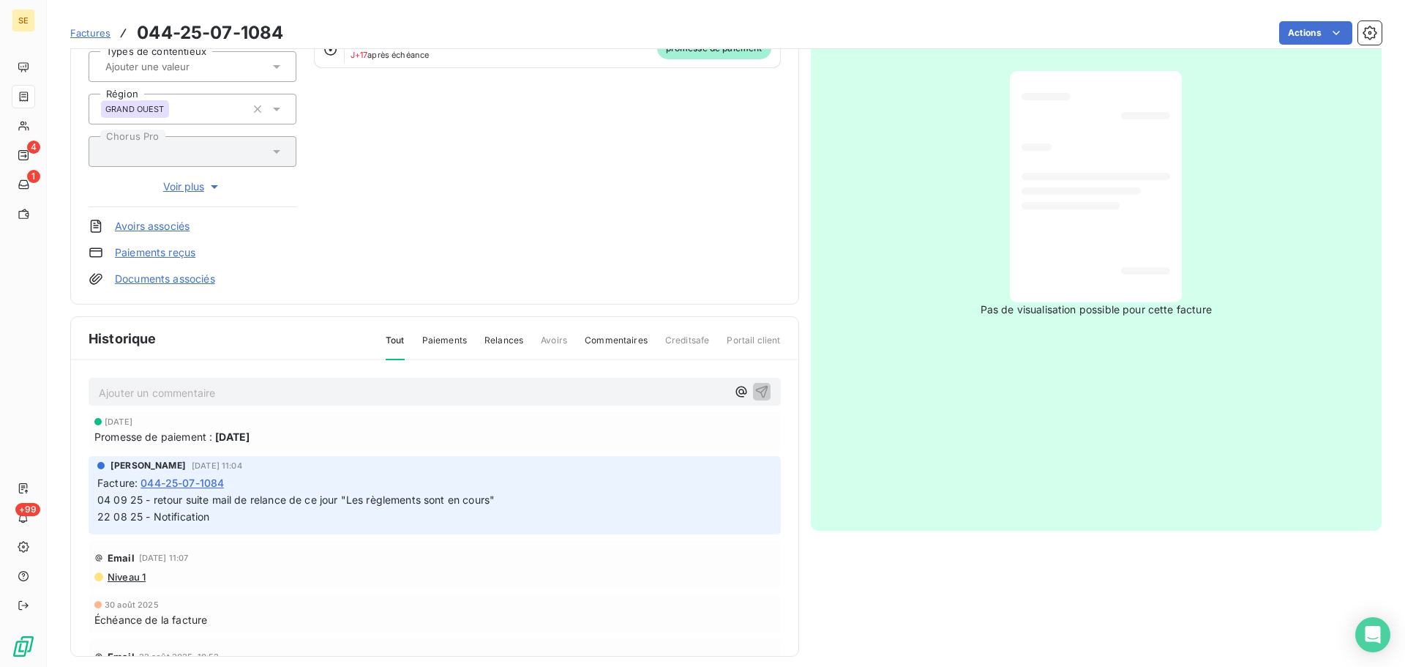
click at [498, 400] on p "Ajouter un commentaire ﻿" at bounding box center [413, 392] width 628 height 18
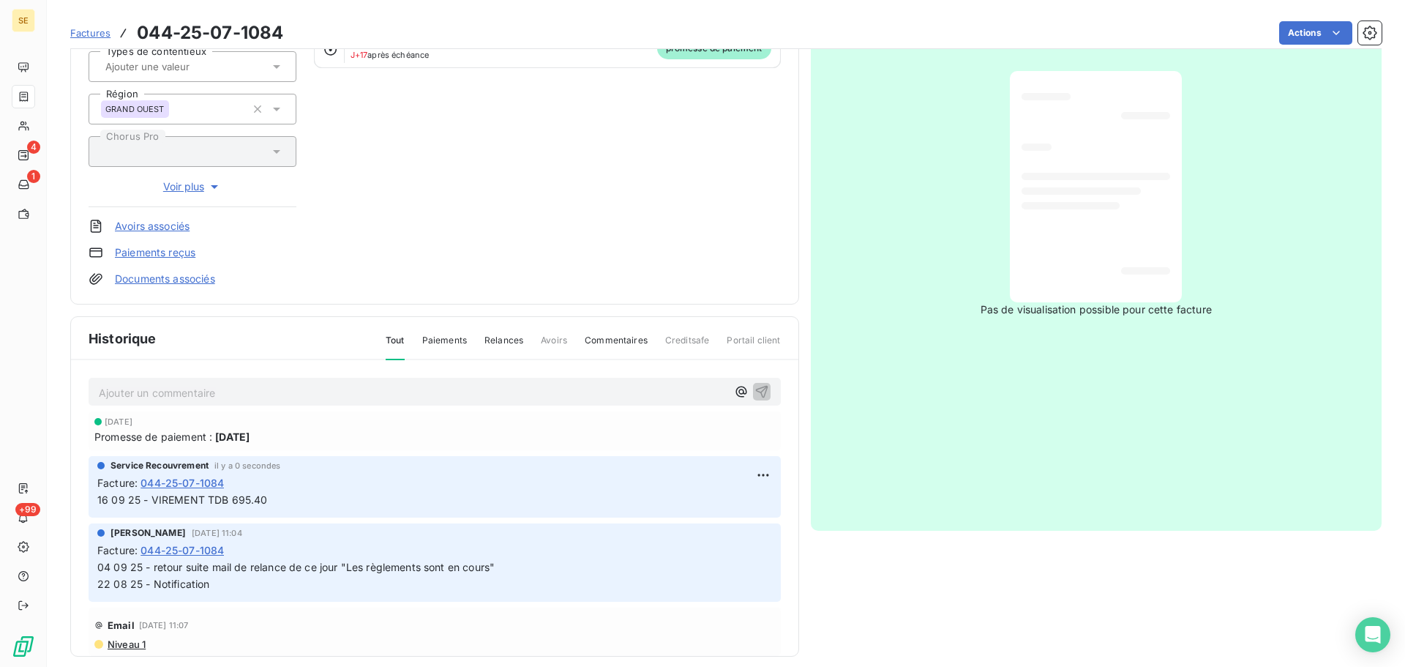
click at [245, 496] on span "16 09 25 - VIREMENT TDB 695.40" at bounding box center [182, 499] width 170 height 12
copy div "16 09 25 - VIREMENT TDB 695.40"
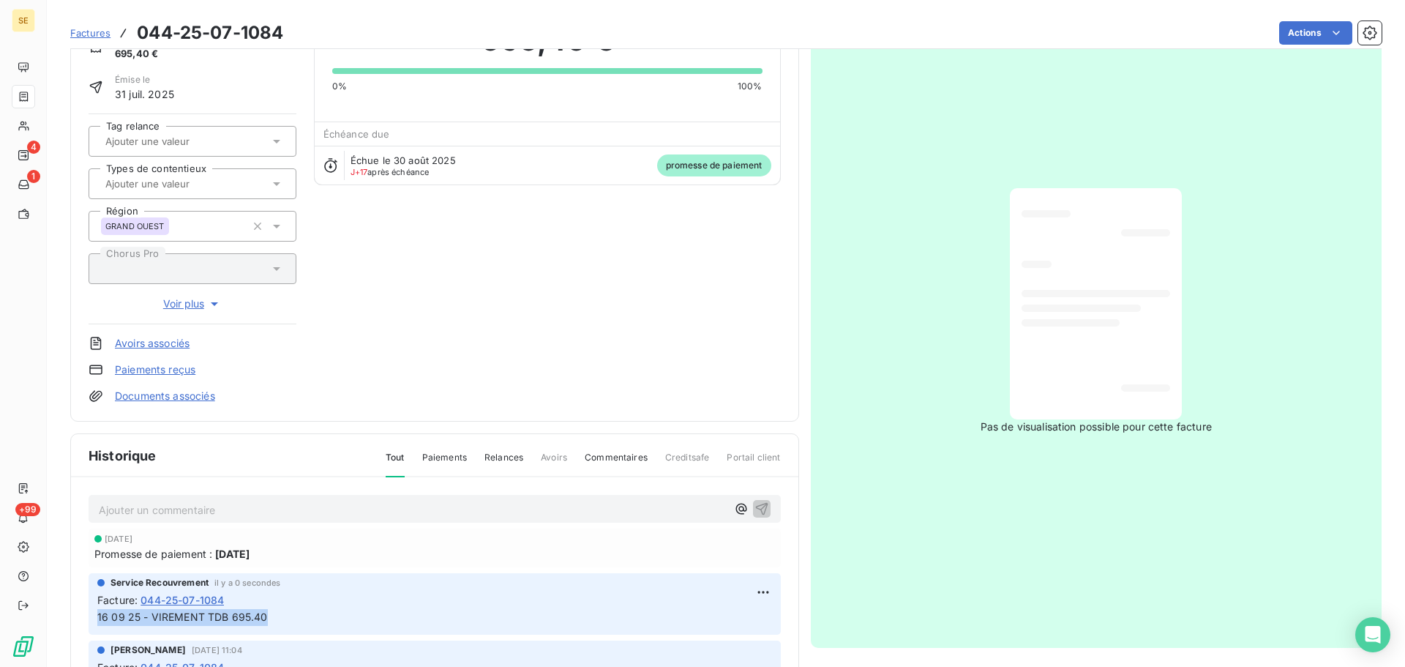
scroll to position [0, 0]
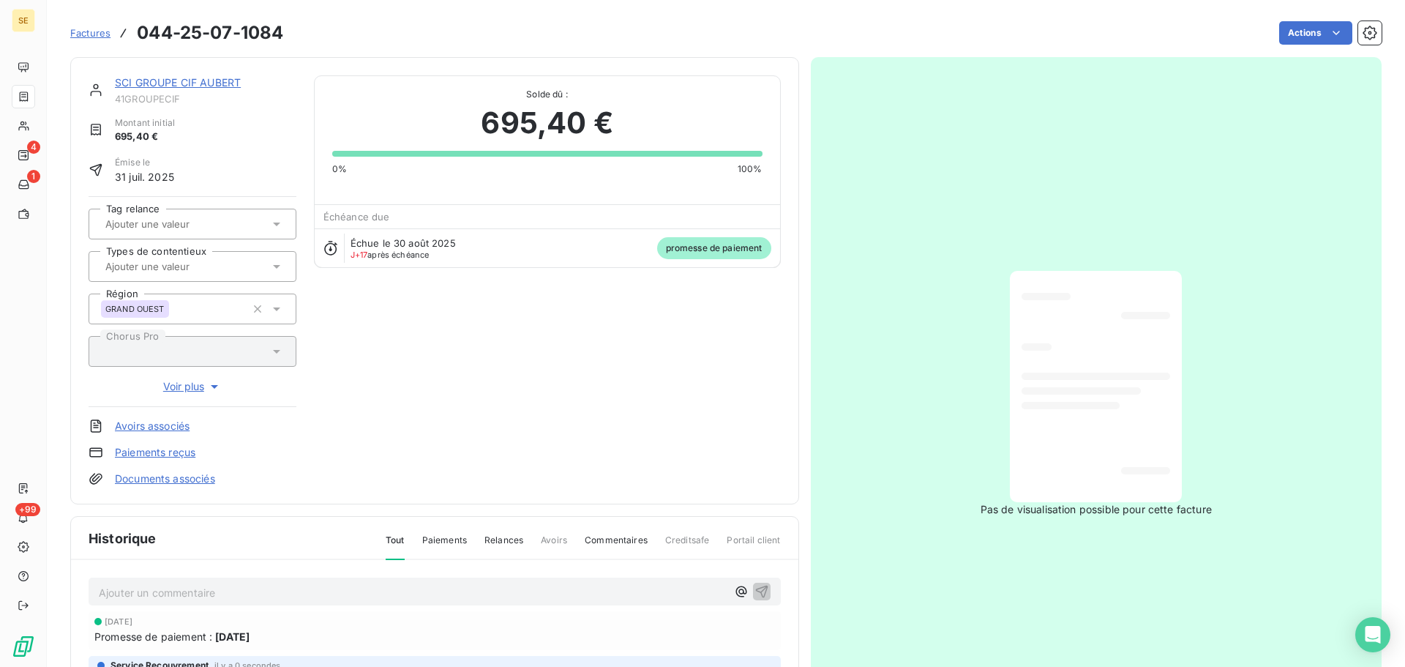
click at [192, 87] on link "SCI GROUPE CIF AUBERT" at bounding box center [178, 82] width 126 height 12
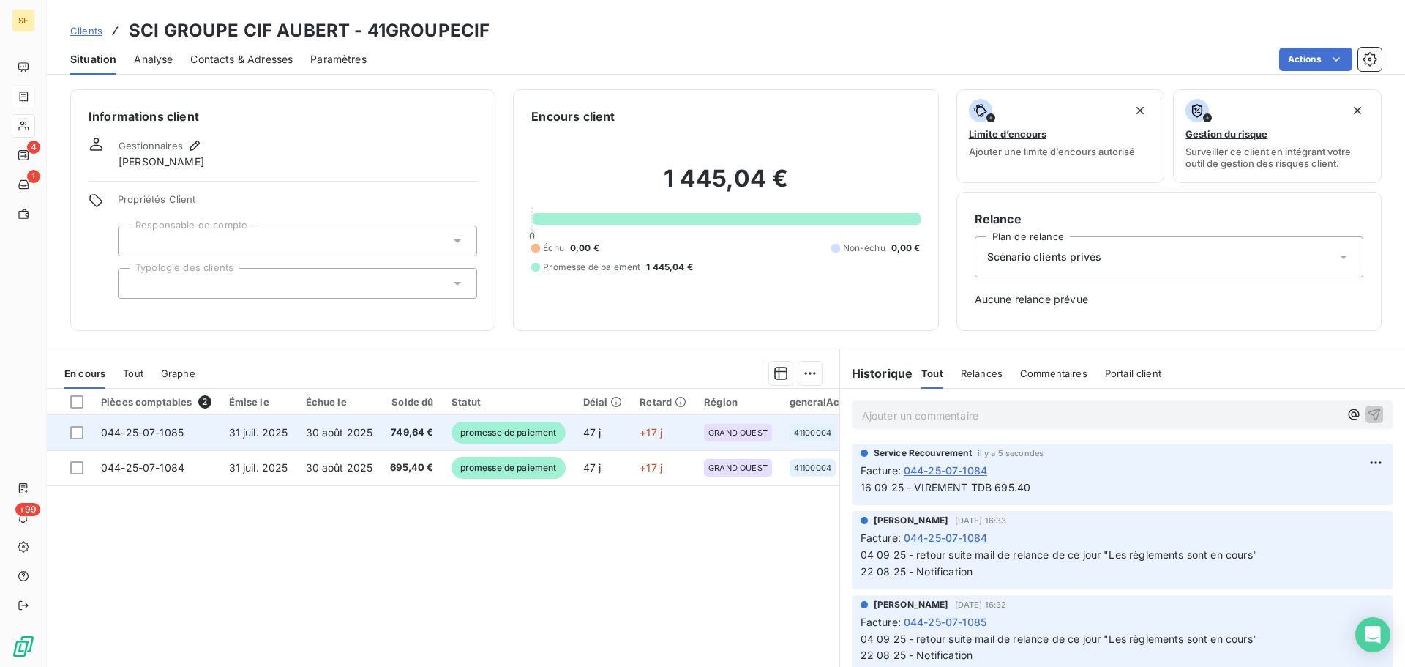
click at [403, 442] on td "749,64 €" at bounding box center [411, 432] width 61 height 35
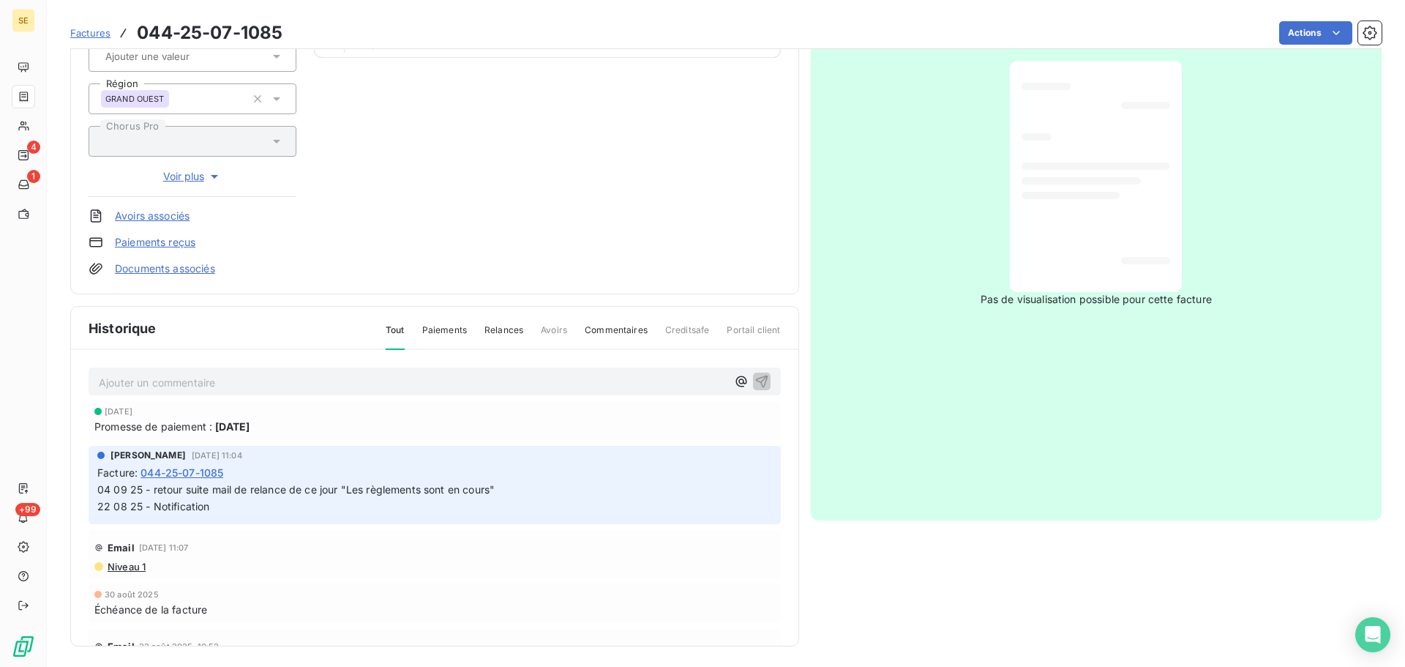
scroll to position [214, 0]
click at [380, 376] on p "Ajouter un commentaire ﻿" at bounding box center [413, 379] width 628 height 18
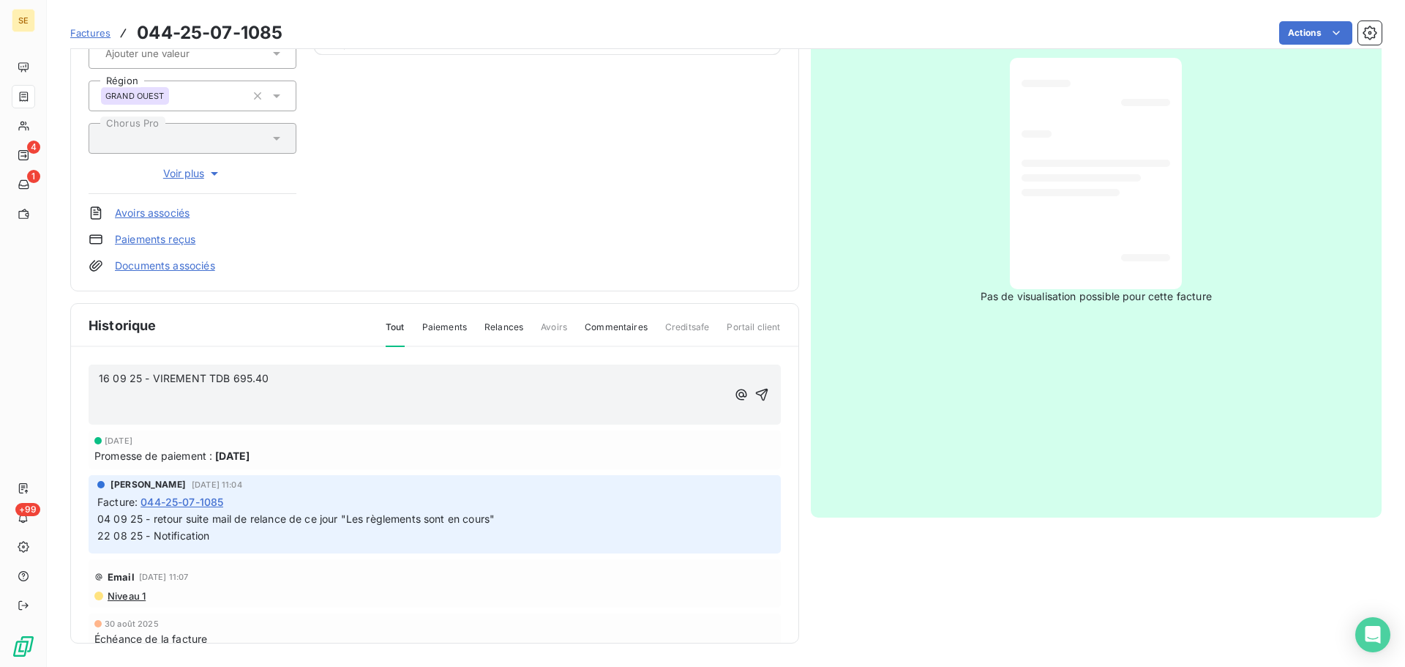
click at [346, 386] on p "16 09 25 - VIREMENT TDB 695.40" at bounding box center [413, 378] width 628 height 17
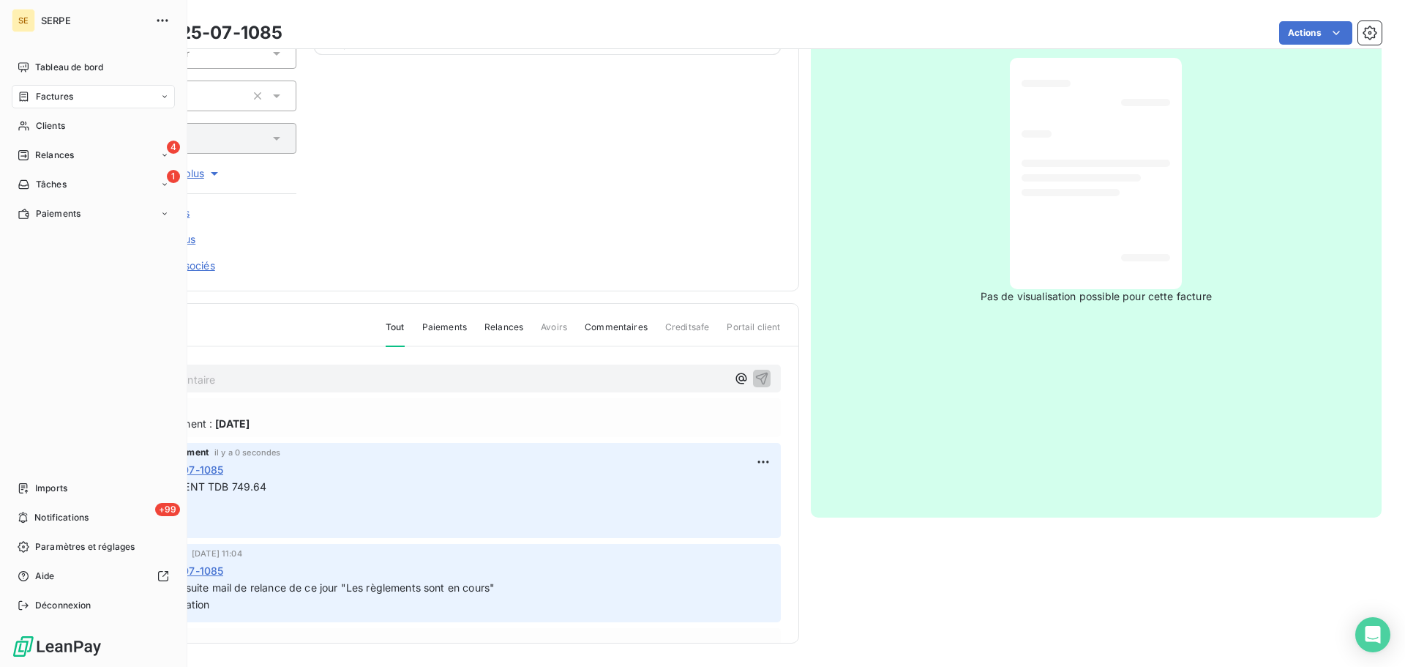
click at [23, 105] on div "Factures" at bounding box center [93, 96] width 163 height 23
click at [49, 179] on span "Clients" at bounding box center [50, 184] width 29 height 13
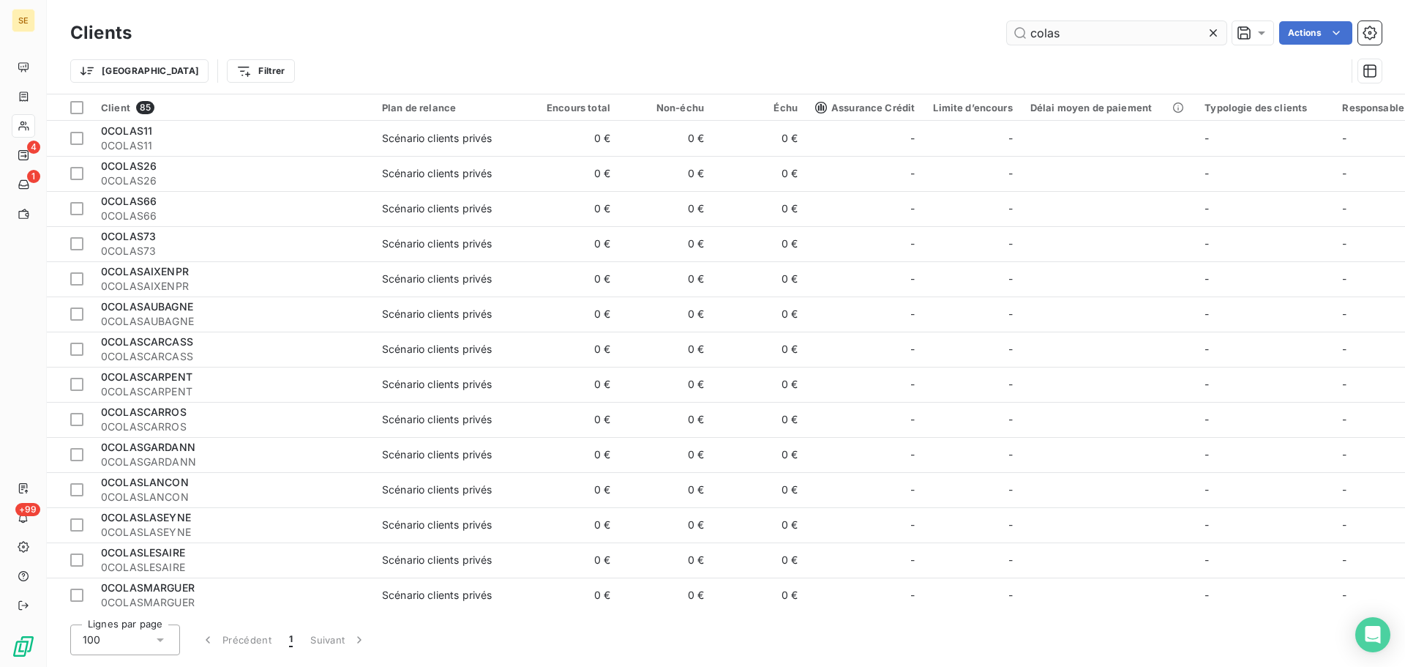
click at [1067, 34] on input "colas" at bounding box center [1117, 32] width 220 height 23
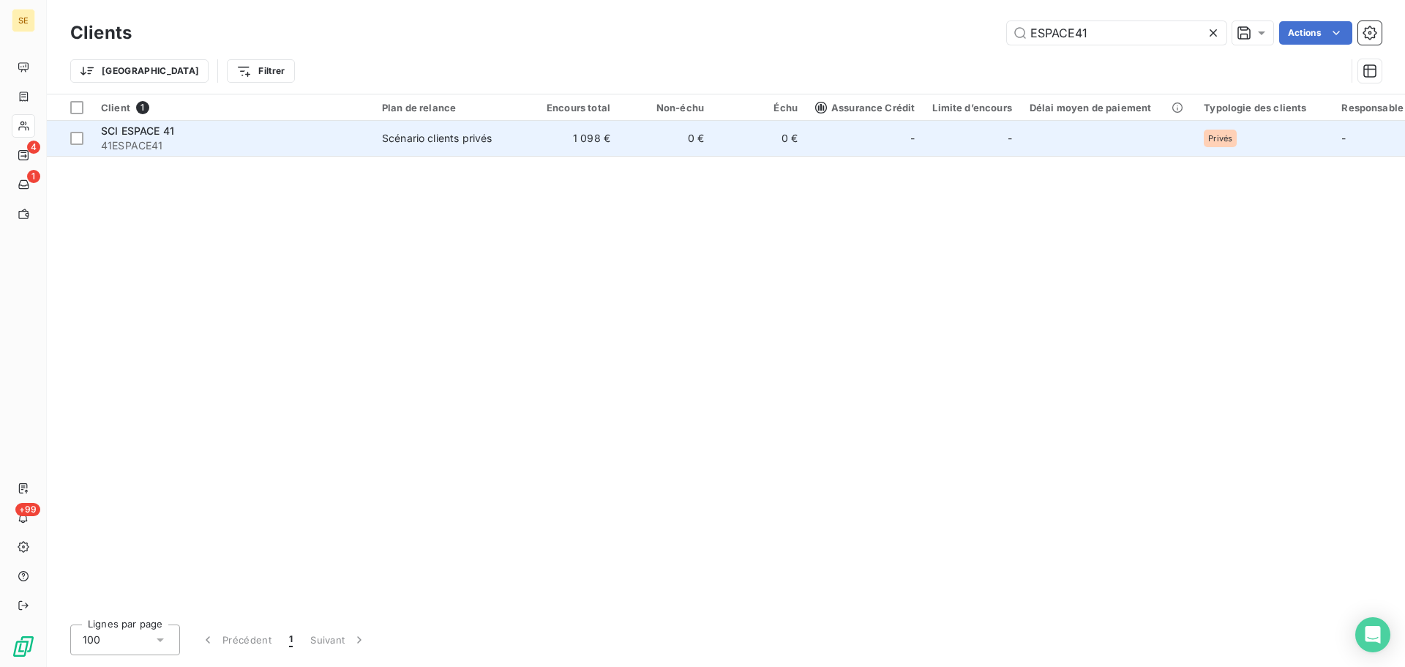
type input "ESPACE41"
click at [636, 136] on td "0 €" at bounding box center [666, 138] width 94 height 35
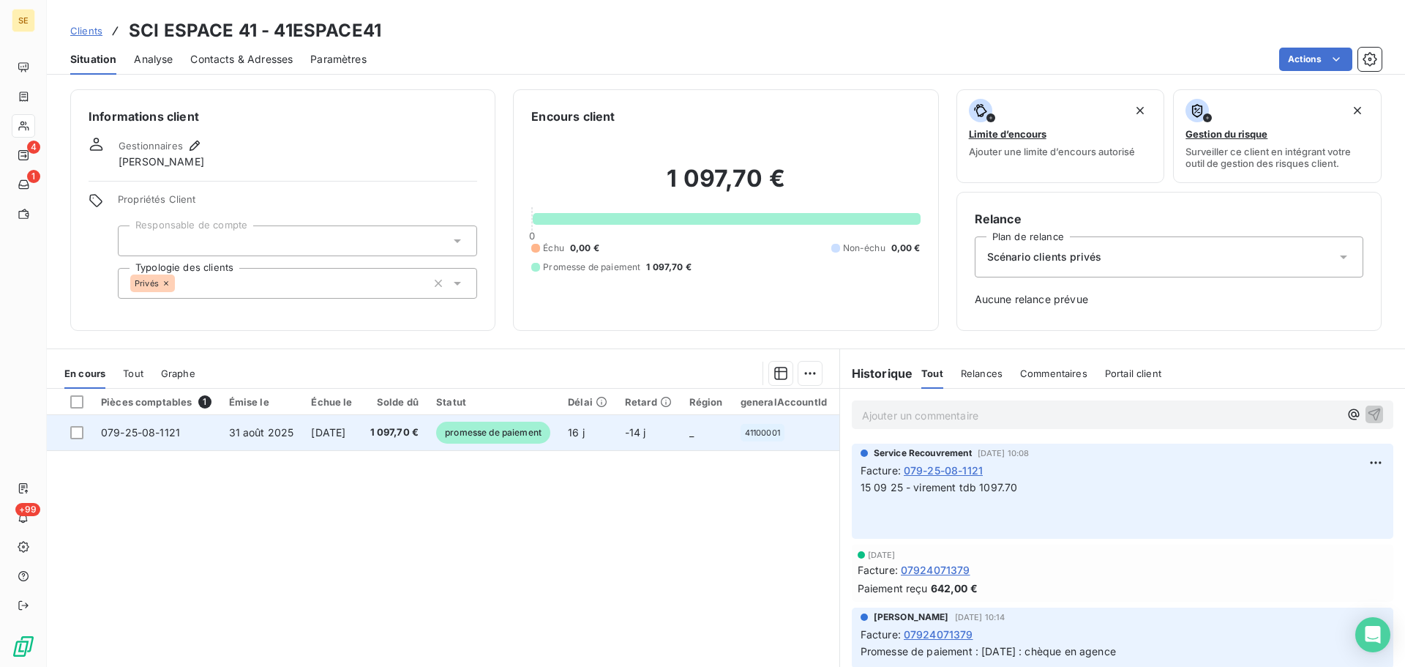
click at [405, 433] on span "1 097,70 €" at bounding box center [394, 432] width 49 height 15
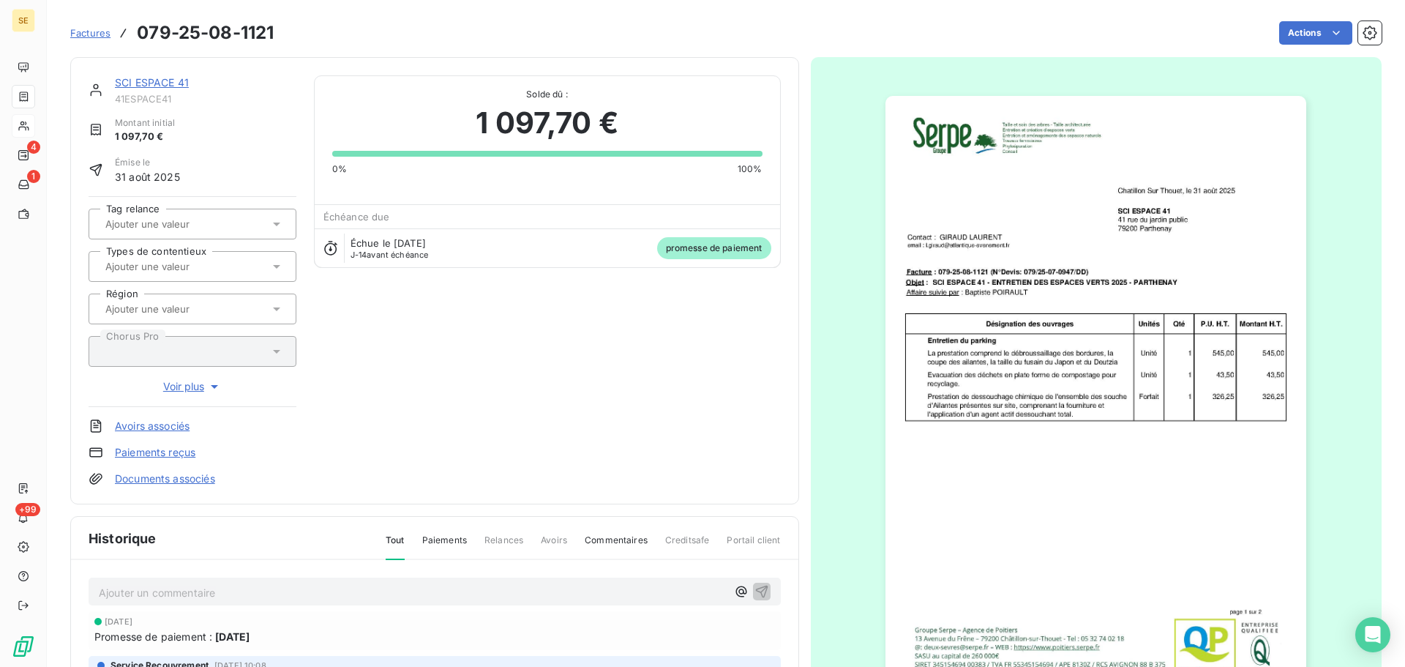
click at [314, 586] on p "Ajouter un commentaire ﻿" at bounding box center [413, 592] width 628 height 18
click at [245, 592] on p "Ajouter un commentaire ﻿" at bounding box center [413, 592] width 628 height 18
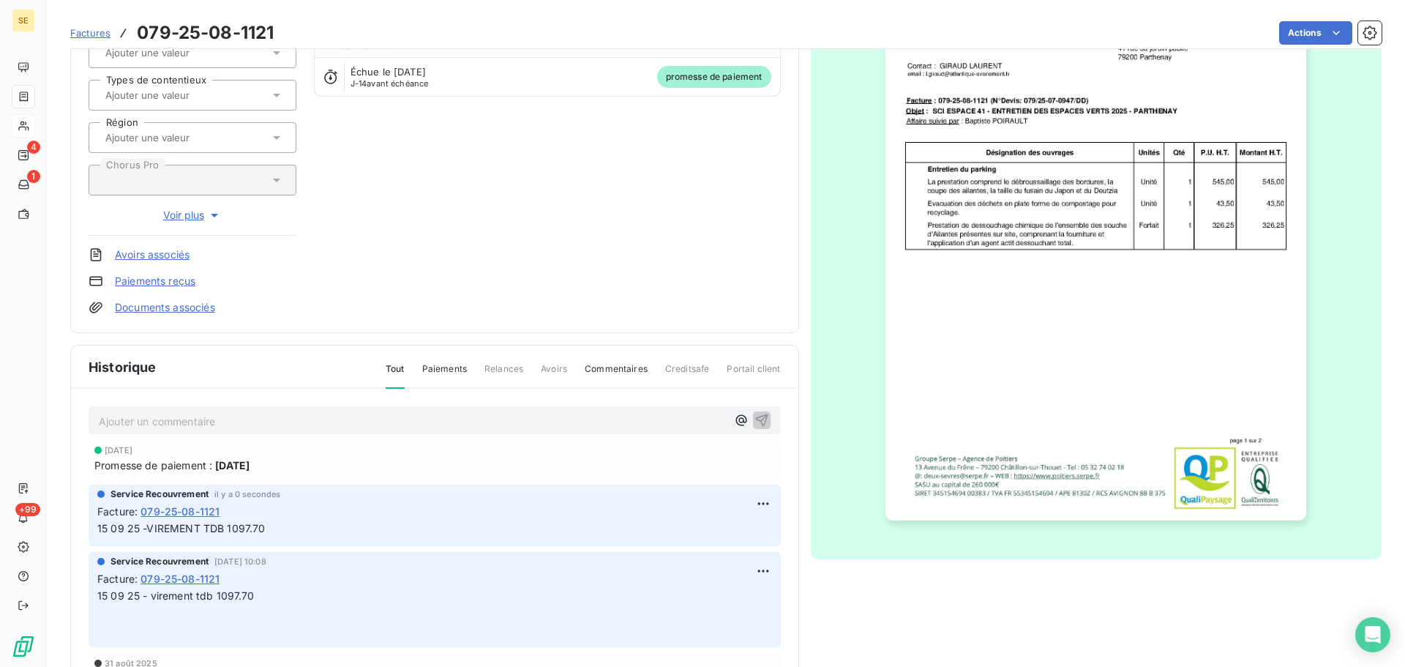
scroll to position [214, 0]
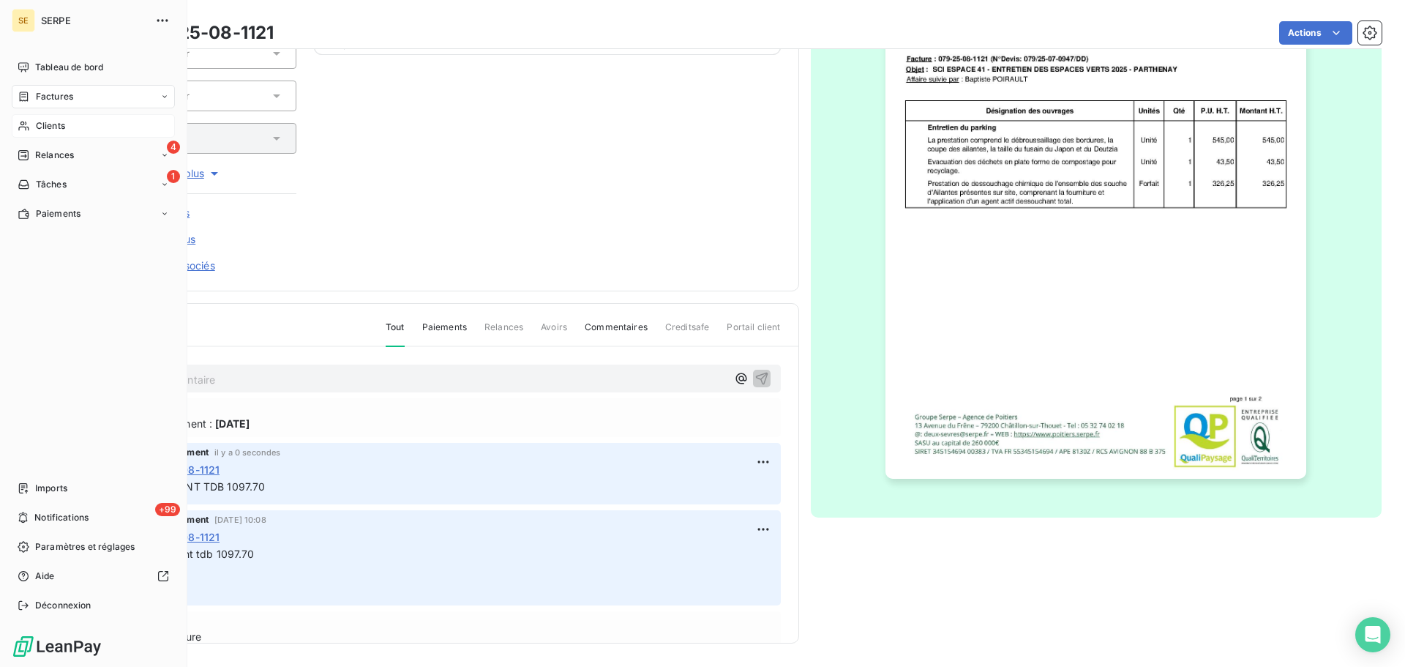
click at [43, 124] on span "Clients" at bounding box center [50, 125] width 29 height 13
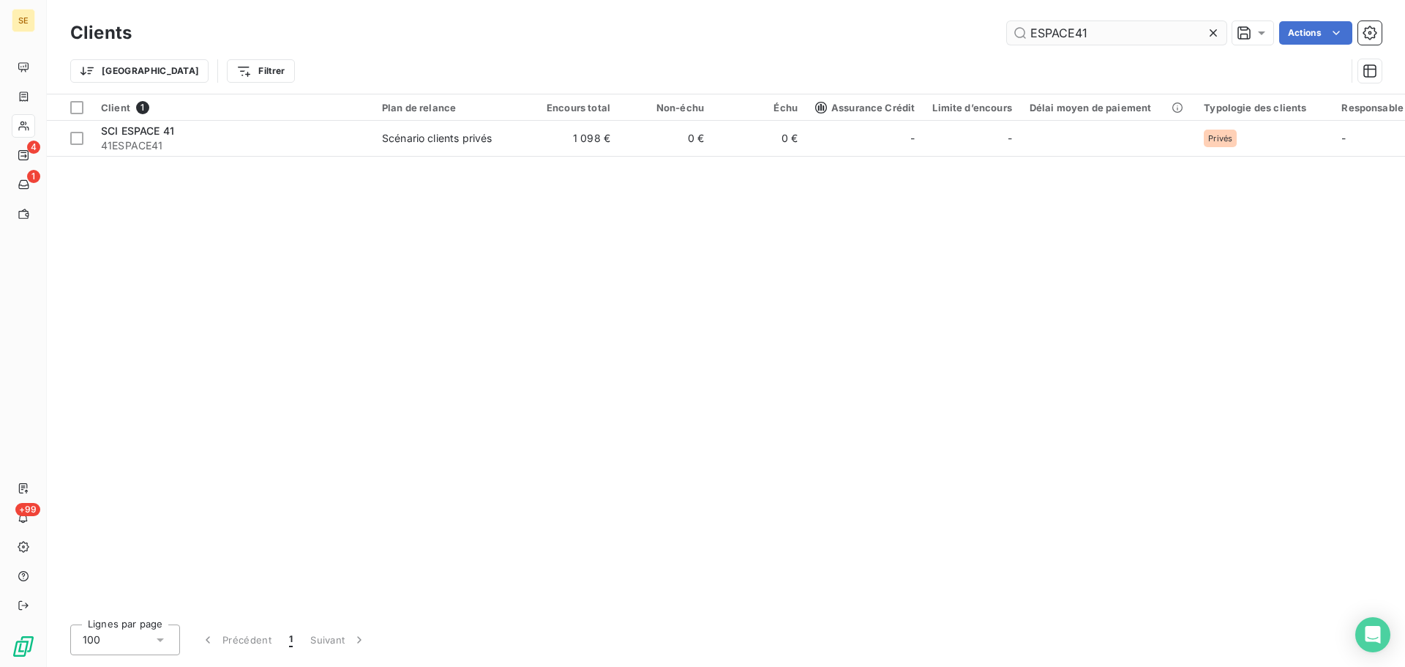
click at [1132, 21] on input "ESPACE41" at bounding box center [1117, 32] width 220 height 23
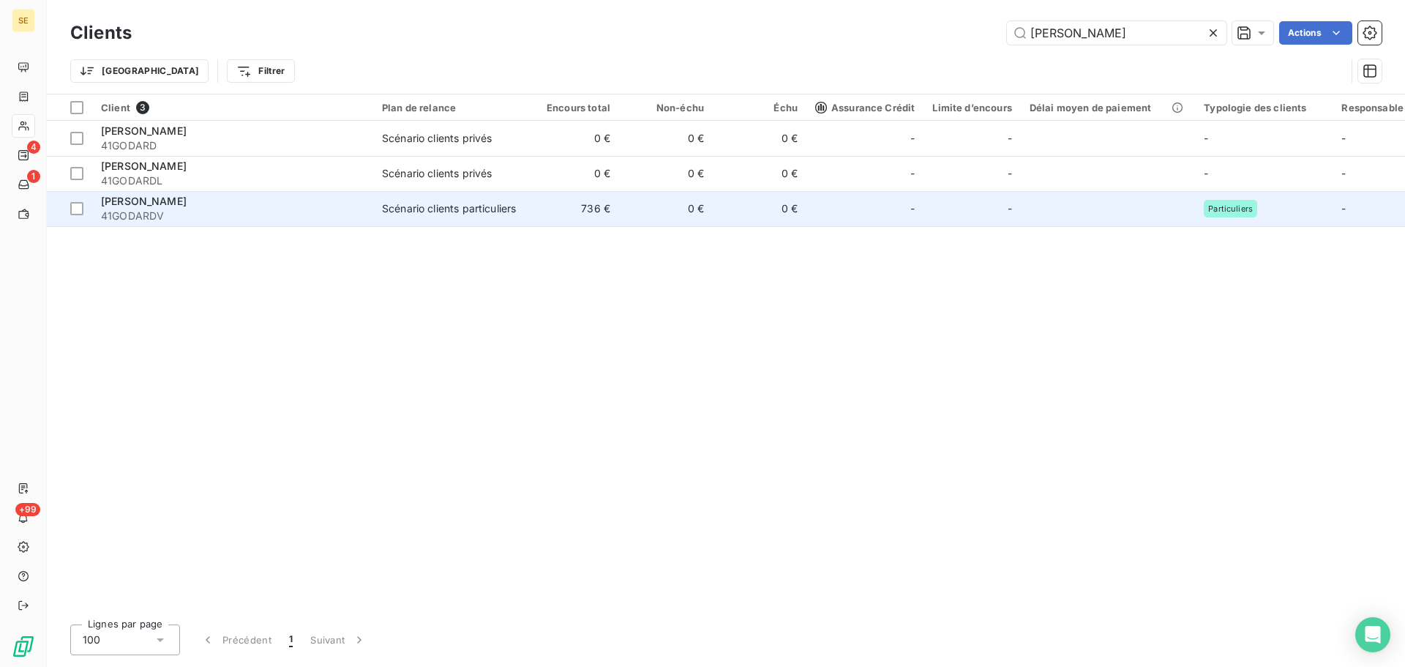
type input "[PERSON_NAME]"
click at [239, 213] on span "41GODARDV" at bounding box center [232, 216] width 263 height 15
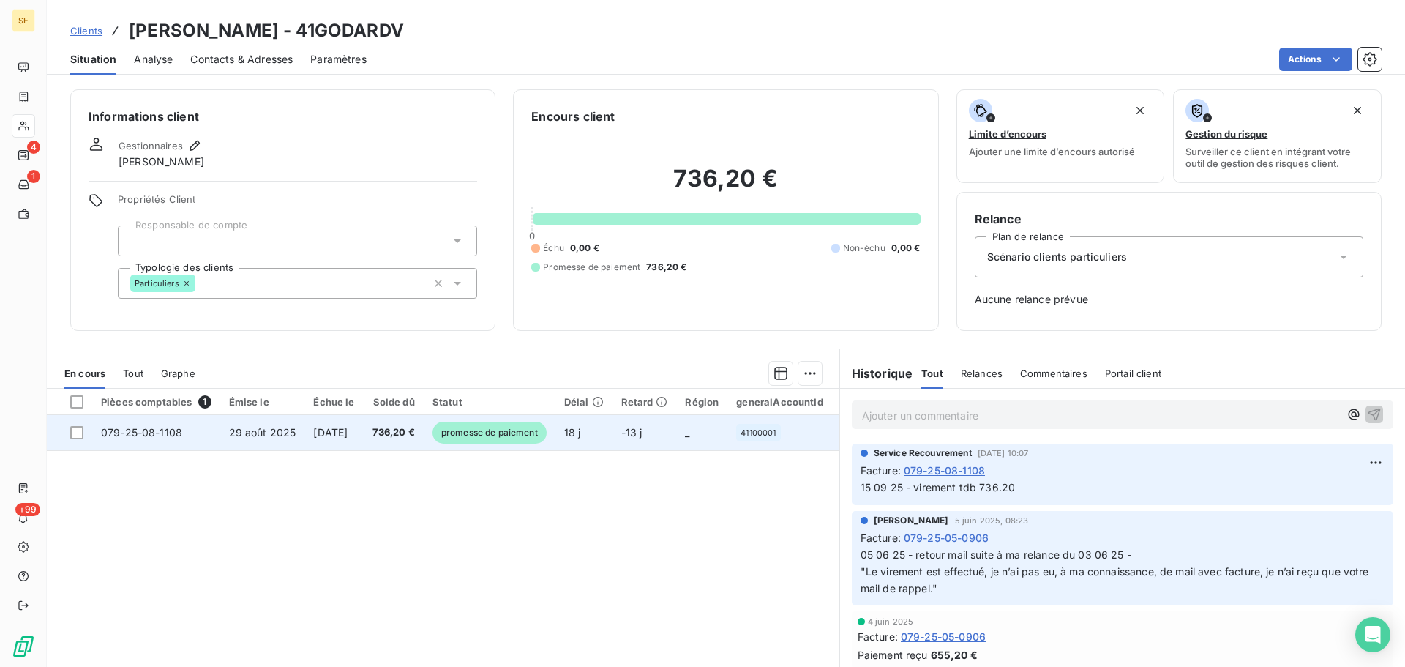
click at [395, 438] on td "736,20 €" at bounding box center [394, 432] width 60 height 35
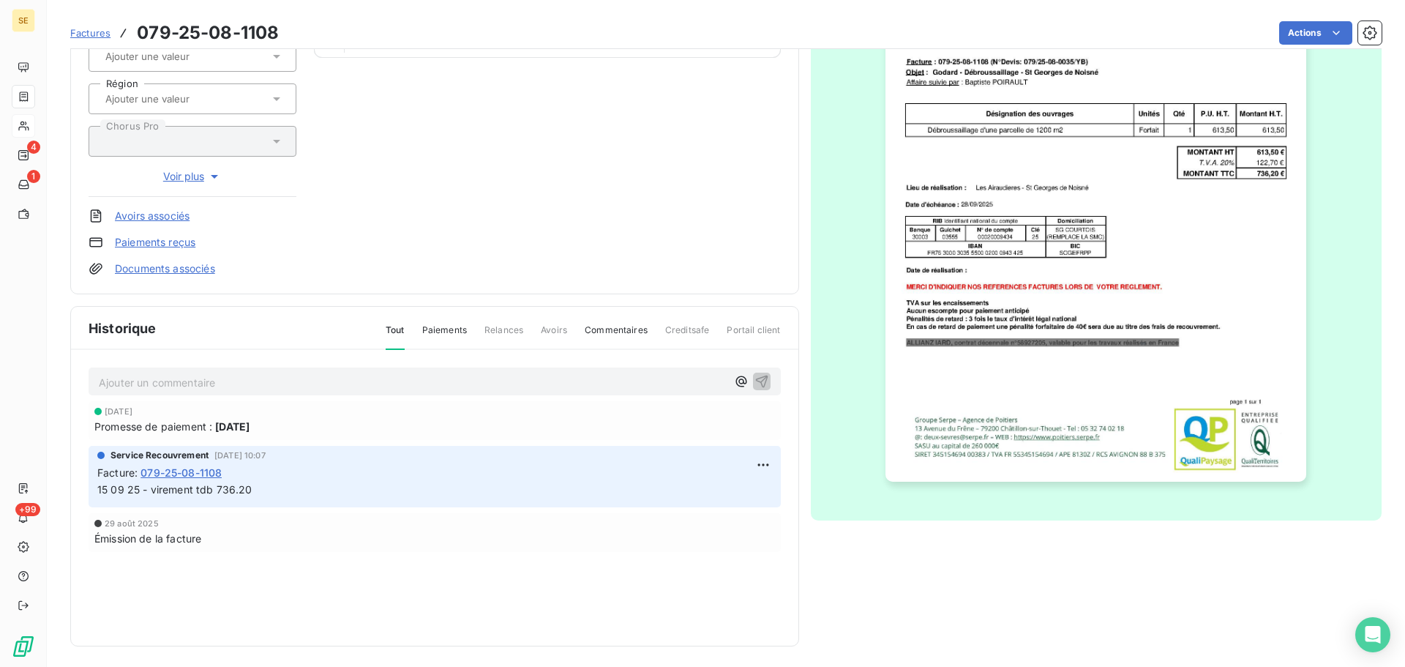
scroll to position [214, 0]
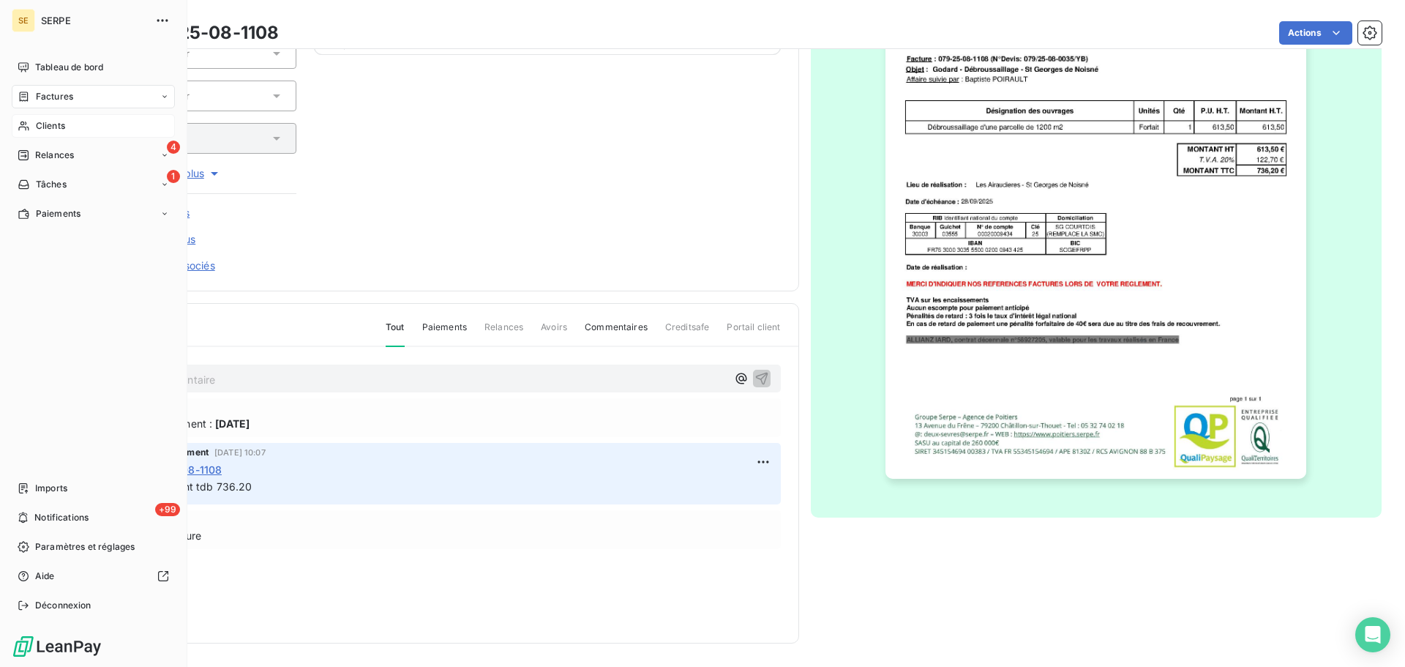
click at [31, 91] on div "Factures" at bounding box center [46, 96] width 56 height 13
click at [39, 91] on span "Factures" at bounding box center [54, 96] width 37 height 13
click at [78, 160] on div "4 Relances" at bounding box center [93, 154] width 163 height 23
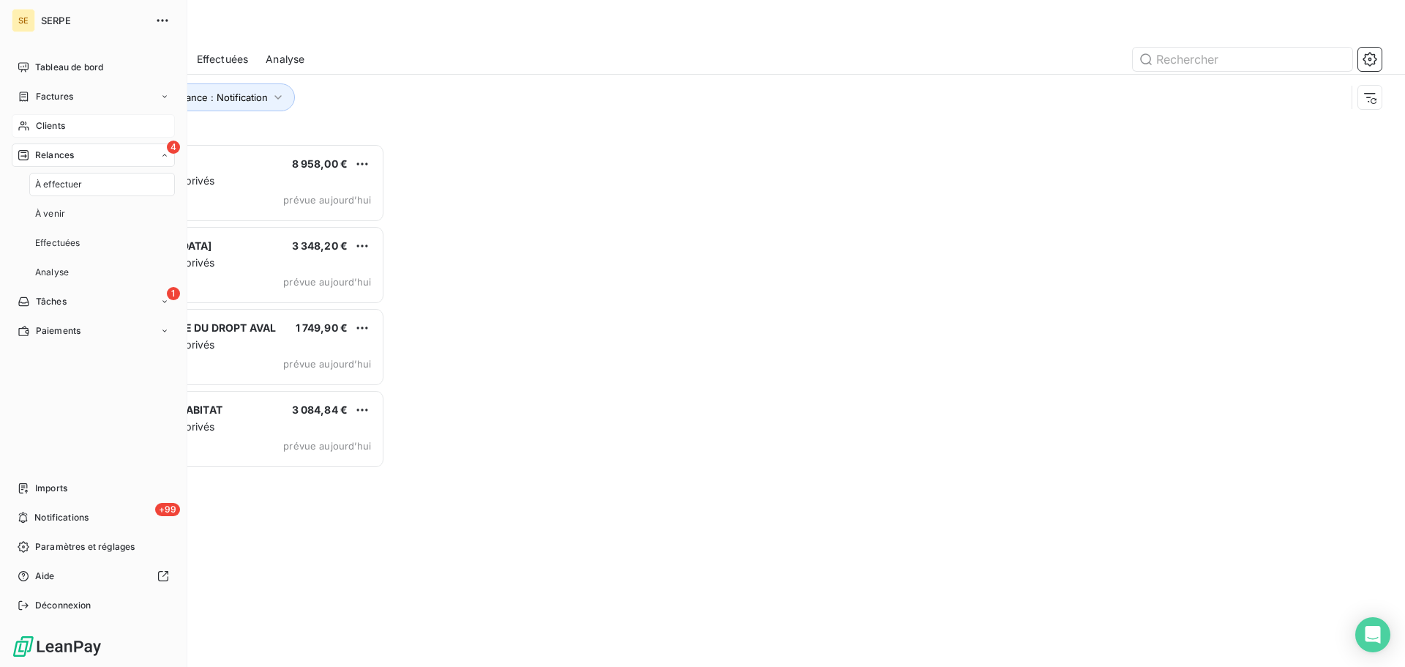
scroll to position [512, 304]
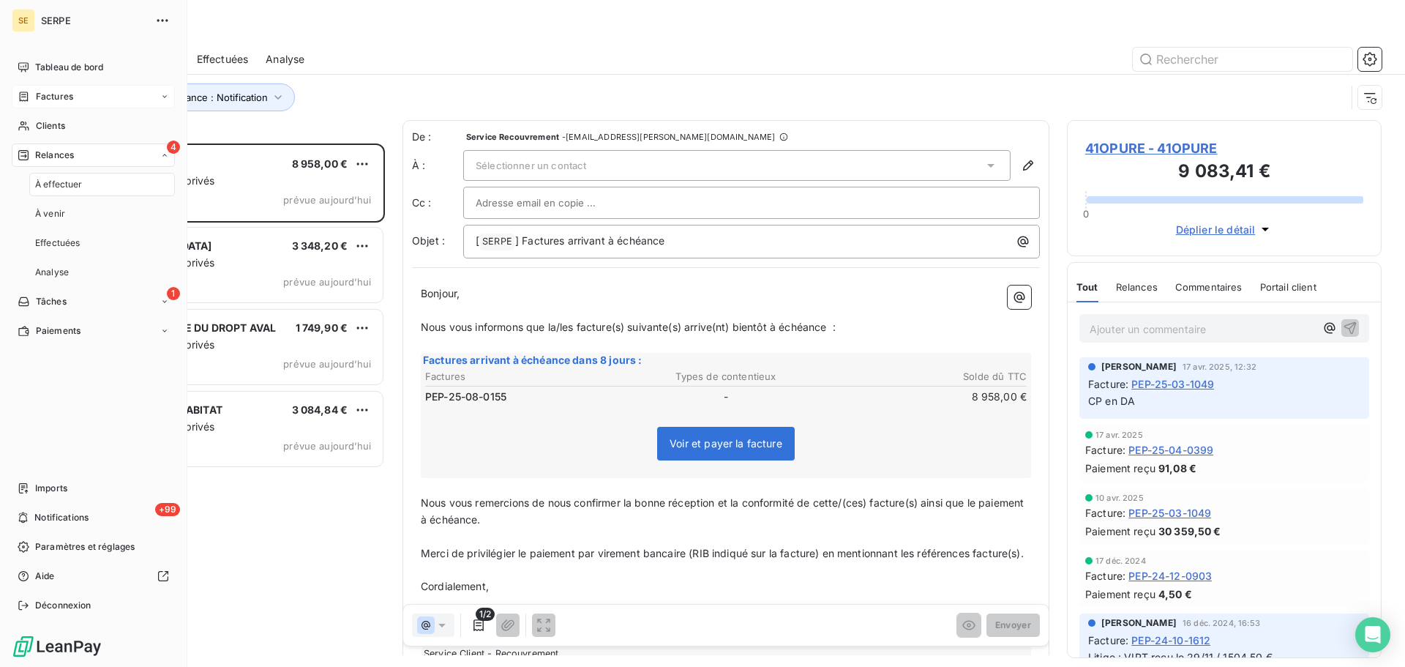
click at [89, 99] on div "Factures" at bounding box center [93, 96] width 163 height 23
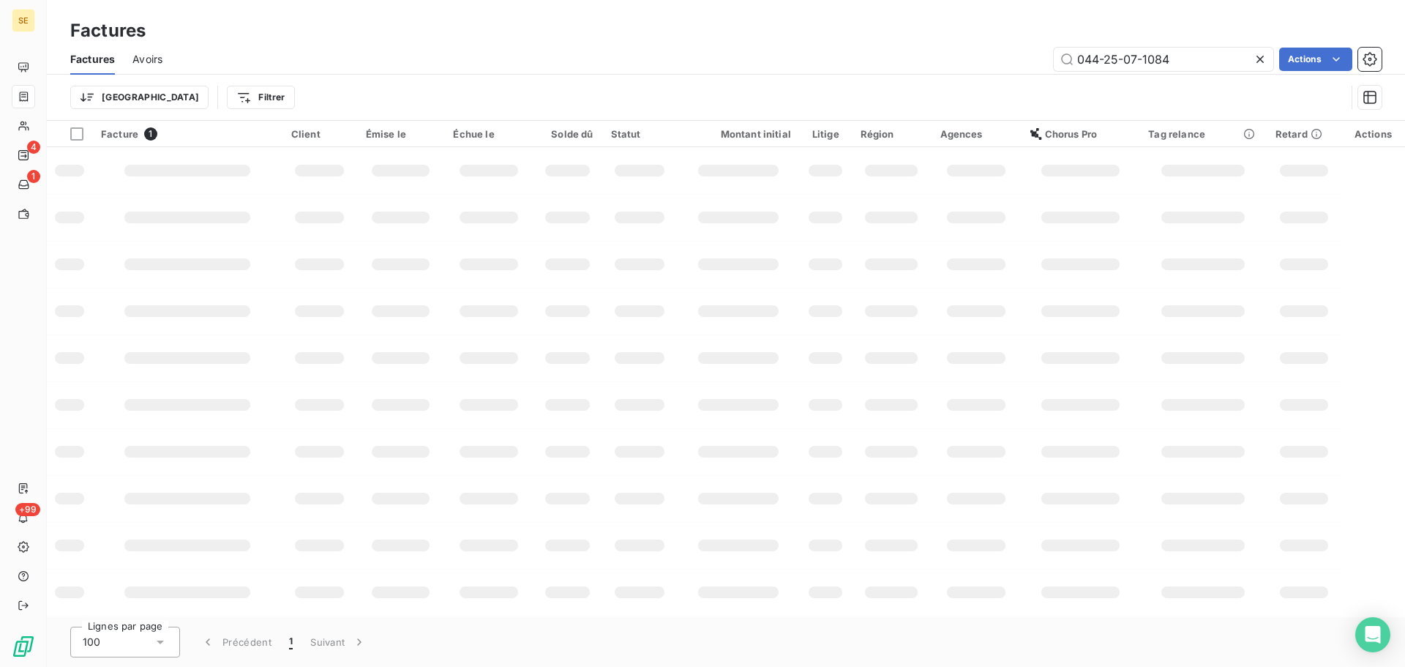
drag, startPoint x: 1193, startPoint y: 60, endPoint x: 953, endPoint y: 59, distance: 239.3
click at [953, 59] on div "044-25-07-1084 Actions" at bounding box center [780, 59] width 1201 height 23
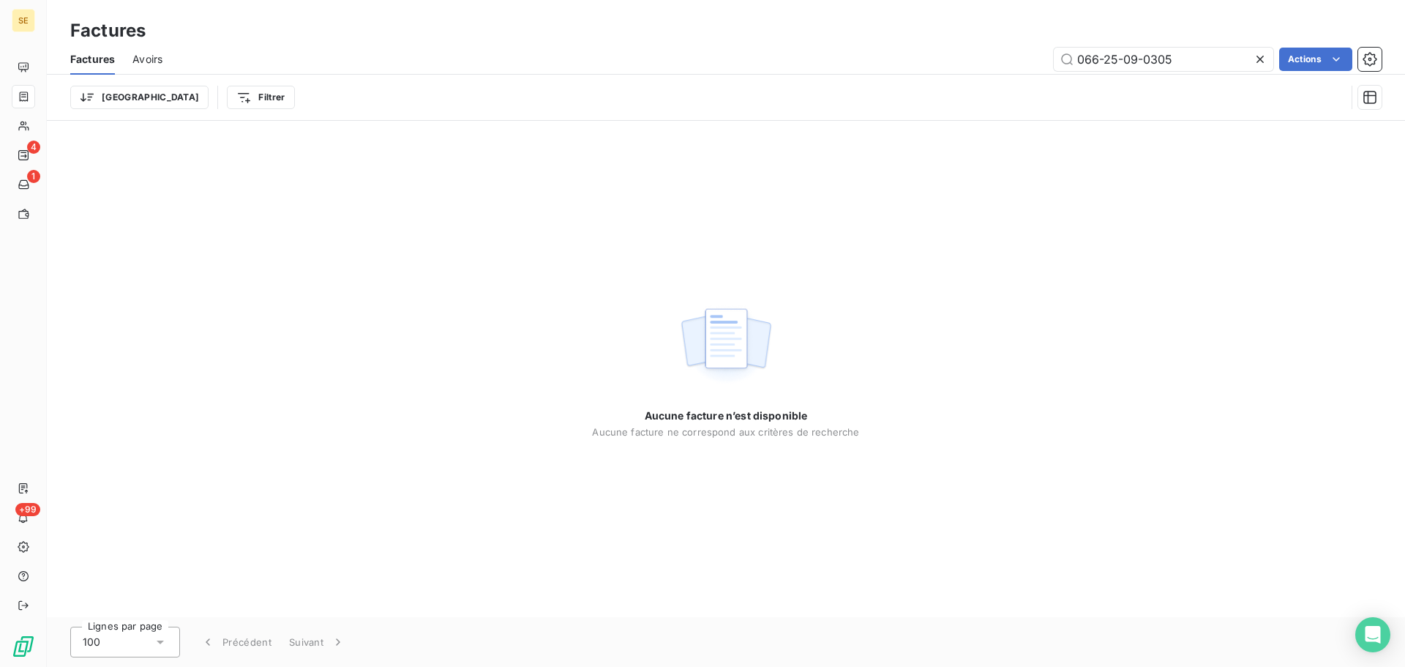
type input "066-25-09-0305"
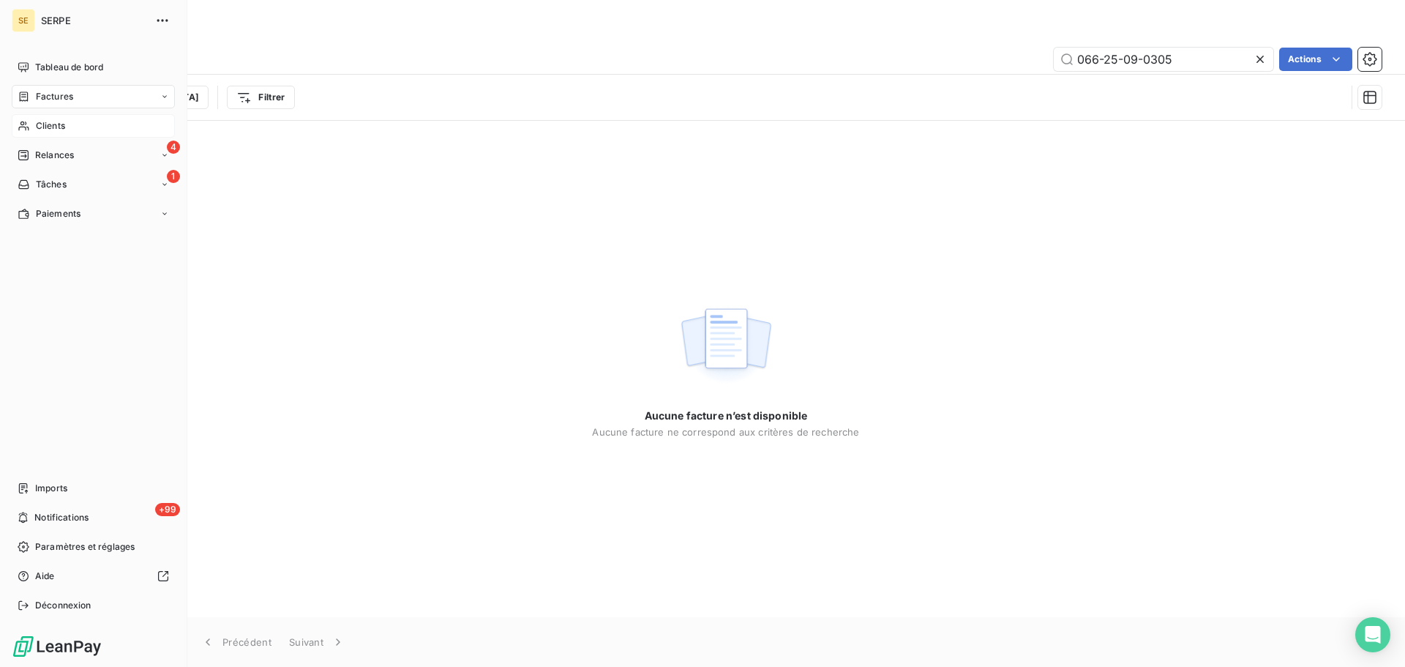
click at [43, 128] on span "Clients" at bounding box center [50, 125] width 29 height 13
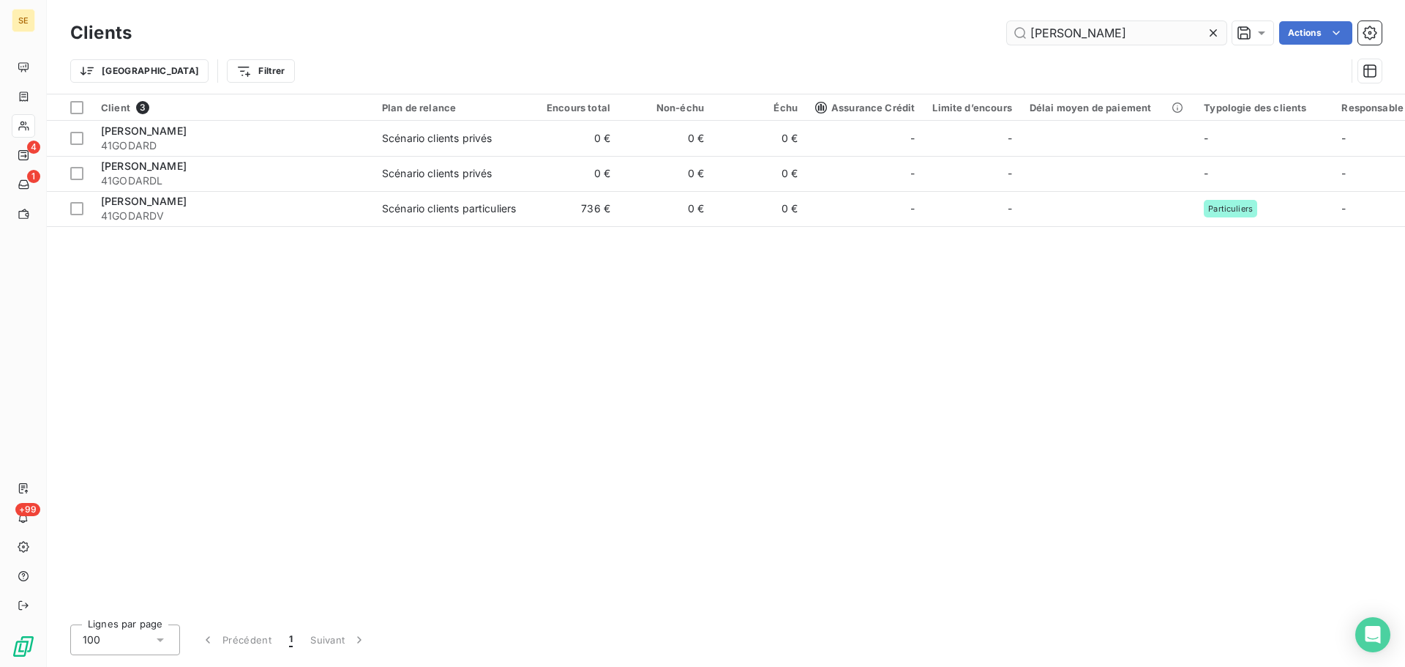
click at [1094, 34] on input "[PERSON_NAME]" at bounding box center [1117, 32] width 220 height 23
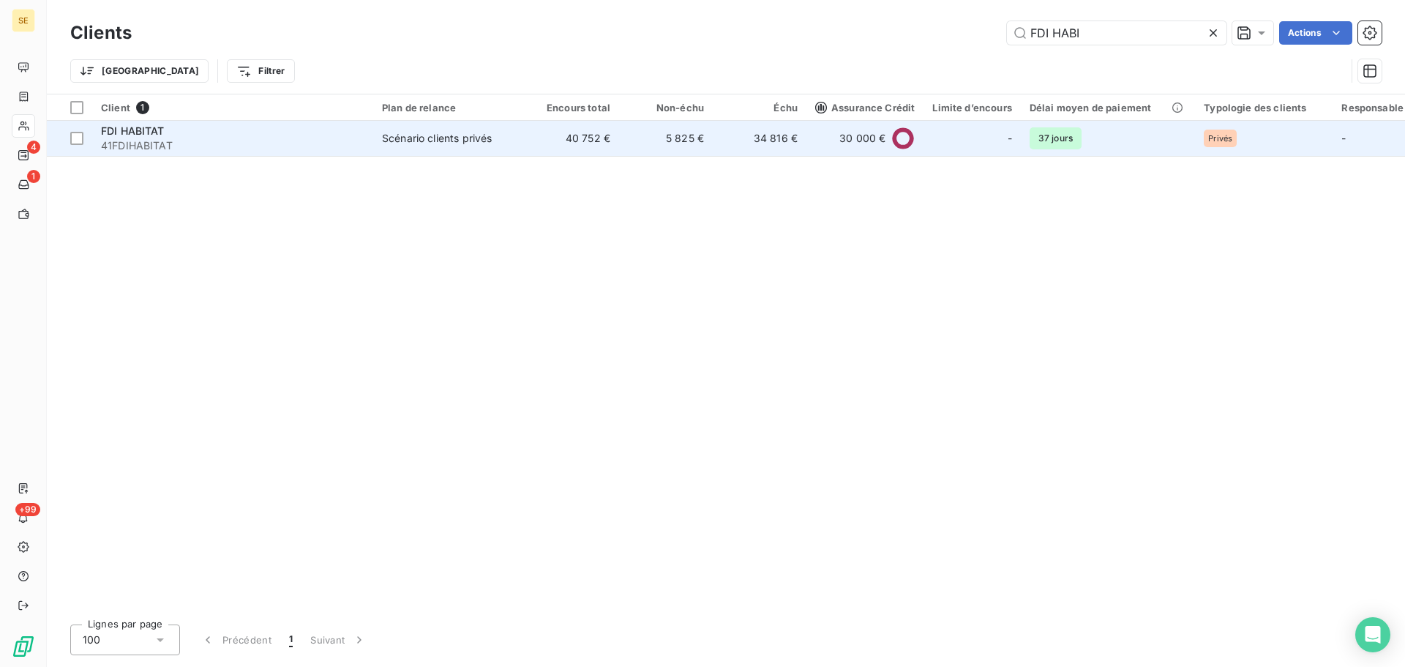
type input "FDI HABI"
click at [370, 146] on td "FDI HABITAT 41FDIHABITAT" at bounding box center [232, 138] width 281 height 35
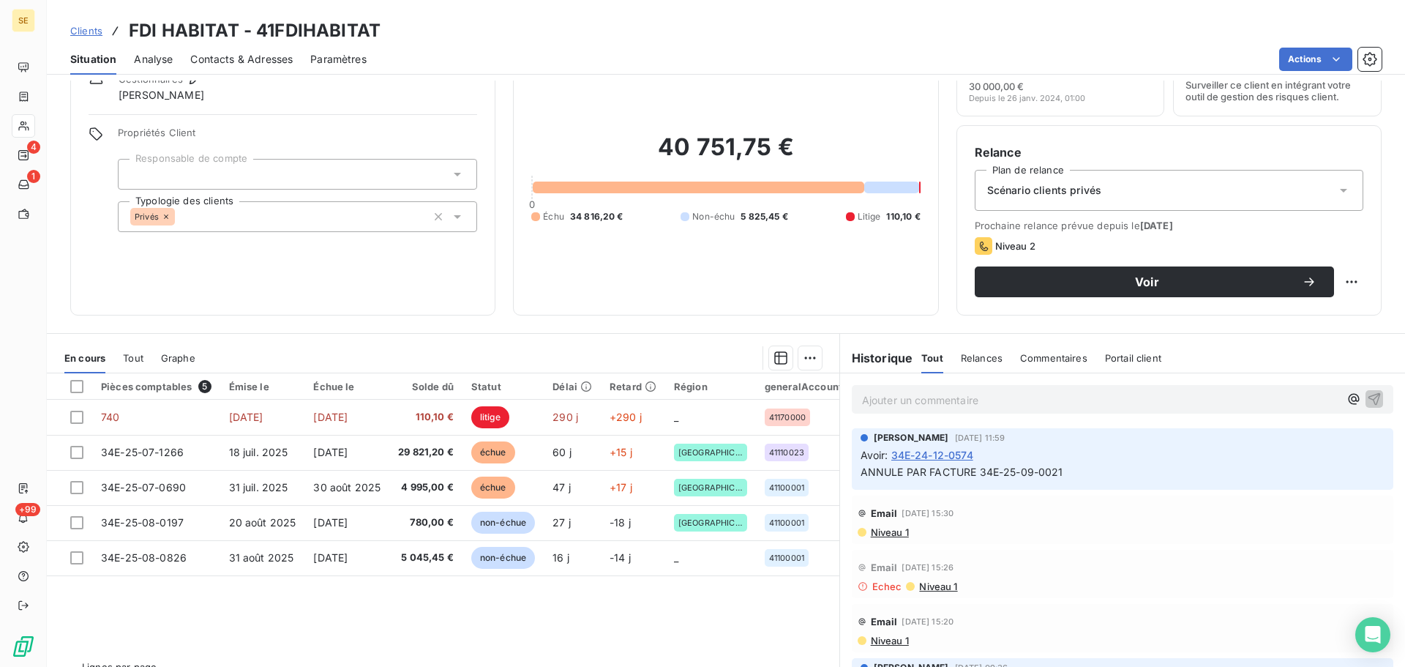
scroll to position [99, 0]
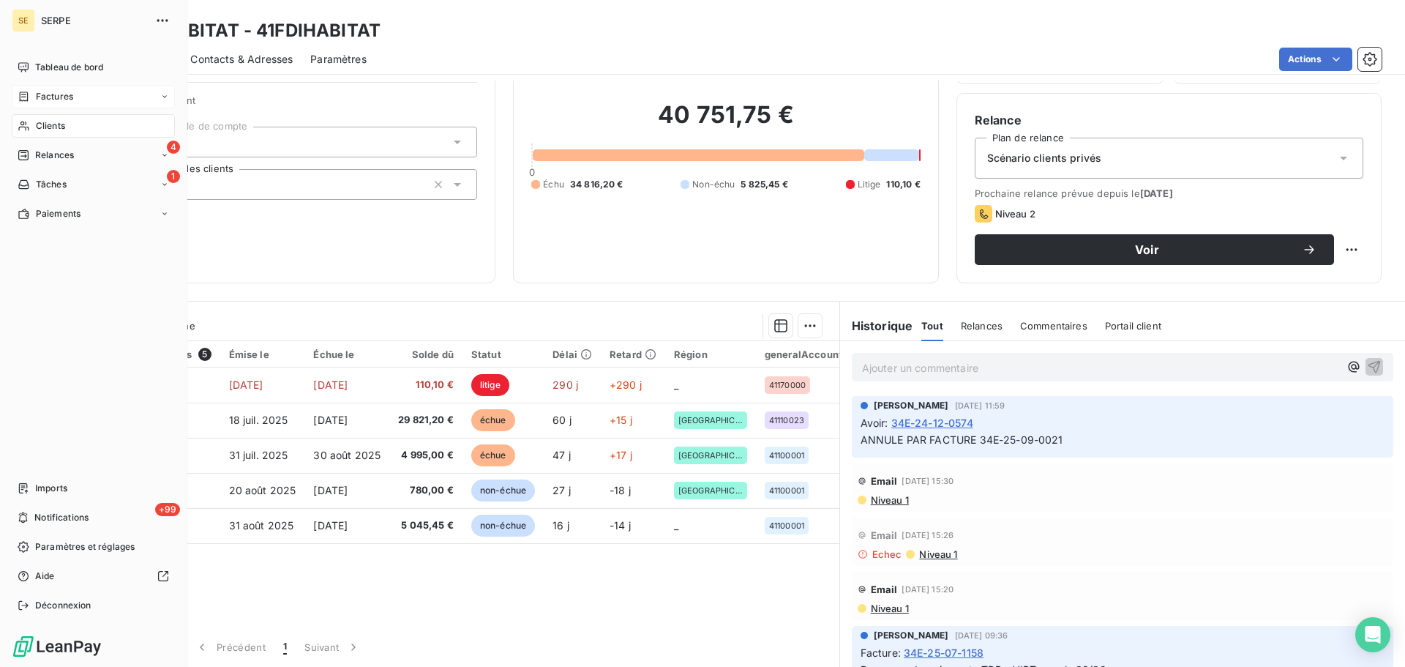
click at [21, 91] on icon at bounding box center [24, 97] width 12 height 12
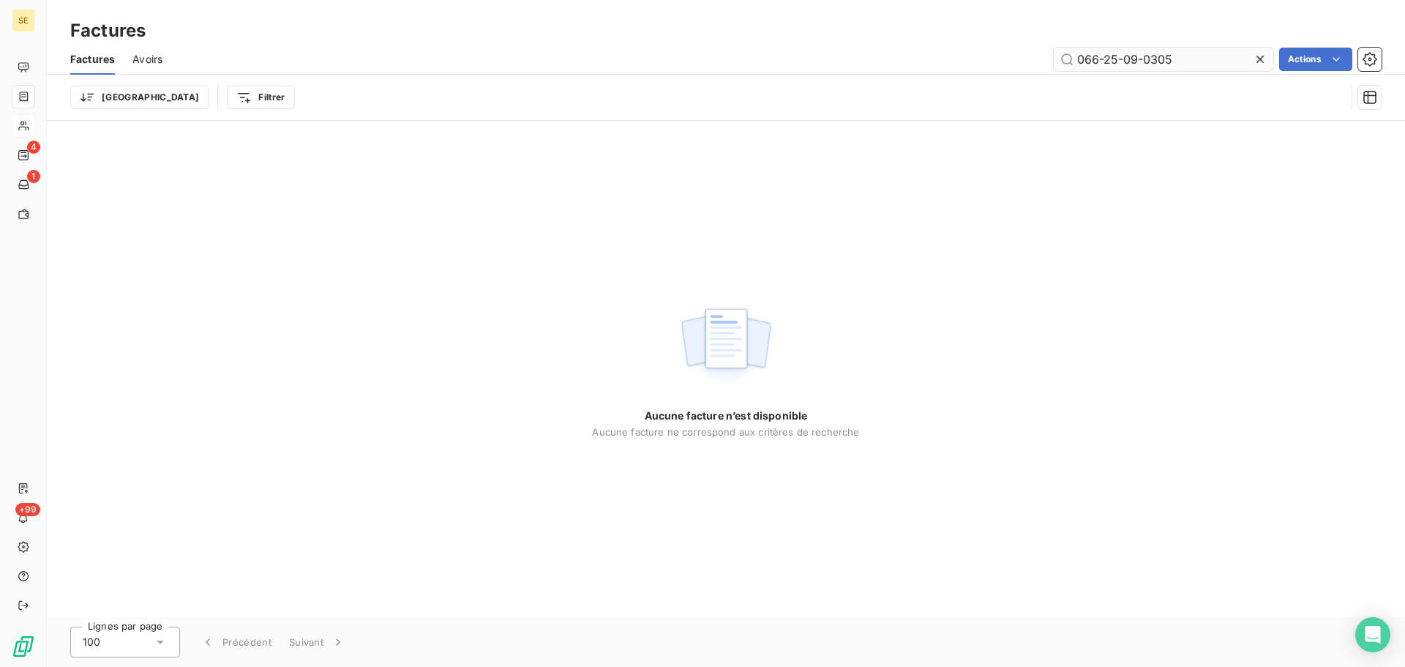
click at [1202, 60] on input "066-25-09-0305" at bounding box center [1164, 59] width 220 height 23
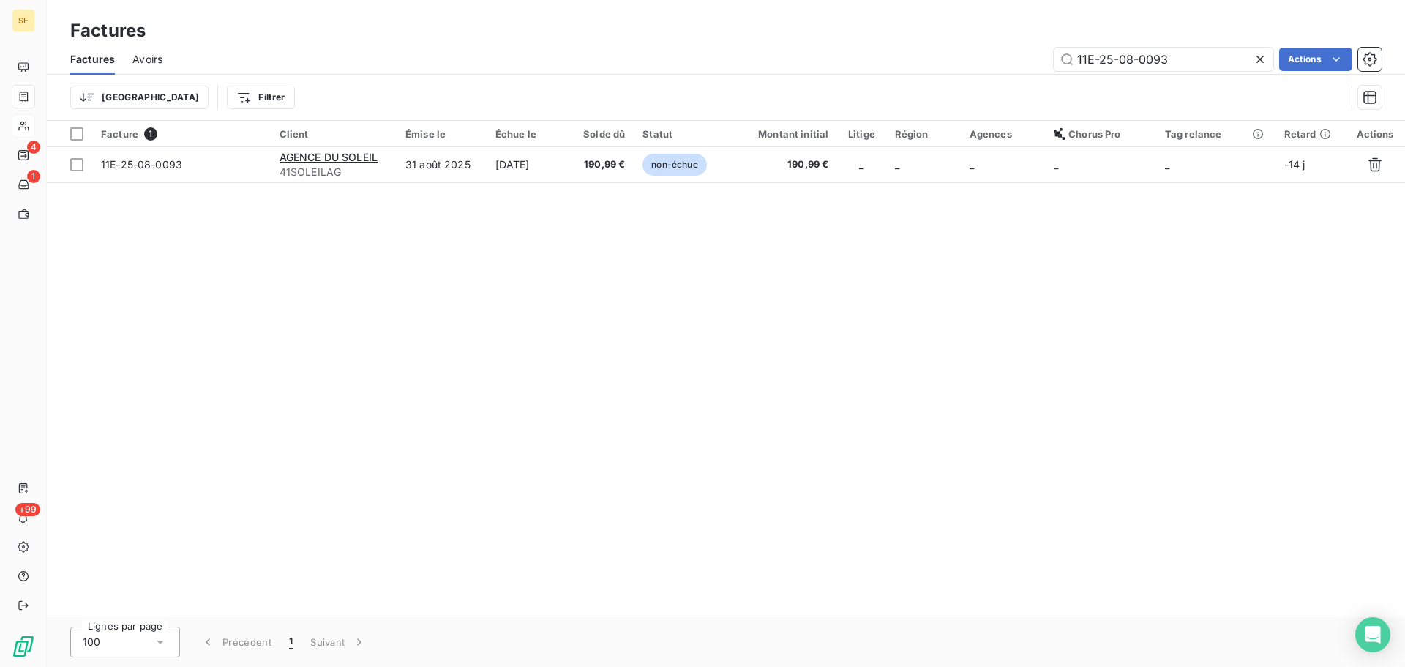
type input "11E-25-08-0093"
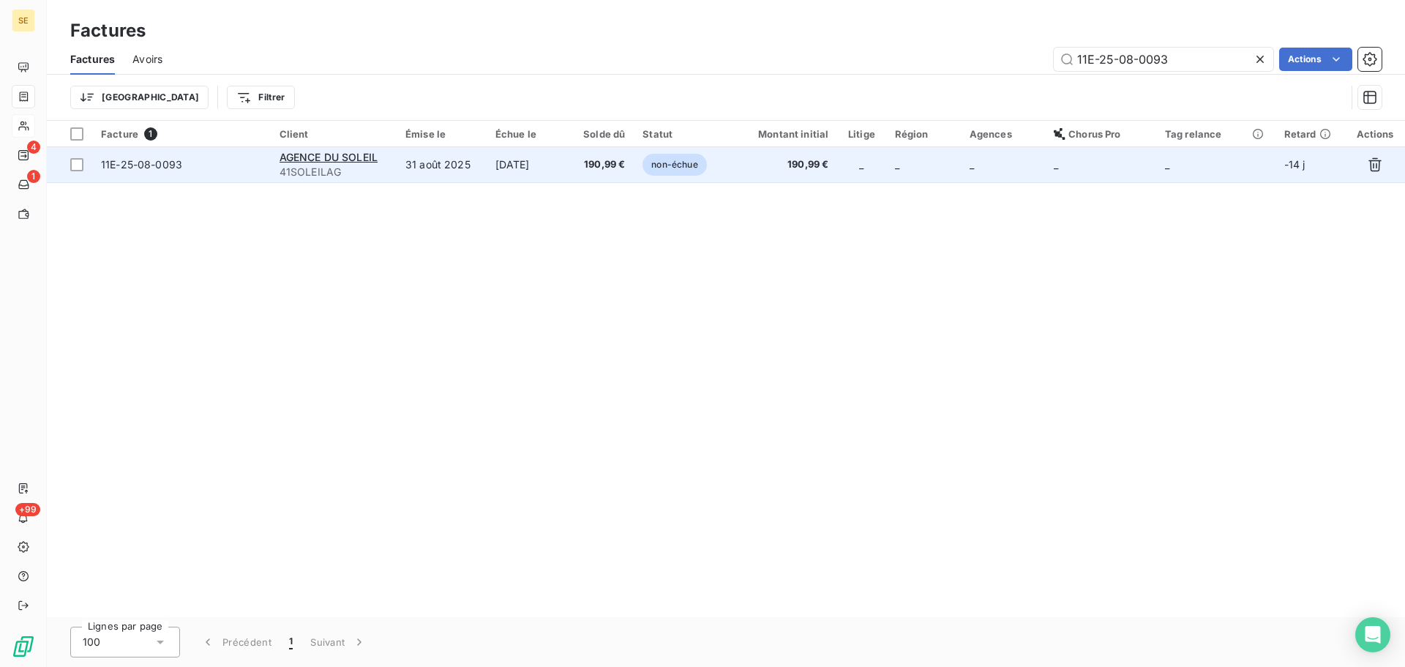
click at [566, 172] on td "[DATE]" at bounding box center [528, 164] width 83 height 35
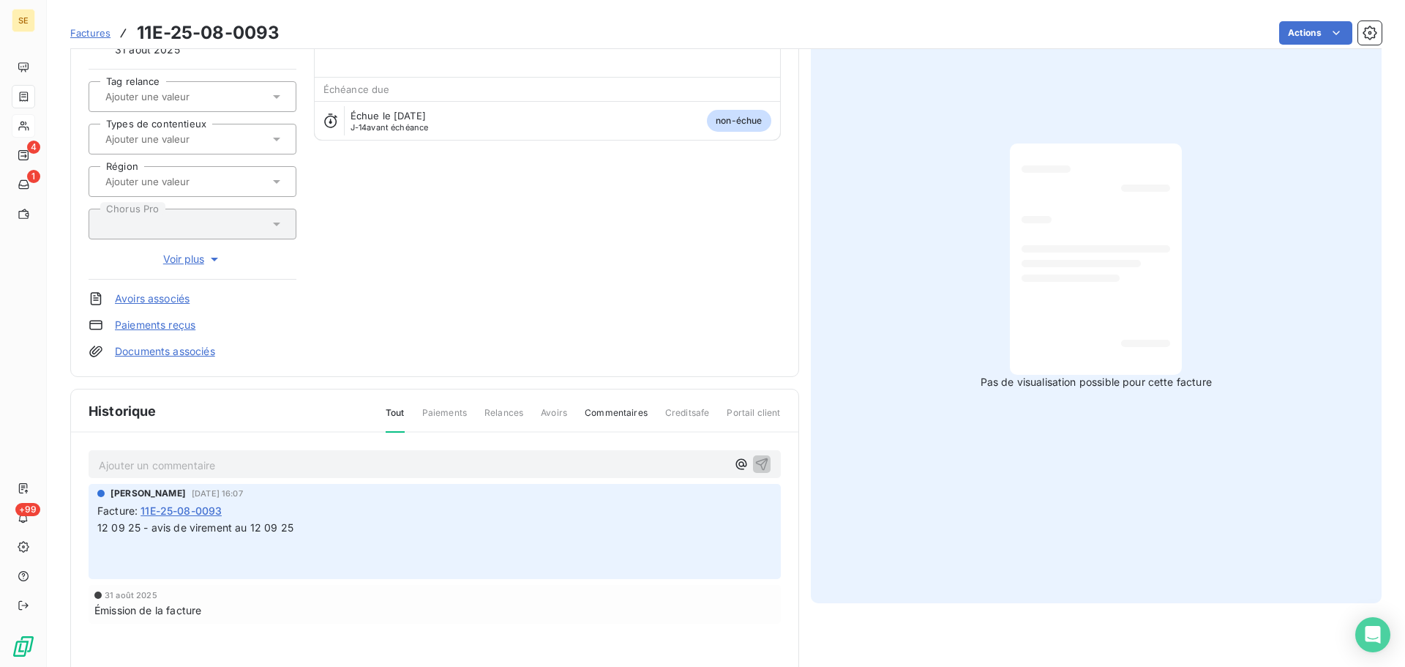
scroll to position [214, 0]
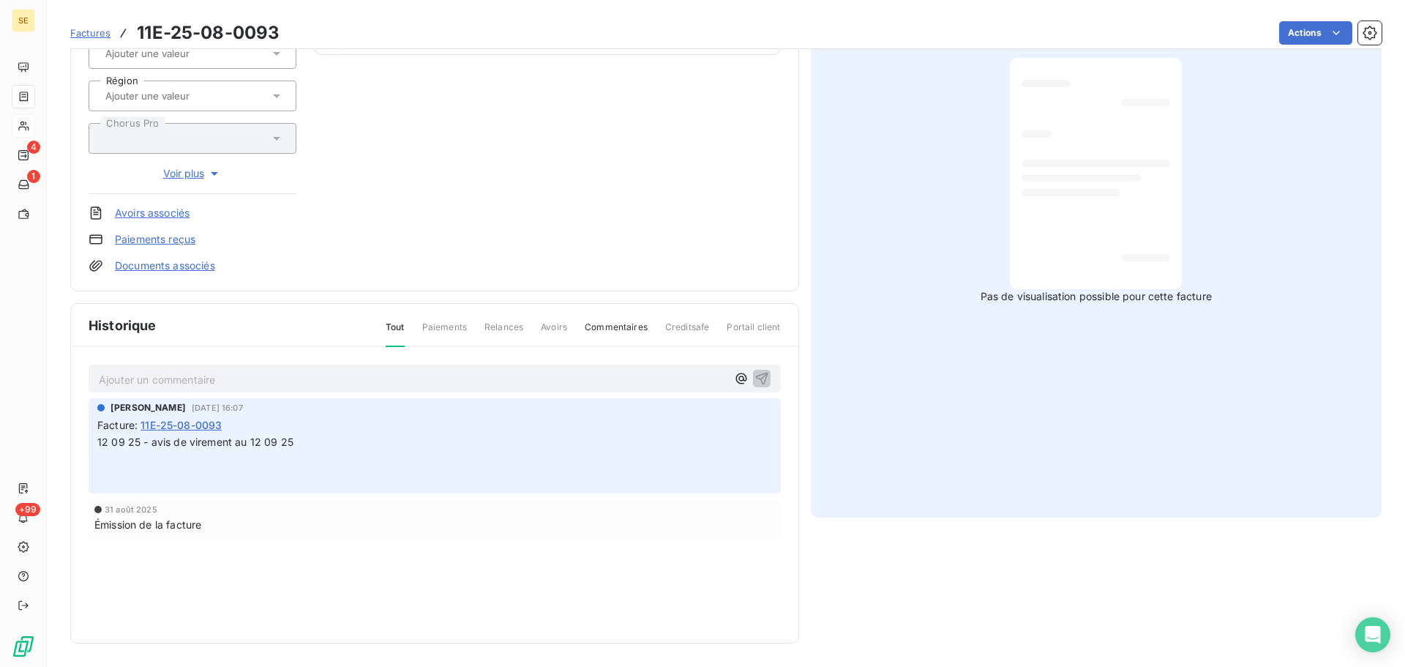
click at [386, 384] on p "Ajouter un commentaire ﻿" at bounding box center [413, 379] width 628 height 18
click at [309, 373] on p "15 09 25 - VIREMENT TDB" at bounding box center [413, 378] width 628 height 17
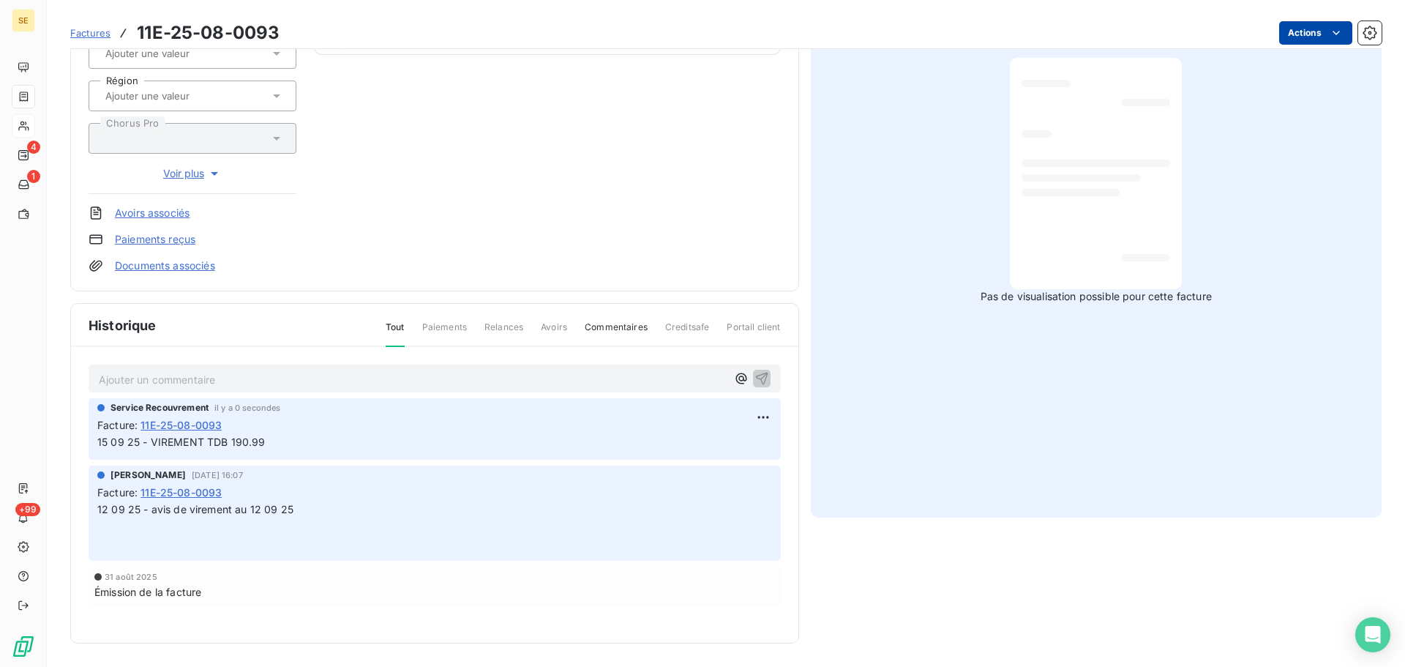
click at [1310, 35] on html "SE 4 1 +99 Factures 11E-25-08-0093 Actions AGENCE DU SOLEIL 41SOLEILAG Montant …" at bounding box center [702, 333] width 1405 height 667
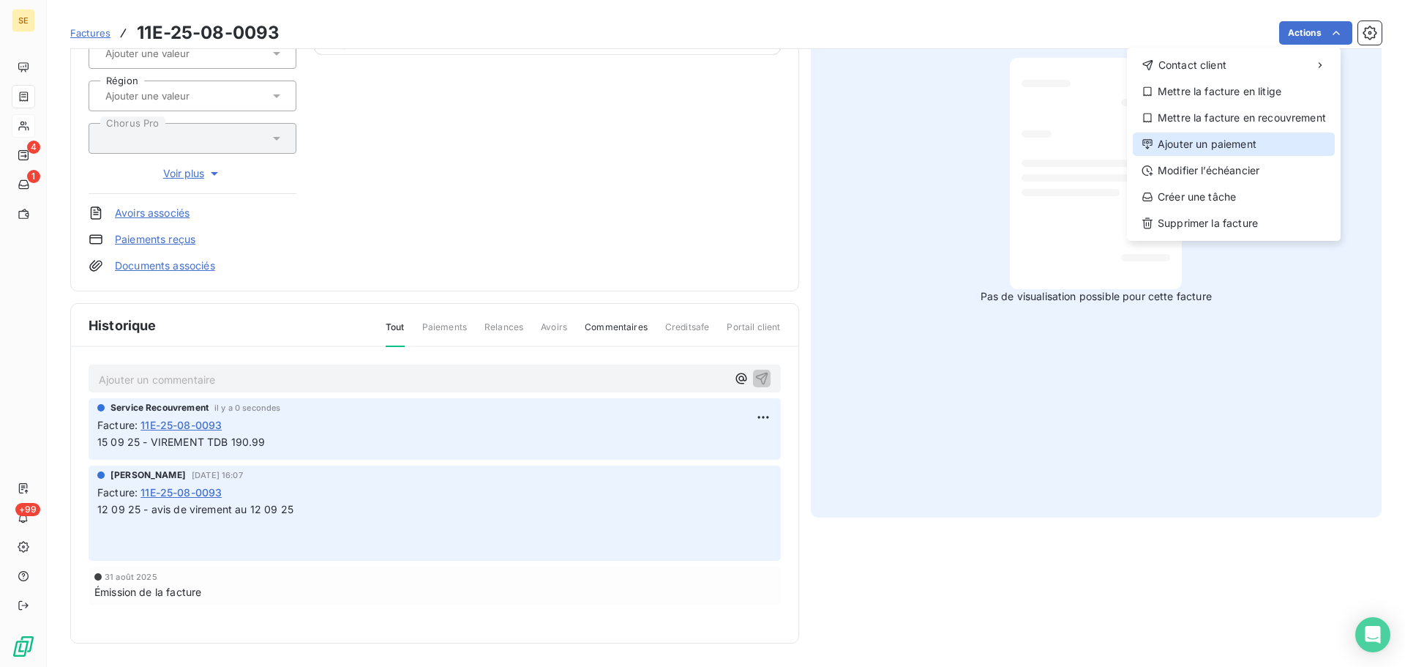
click at [1272, 146] on div "Ajouter un paiement" at bounding box center [1234, 143] width 202 height 23
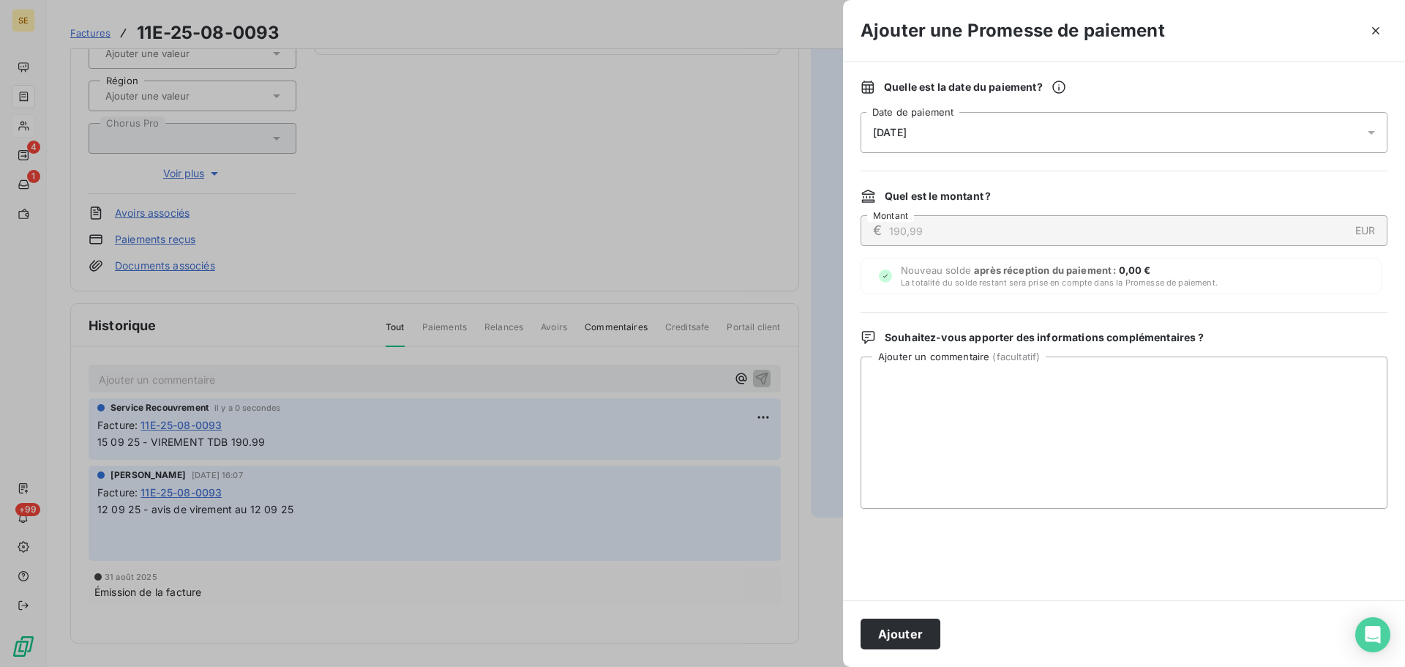
click at [1215, 135] on div "[DATE]" at bounding box center [1123, 132] width 527 height 41
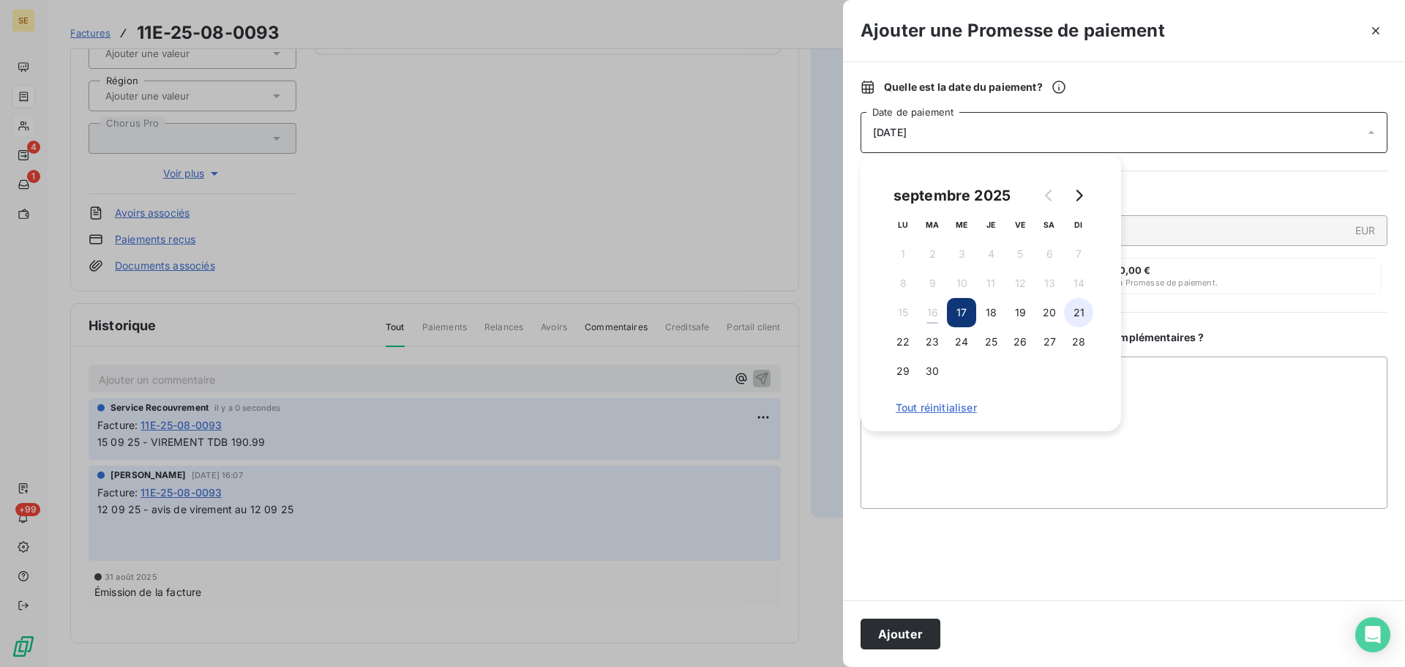
click at [1074, 307] on button "21" at bounding box center [1078, 312] width 29 height 29
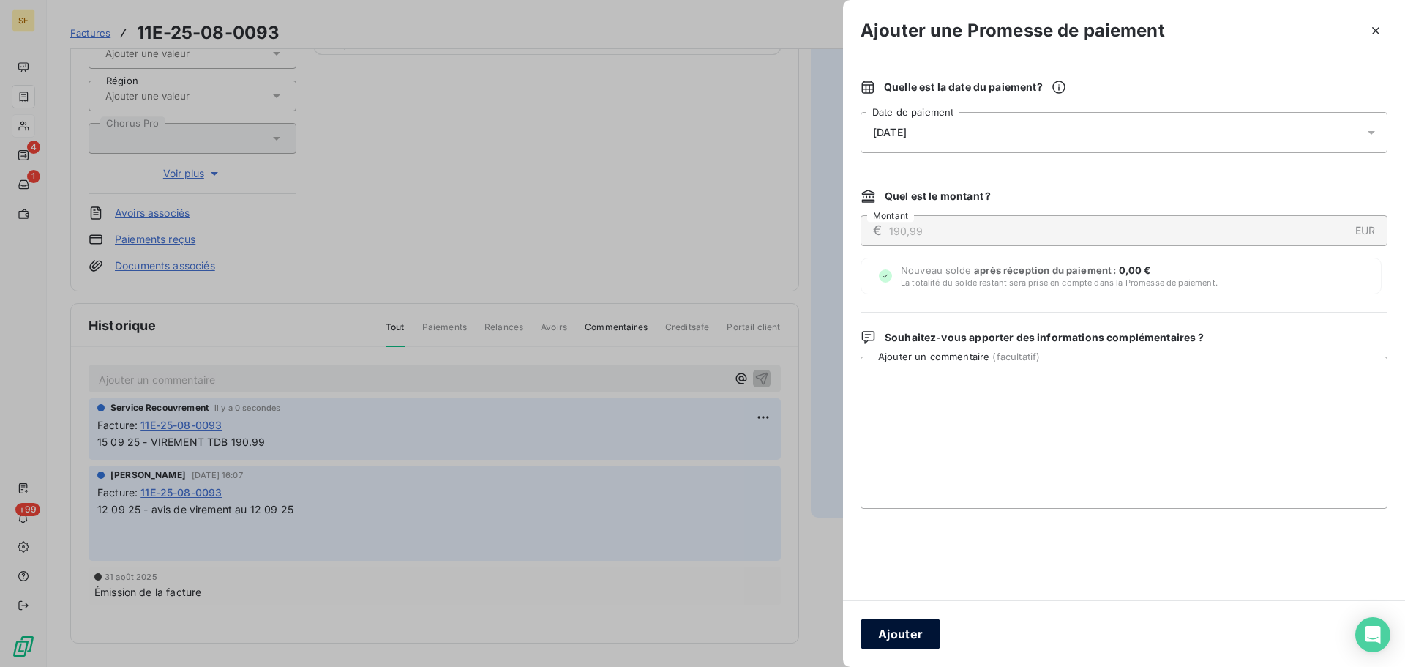
click at [896, 626] on button "Ajouter" at bounding box center [900, 633] width 80 height 31
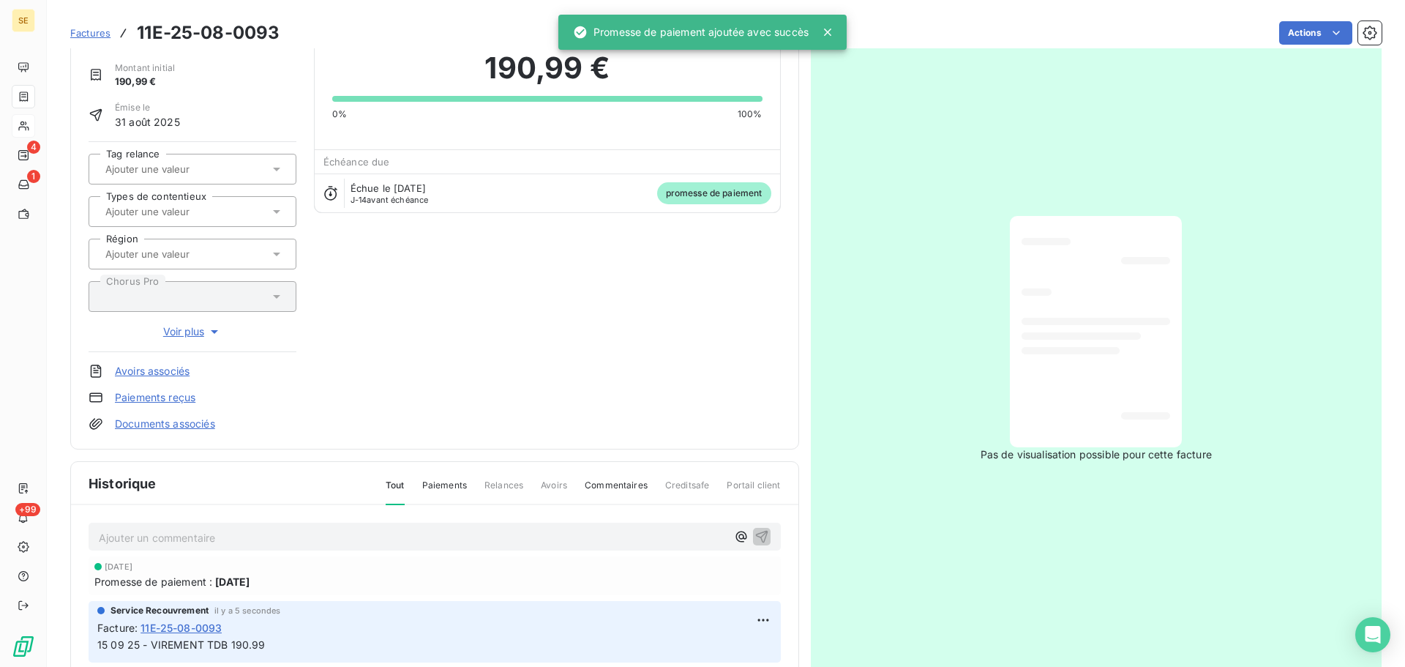
scroll to position [0, 0]
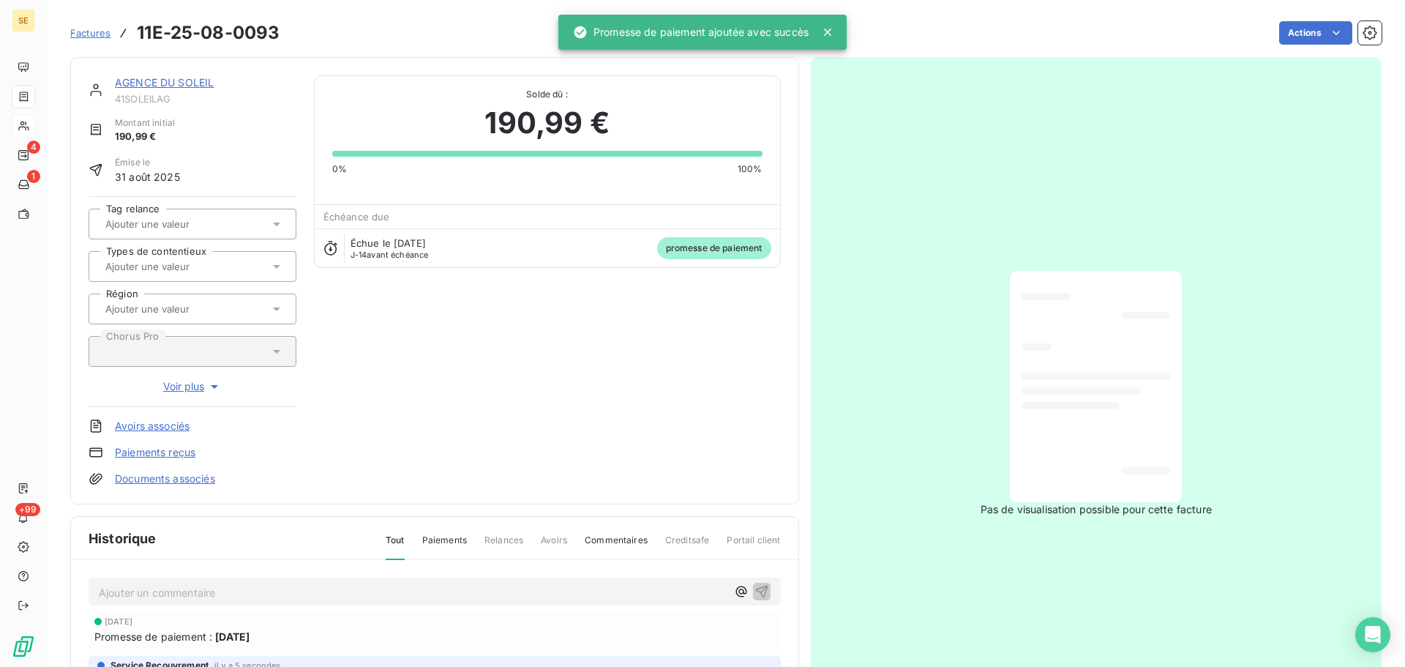
click at [149, 79] on link "AGENCE DU SOLEIL" at bounding box center [164, 82] width 99 height 12
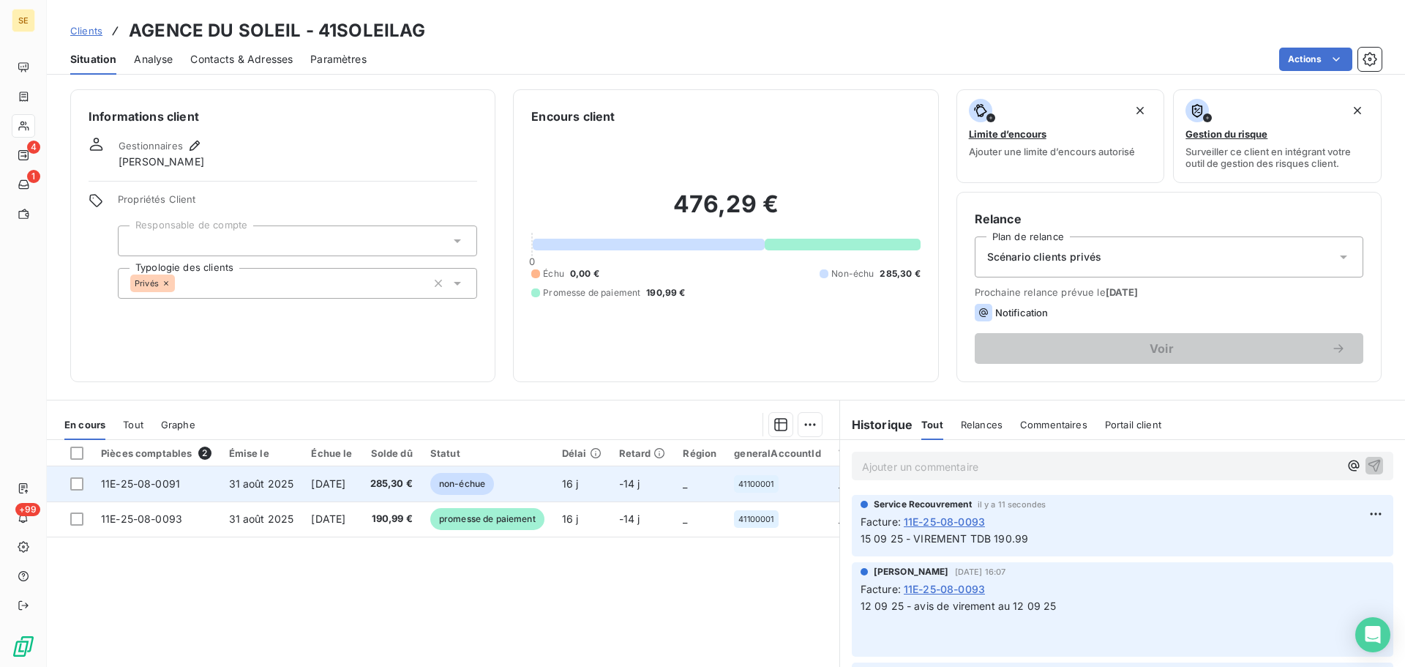
click at [325, 487] on span "[DATE]" at bounding box center [328, 483] width 34 height 12
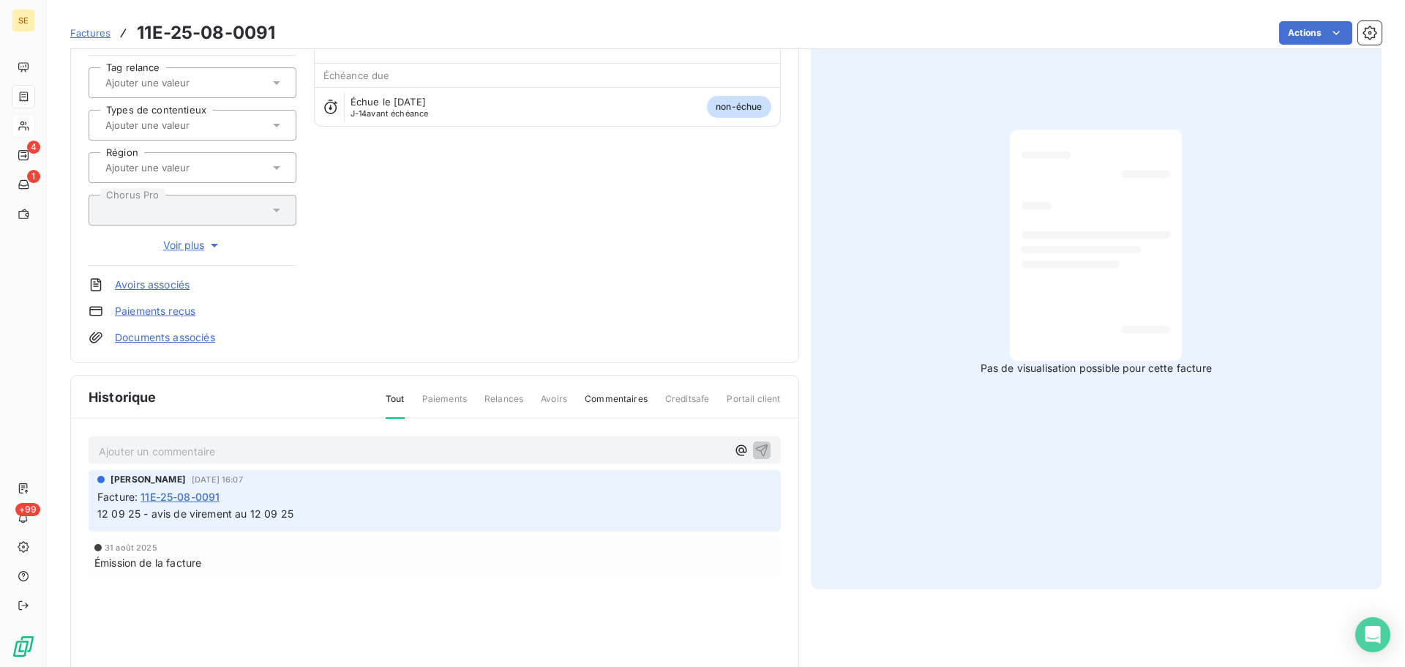
scroll to position [196, 0]
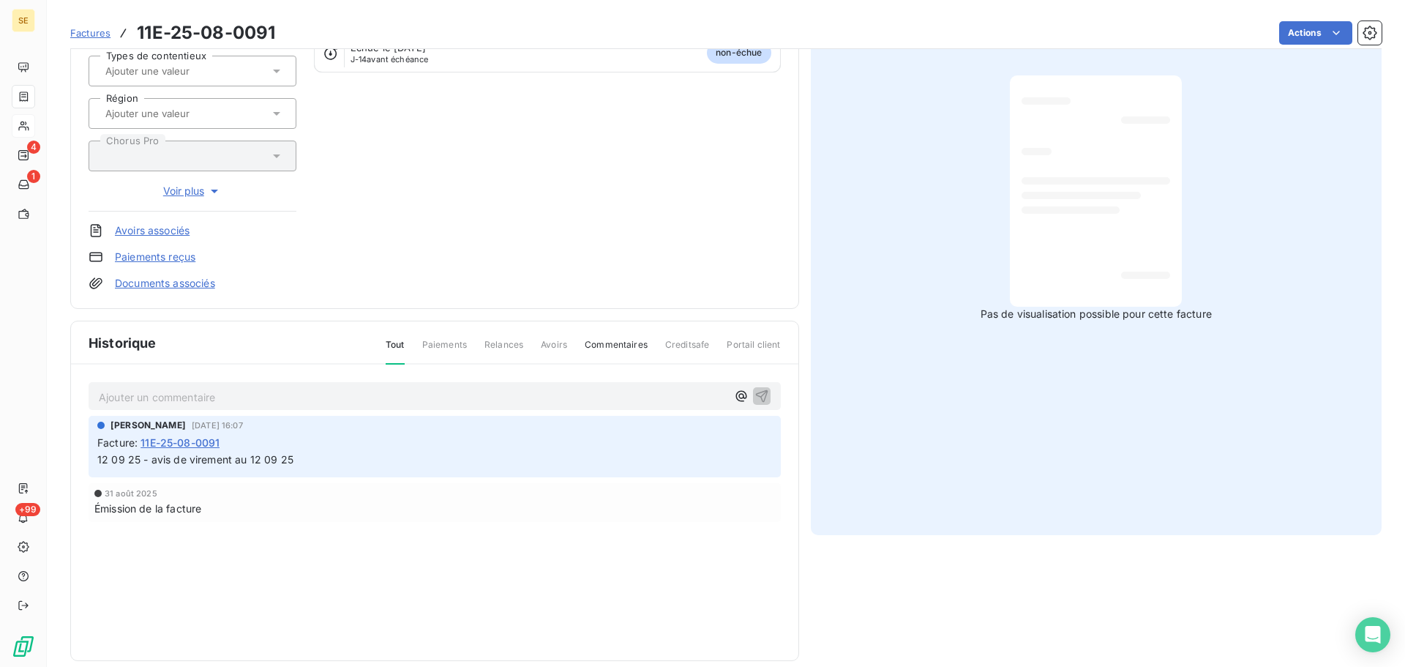
click at [349, 396] on p "Ajouter un commentaire ﻿" at bounding box center [413, 397] width 628 height 18
click at [245, 404] on p "15 09 25 -" at bounding box center [413, 396] width 628 height 17
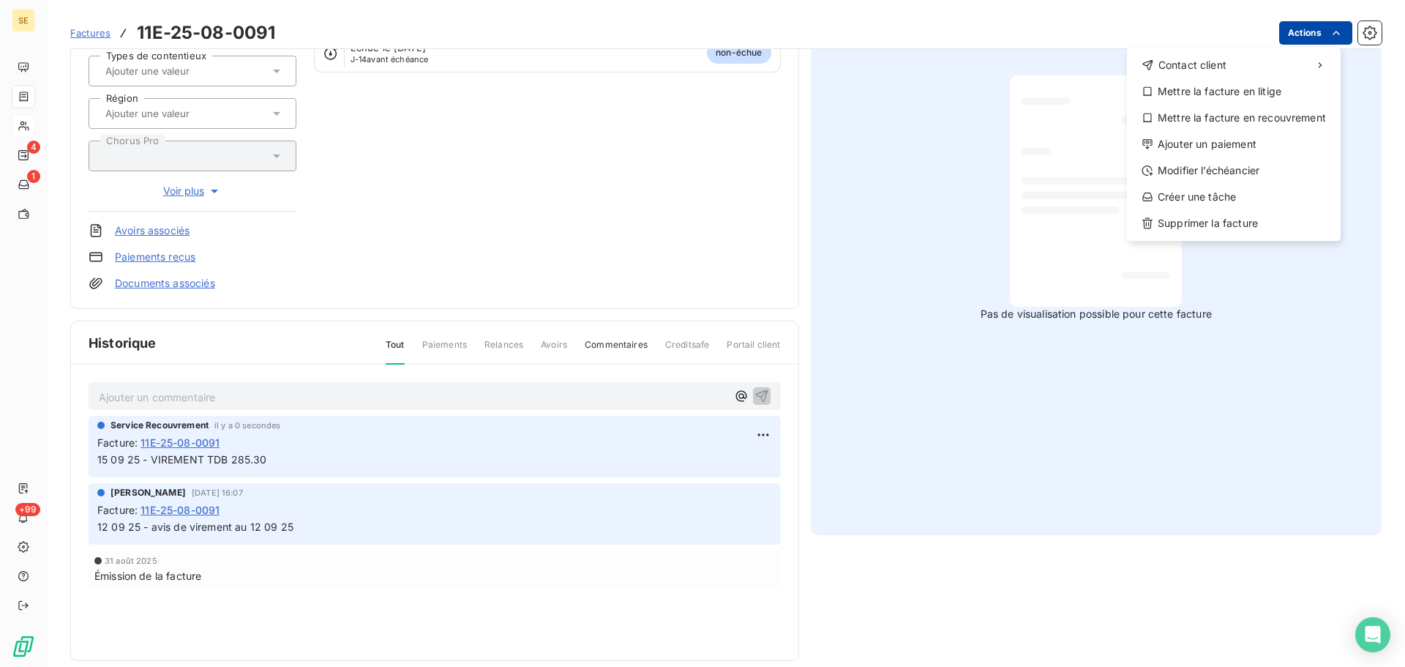
click at [1292, 31] on html "SE 4 1 +99 Factures 11E-25-08-0091 Actions Contact client Mettre la facture en …" at bounding box center [702, 333] width 1405 height 667
click at [1261, 150] on div "Ajouter un paiement" at bounding box center [1234, 143] width 202 height 23
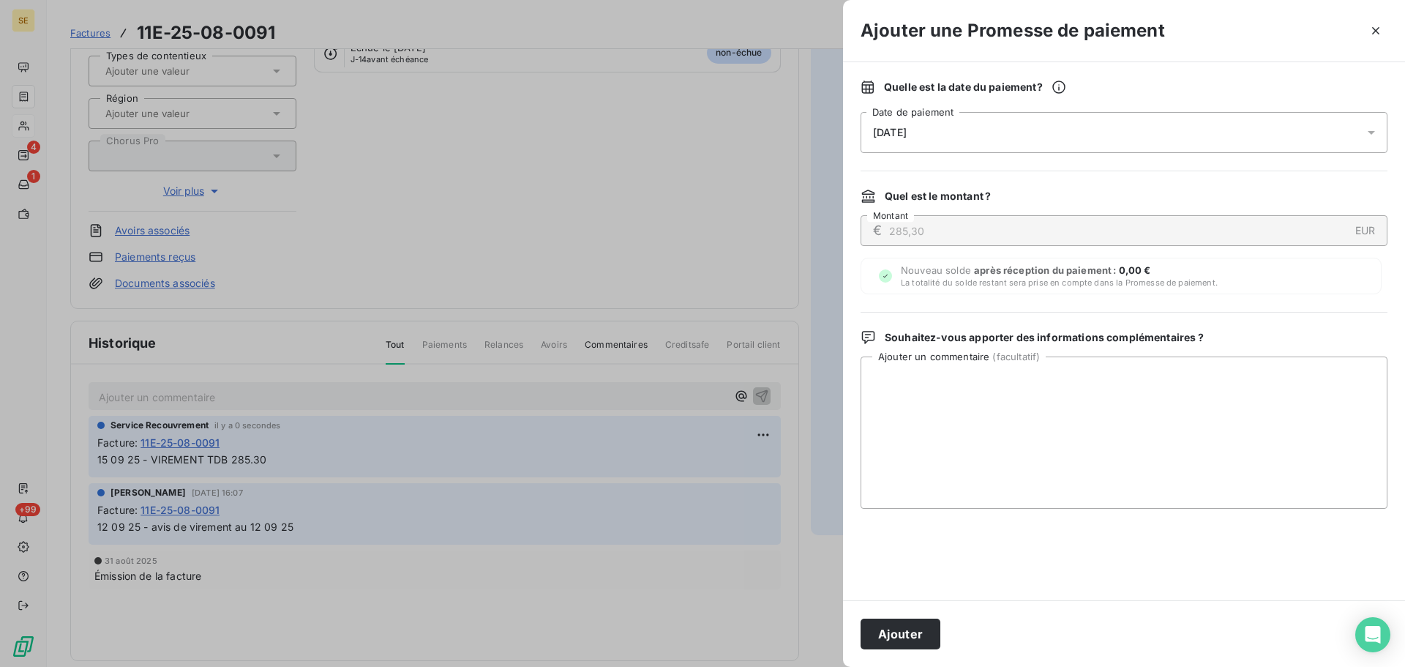
click at [1112, 144] on div "[DATE]" at bounding box center [1123, 132] width 527 height 41
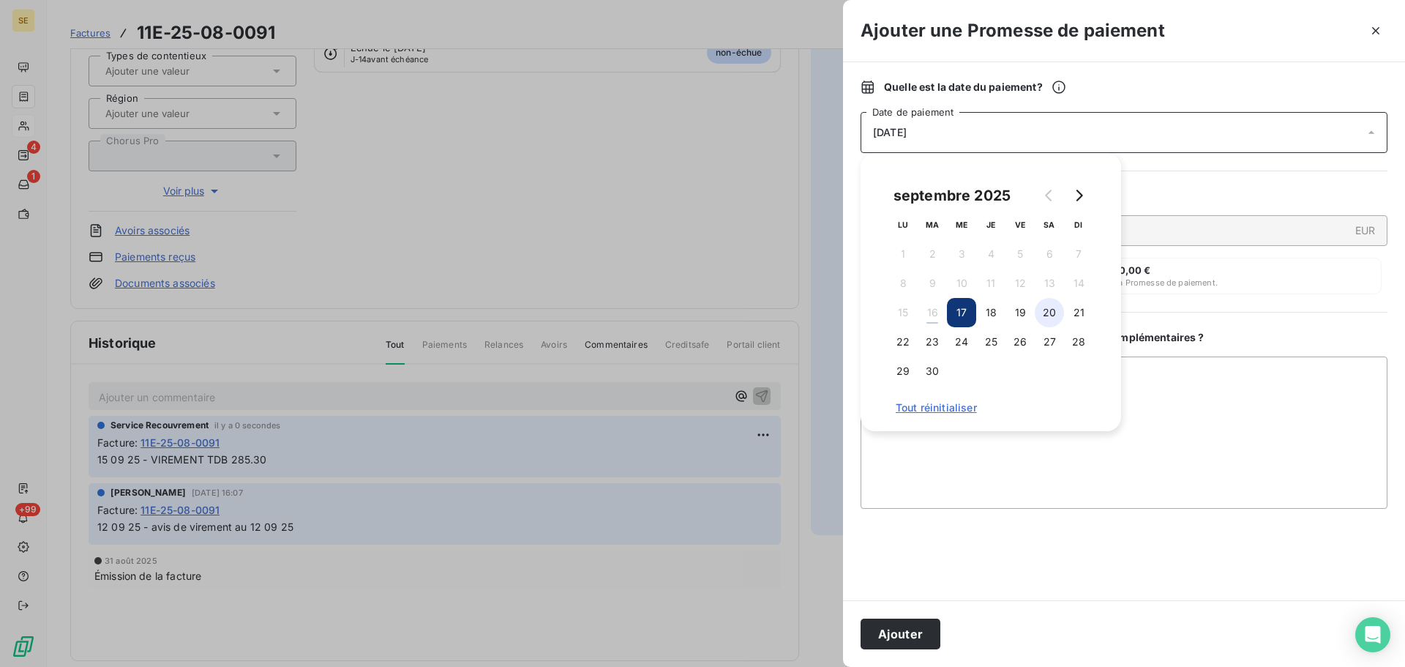
click at [1057, 317] on button "20" at bounding box center [1049, 312] width 29 height 29
click at [909, 632] on button "Ajouter" at bounding box center [900, 633] width 80 height 31
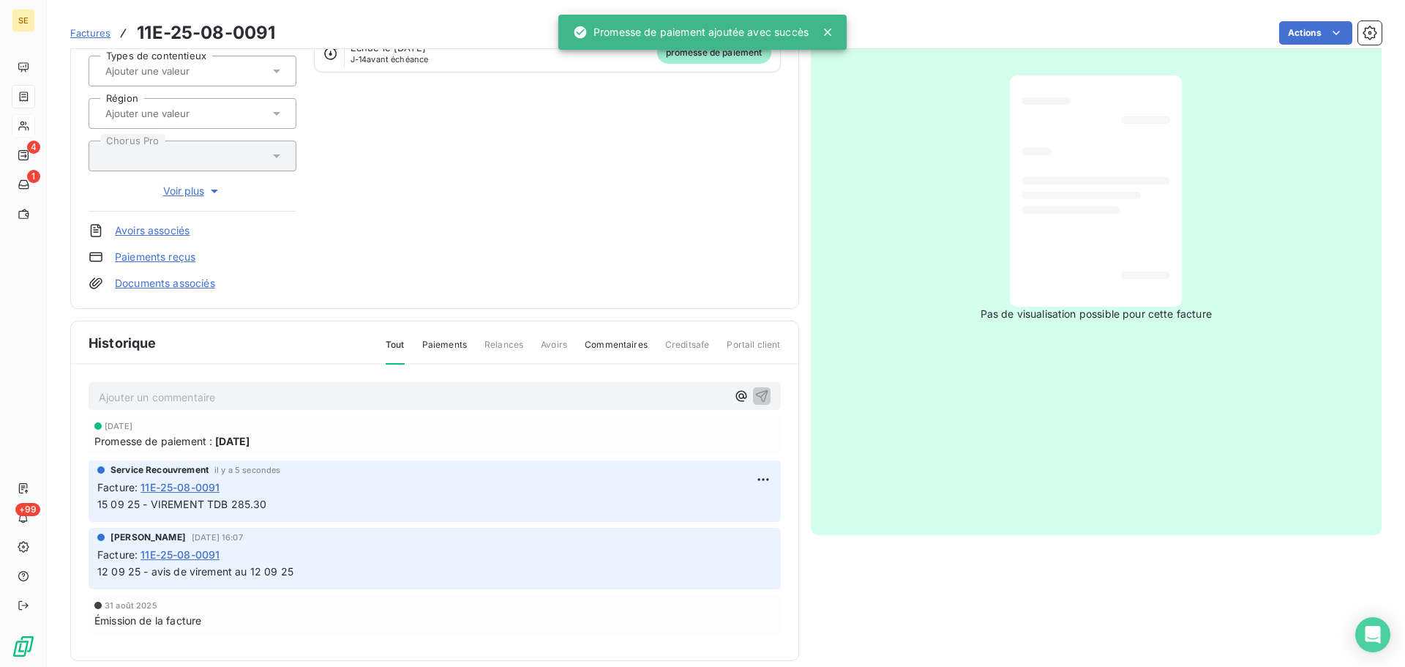
scroll to position [0, 0]
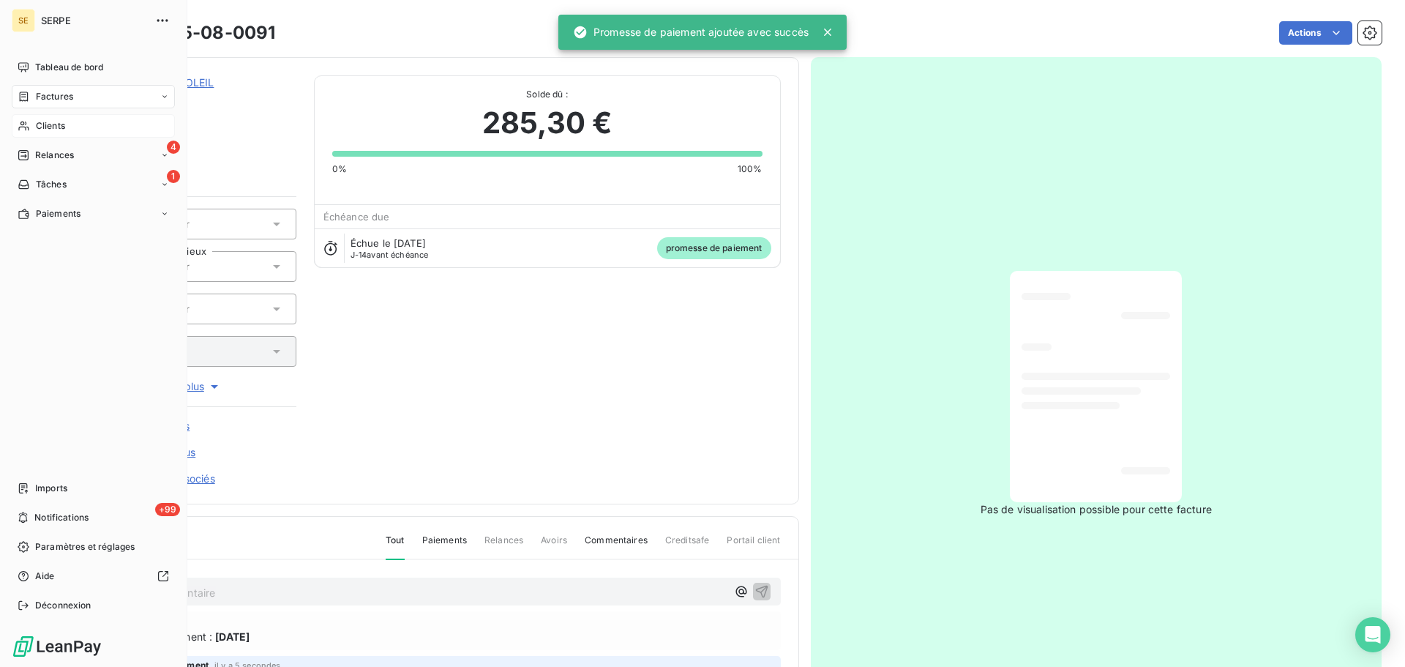
click at [51, 127] on span "Clients" at bounding box center [50, 125] width 29 height 13
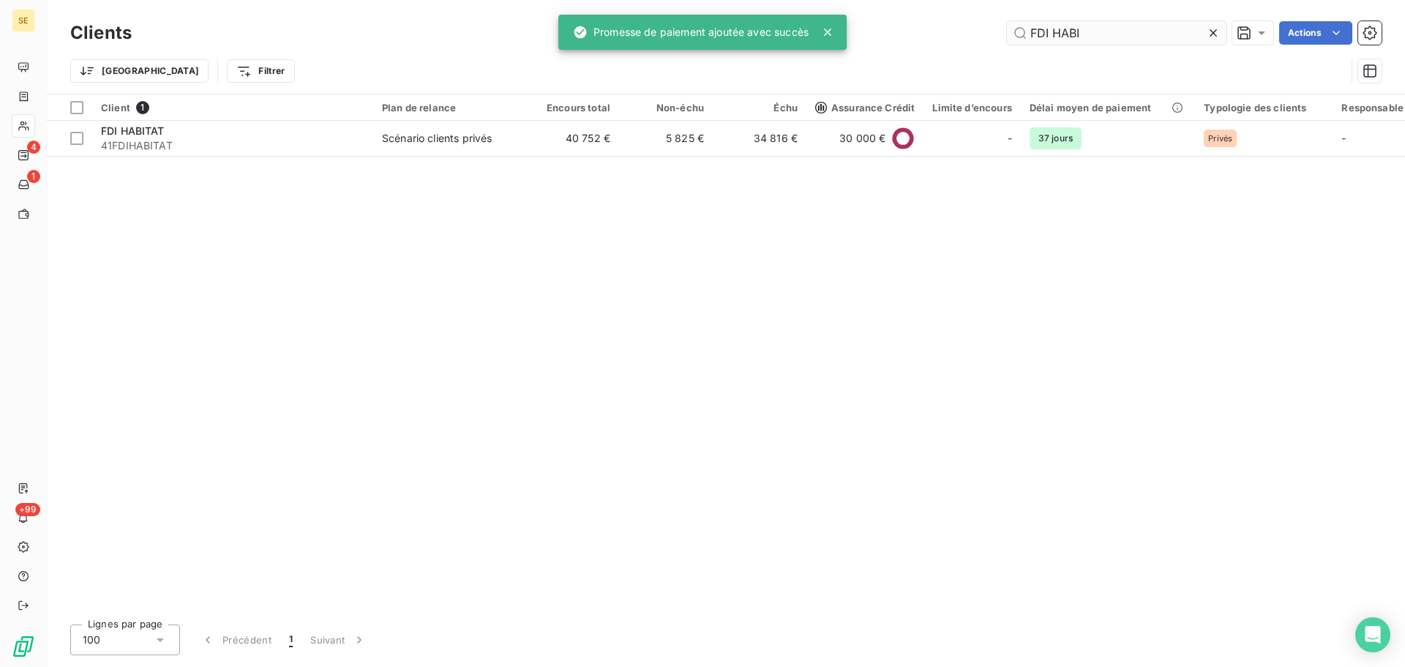
click at [1111, 22] on input "FDI HABI" at bounding box center [1117, 32] width 220 height 23
click at [1111, 23] on input "FDI HABI" at bounding box center [1117, 32] width 220 height 23
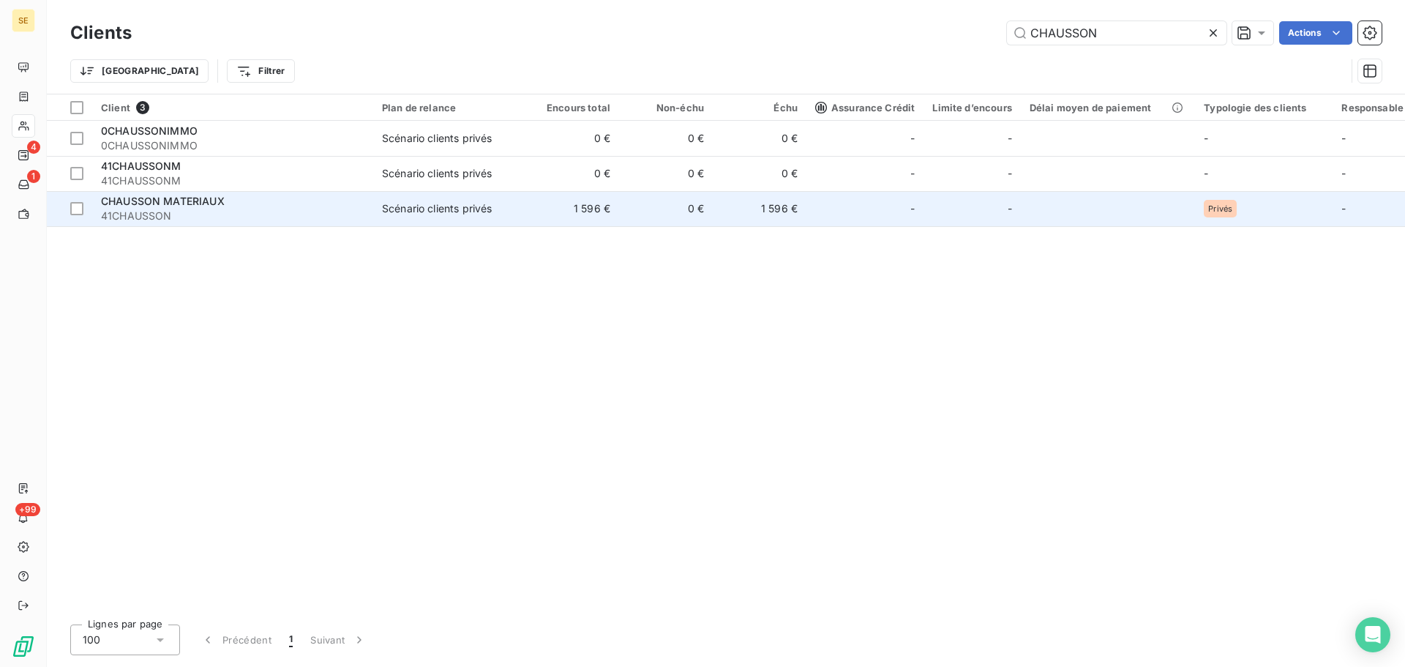
type input "CHAUSSON"
click at [541, 216] on td "1 596 €" at bounding box center [572, 208] width 94 height 35
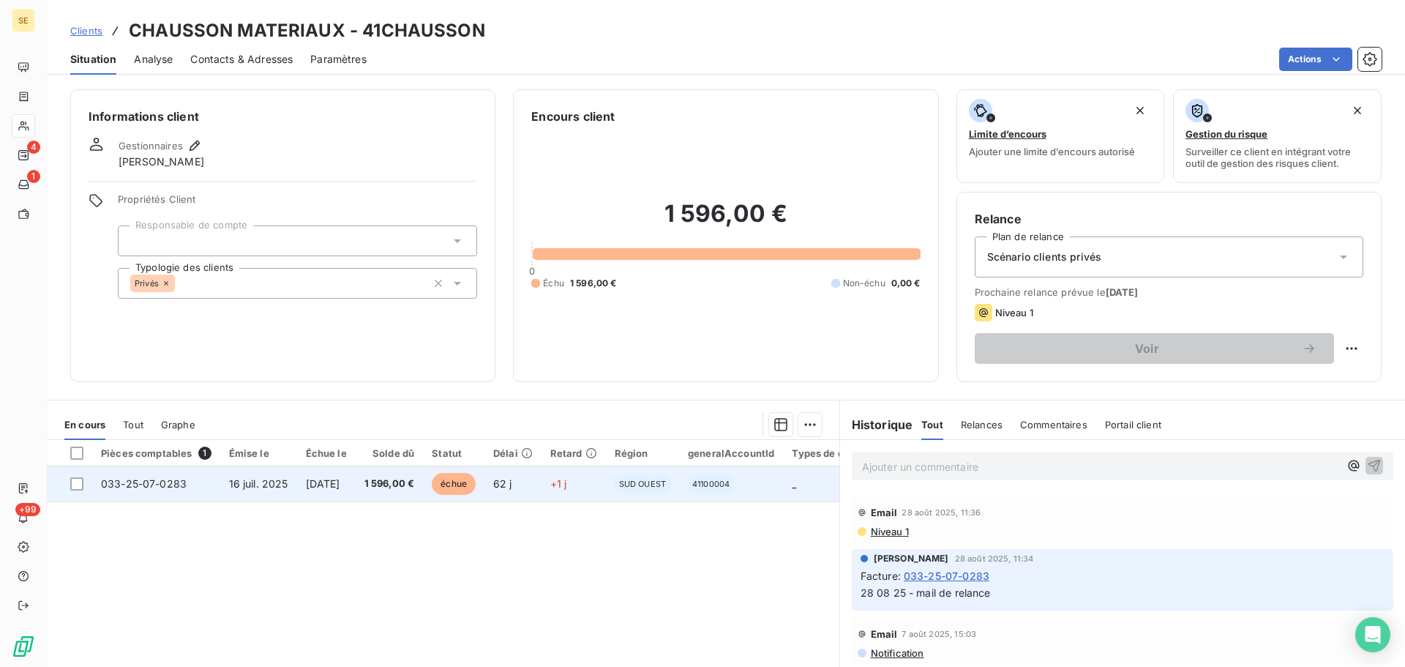
click at [394, 487] on span "1 596,00 €" at bounding box center [389, 483] width 50 height 15
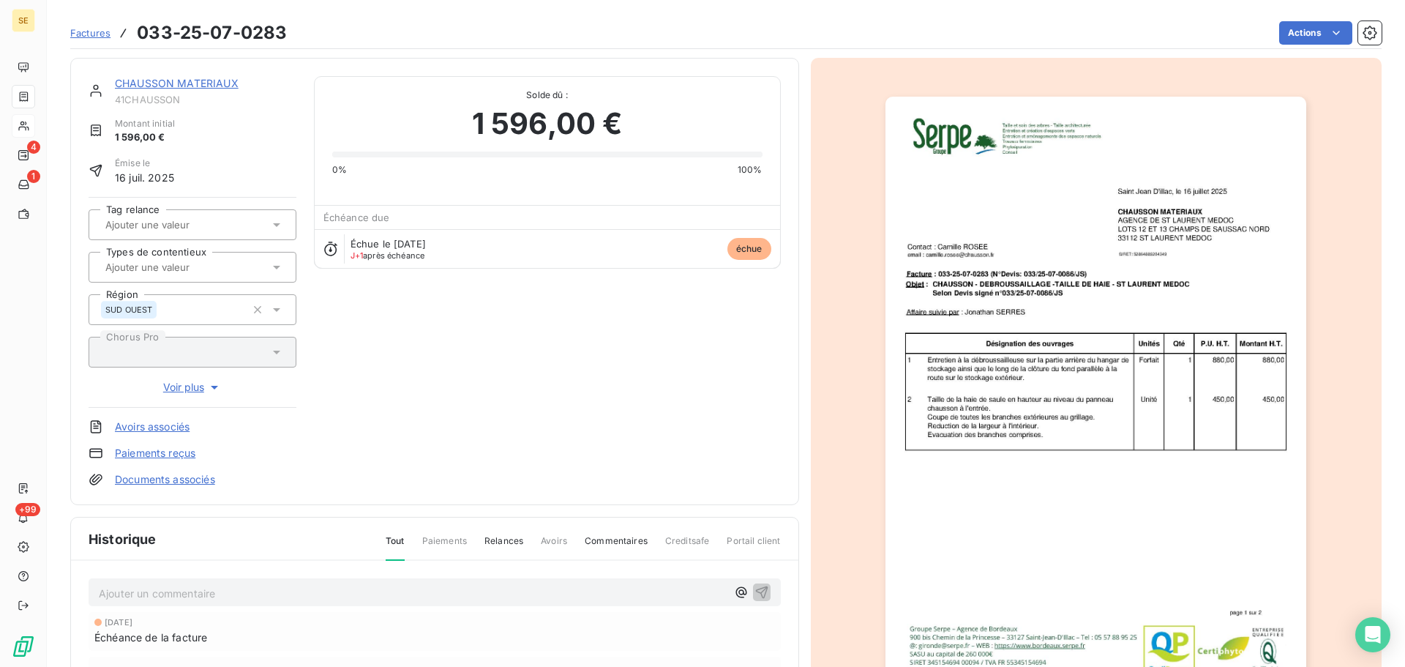
scroll to position [196, 0]
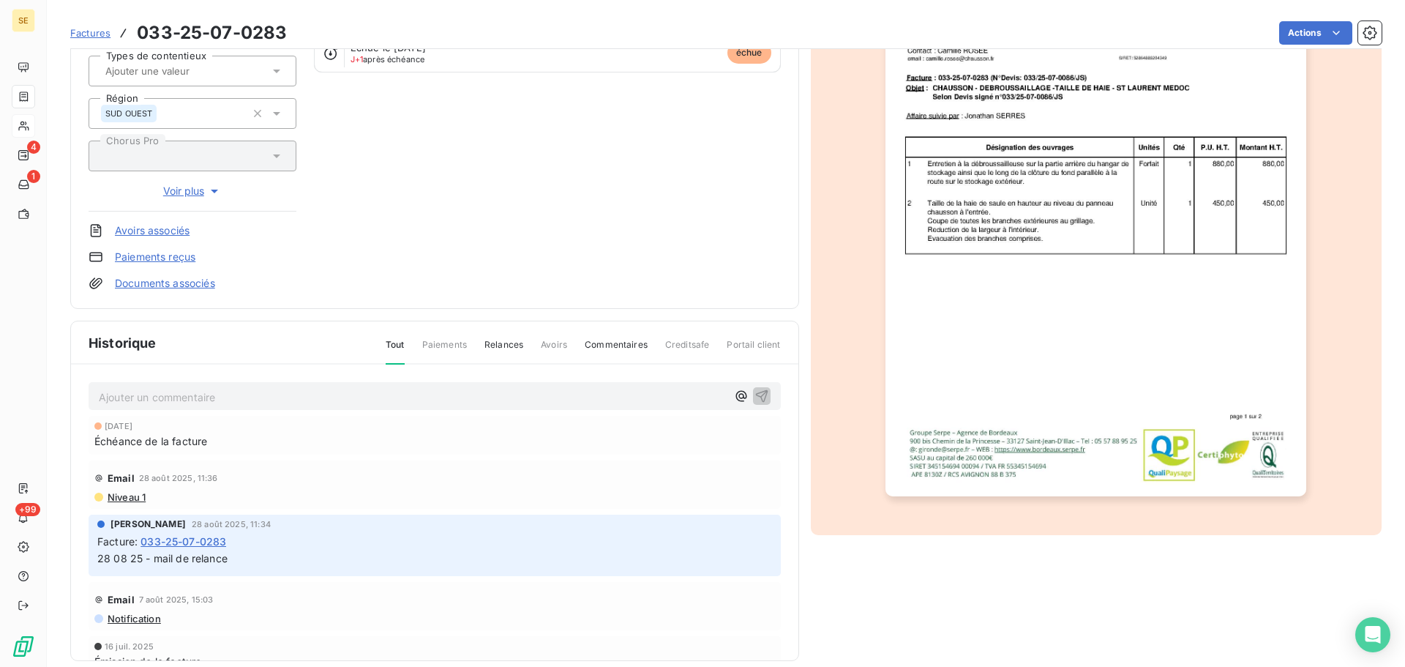
click at [342, 391] on p "Ajouter un commentaire ﻿" at bounding box center [413, 397] width 628 height 18
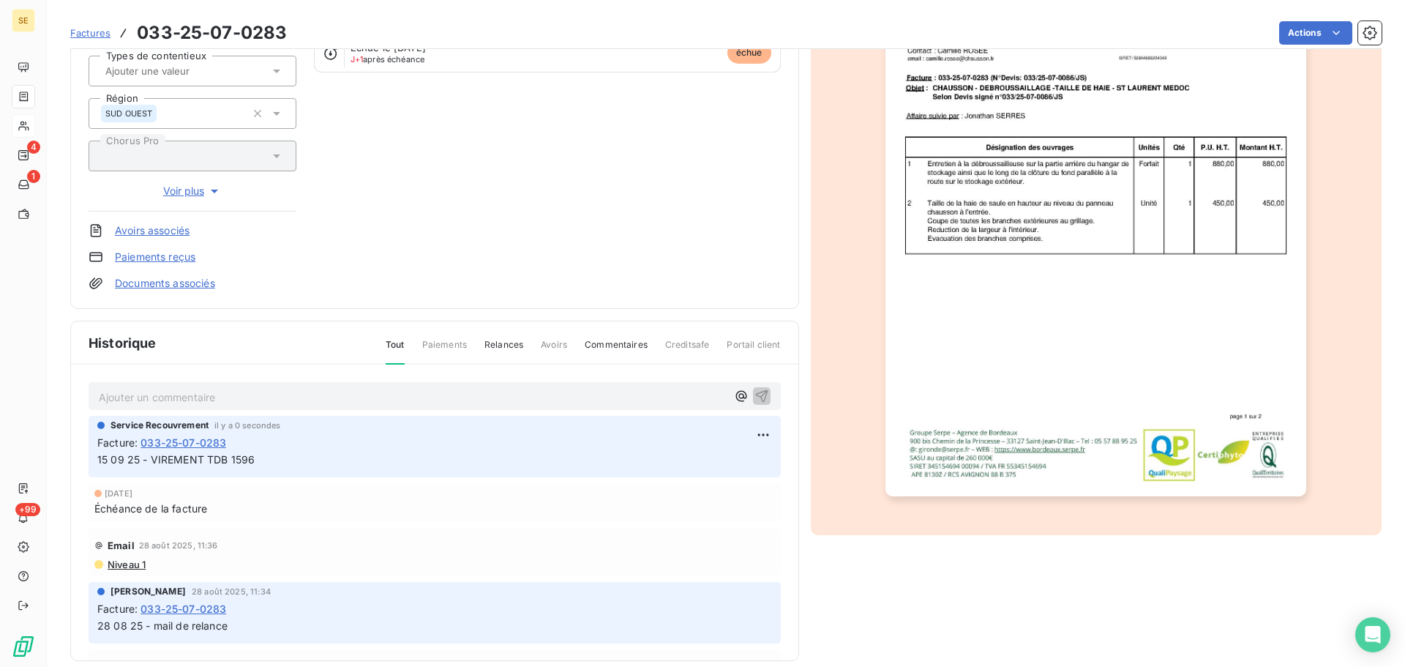
scroll to position [0, 0]
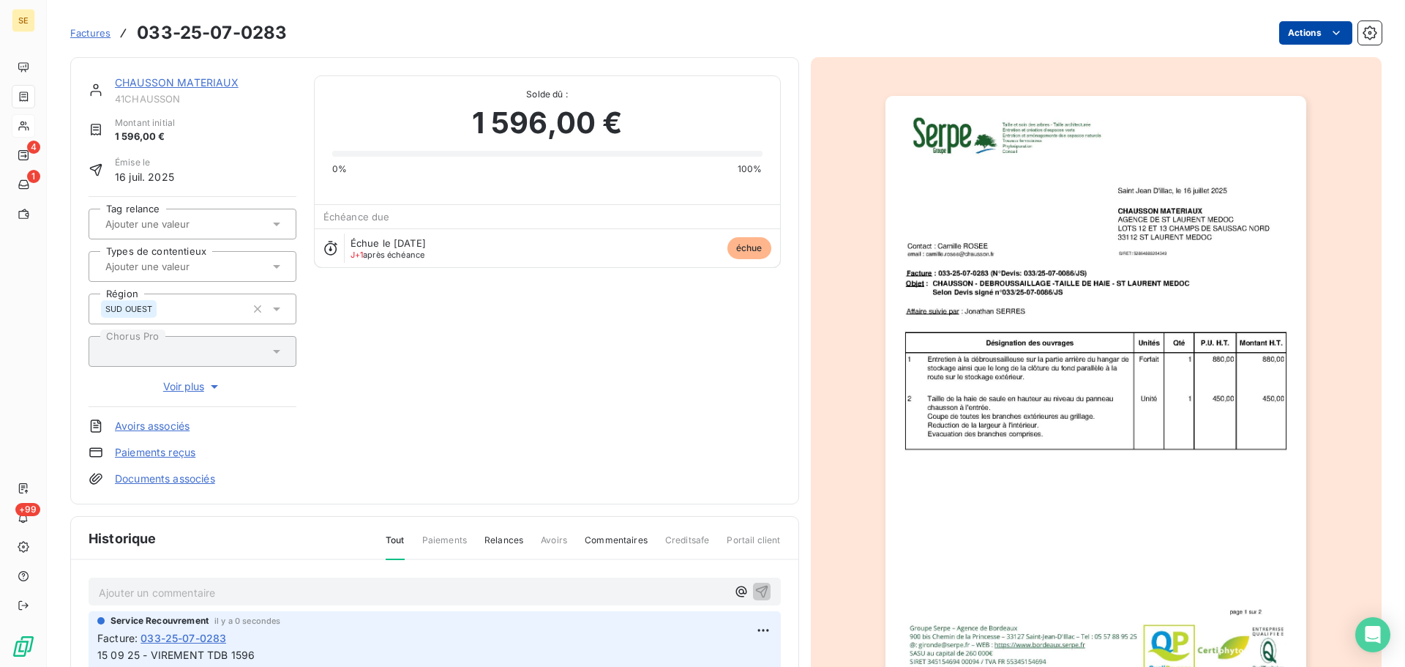
click at [1285, 35] on html "SE 4 1 +99 Factures 033-25-07-0283 Actions CHAUSSON MATERIAUX 41CHAUSSON Montan…" at bounding box center [702, 333] width 1405 height 667
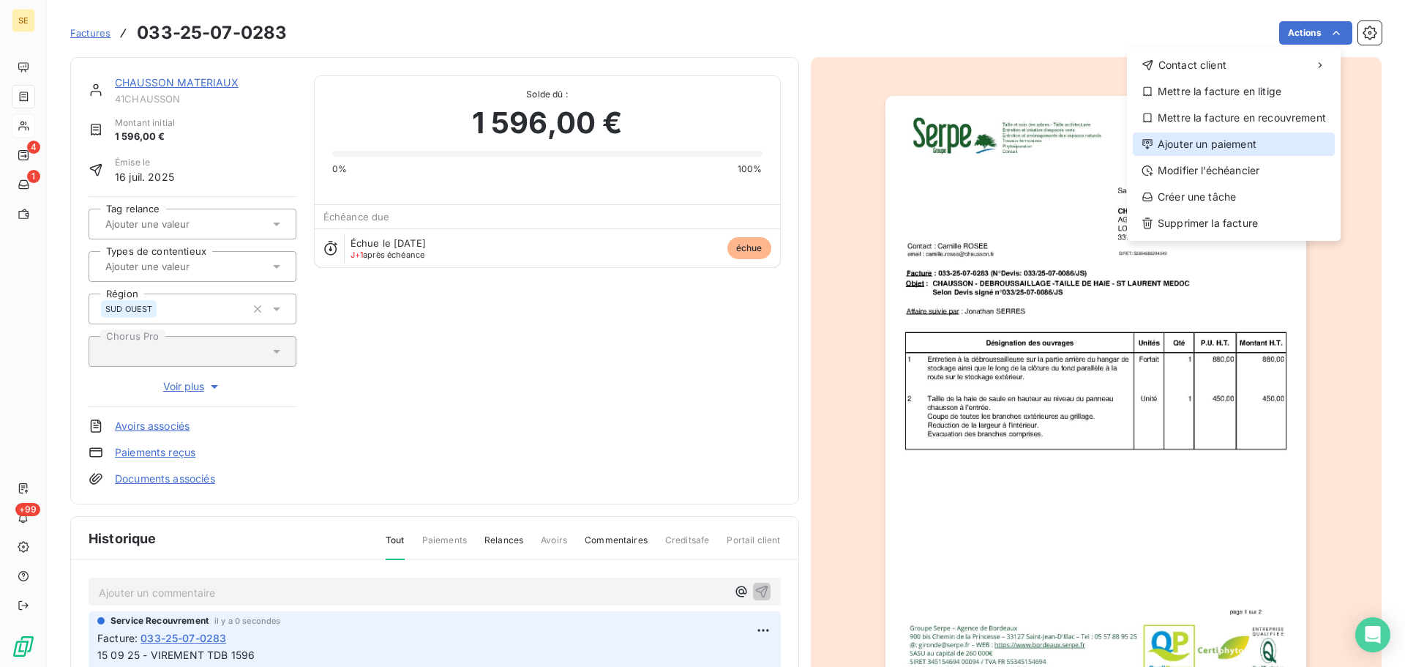
click at [1218, 137] on div "Ajouter un paiement" at bounding box center [1234, 143] width 202 height 23
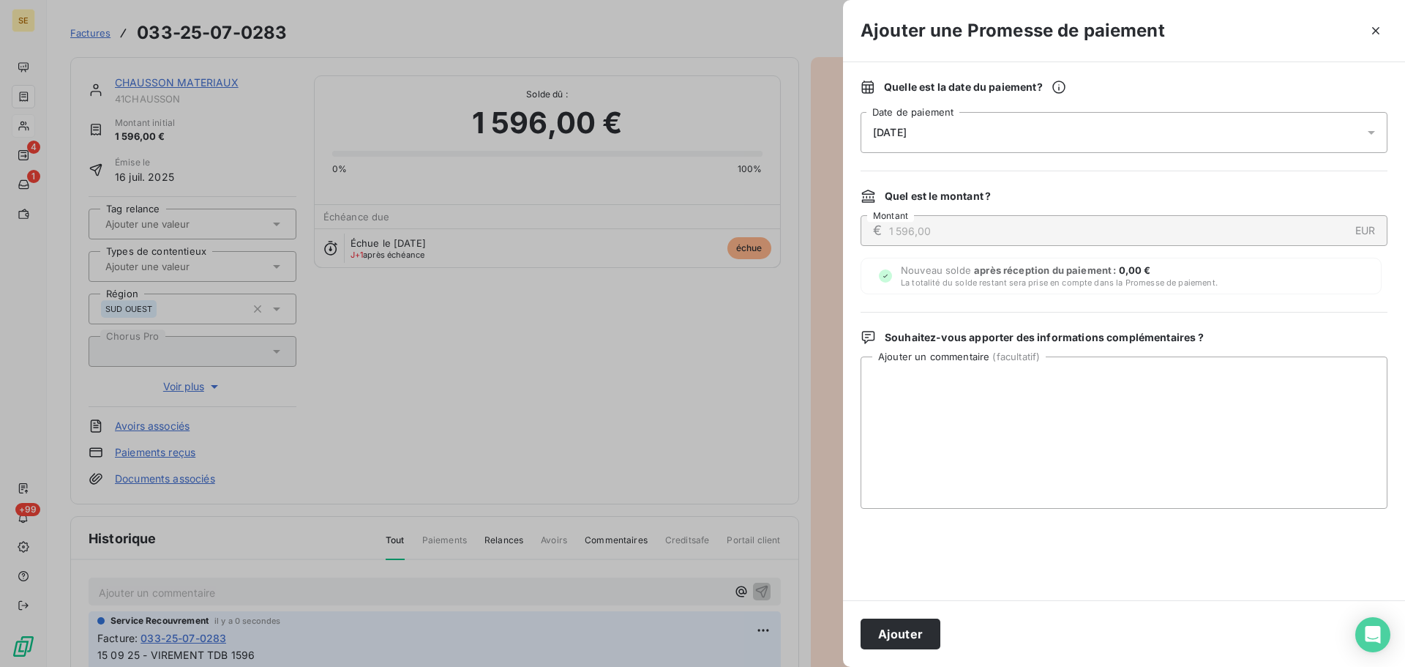
click at [1089, 110] on div "Quelle est la date du paiement ? [DATE] Date de paiement" at bounding box center [1123, 116] width 527 height 73
click at [1079, 151] on div "[DATE]" at bounding box center [1123, 132] width 527 height 41
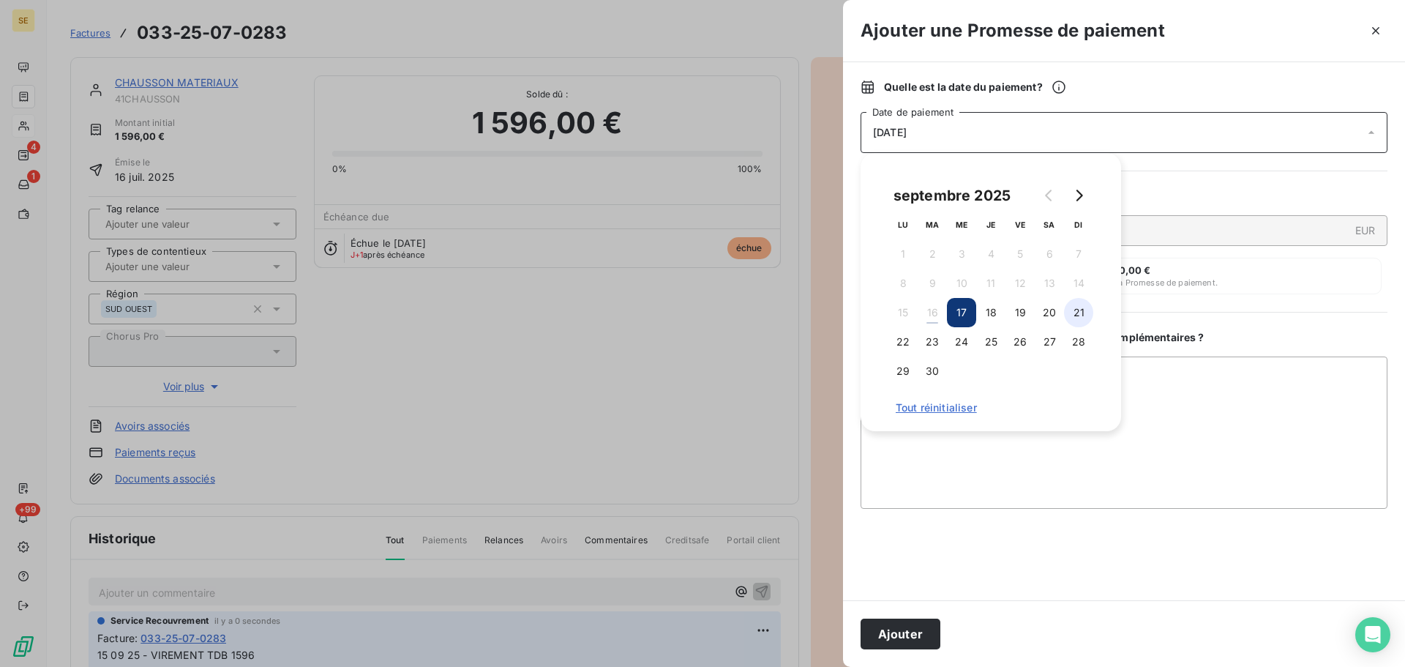
click at [1072, 312] on button "21" at bounding box center [1078, 312] width 29 height 29
click at [916, 641] on button "Ajouter" at bounding box center [900, 633] width 80 height 31
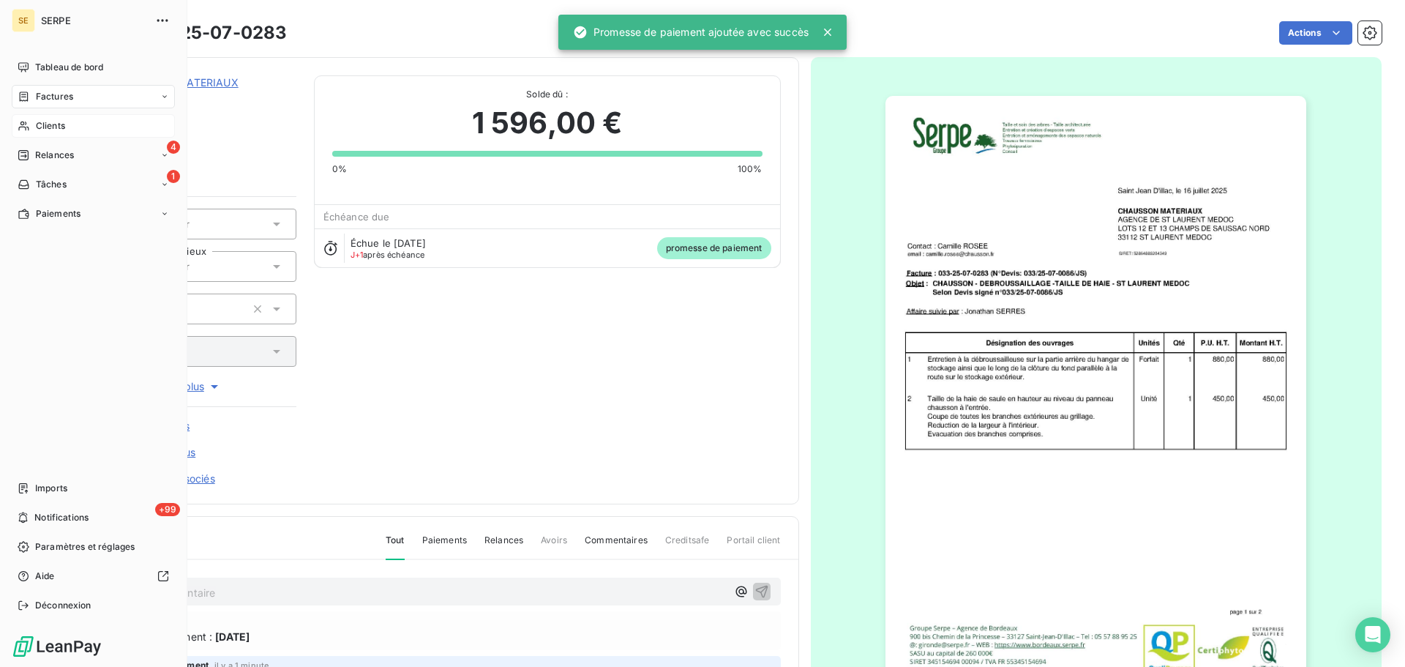
click at [37, 122] on span "Clients" at bounding box center [50, 125] width 29 height 13
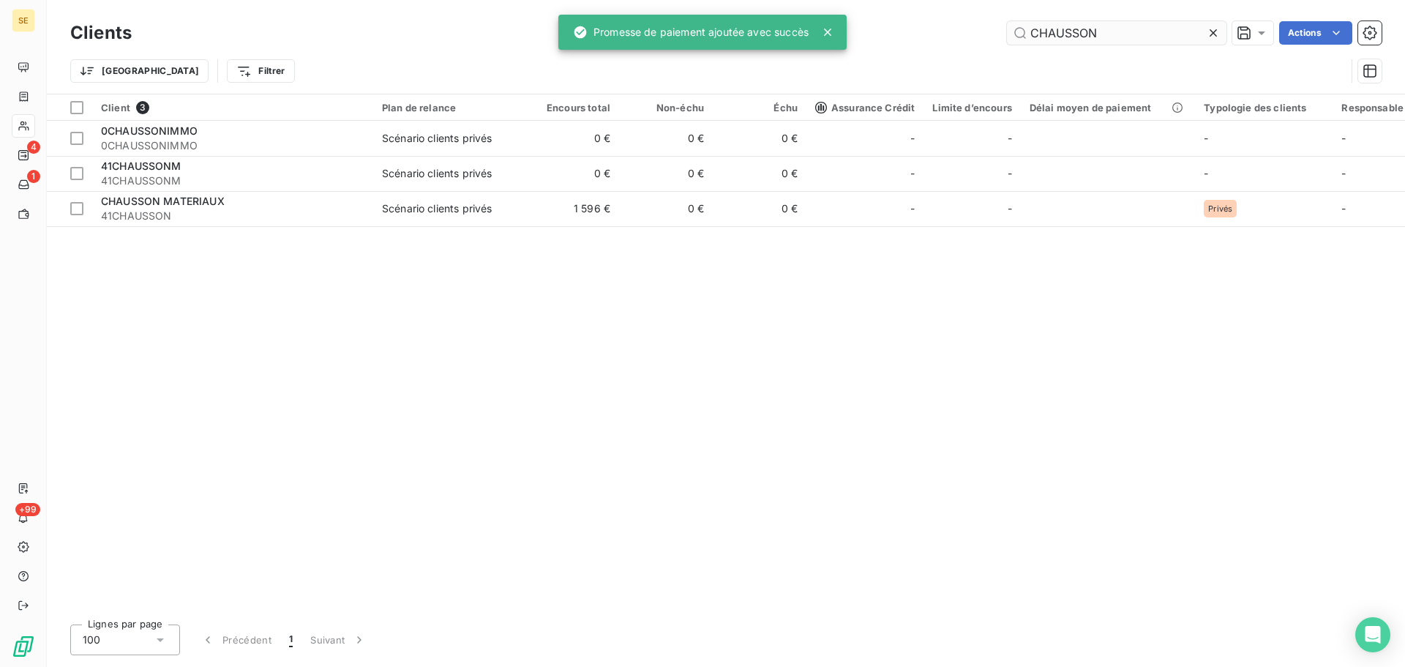
click at [1117, 29] on input "CHAUSSON" at bounding box center [1117, 32] width 220 height 23
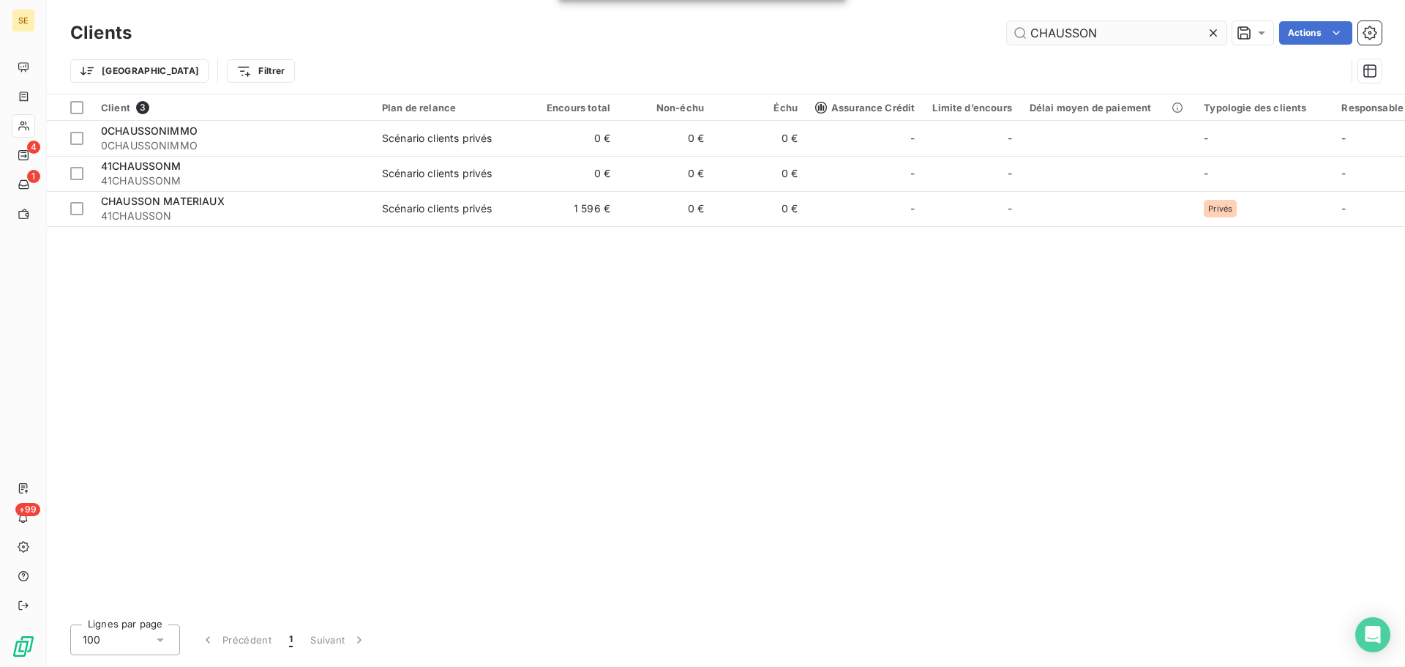
click at [1117, 29] on input "CHAUSSON" at bounding box center [1117, 32] width 220 height 23
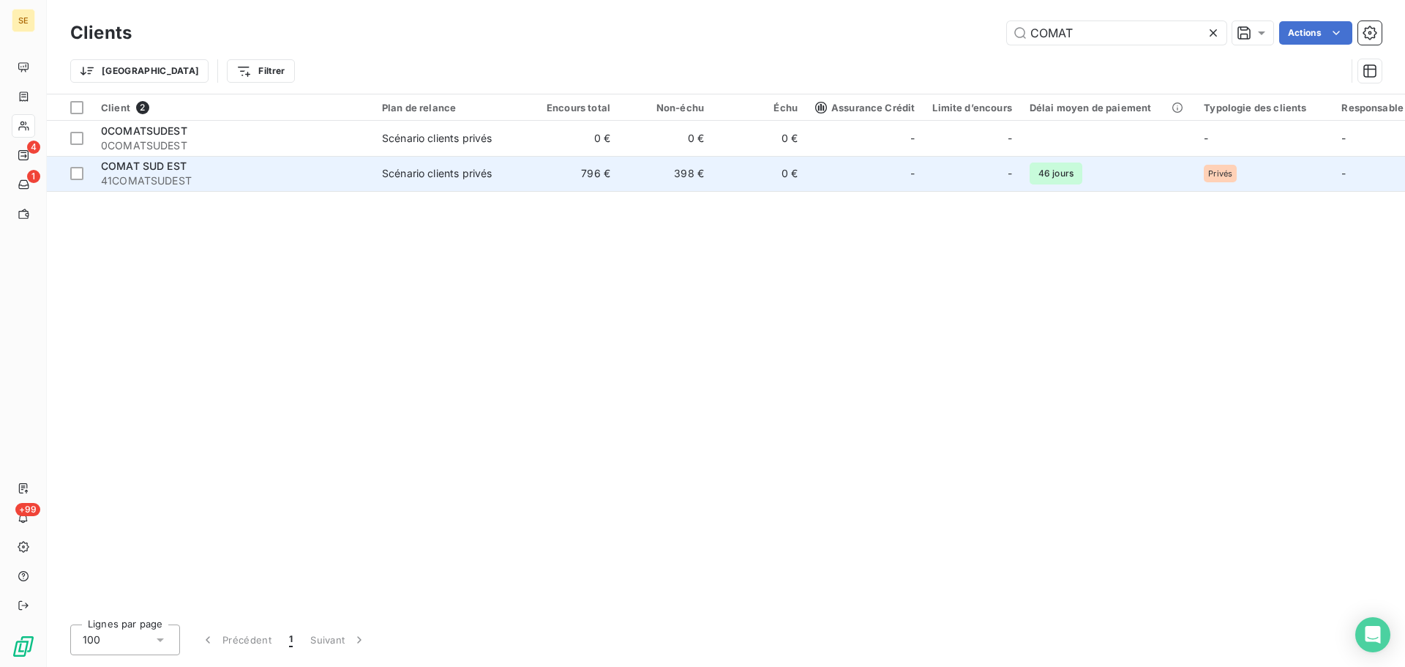
type input "COMAT"
click at [710, 185] on td "398 €" at bounding box center [666, 173] width 94 height 35
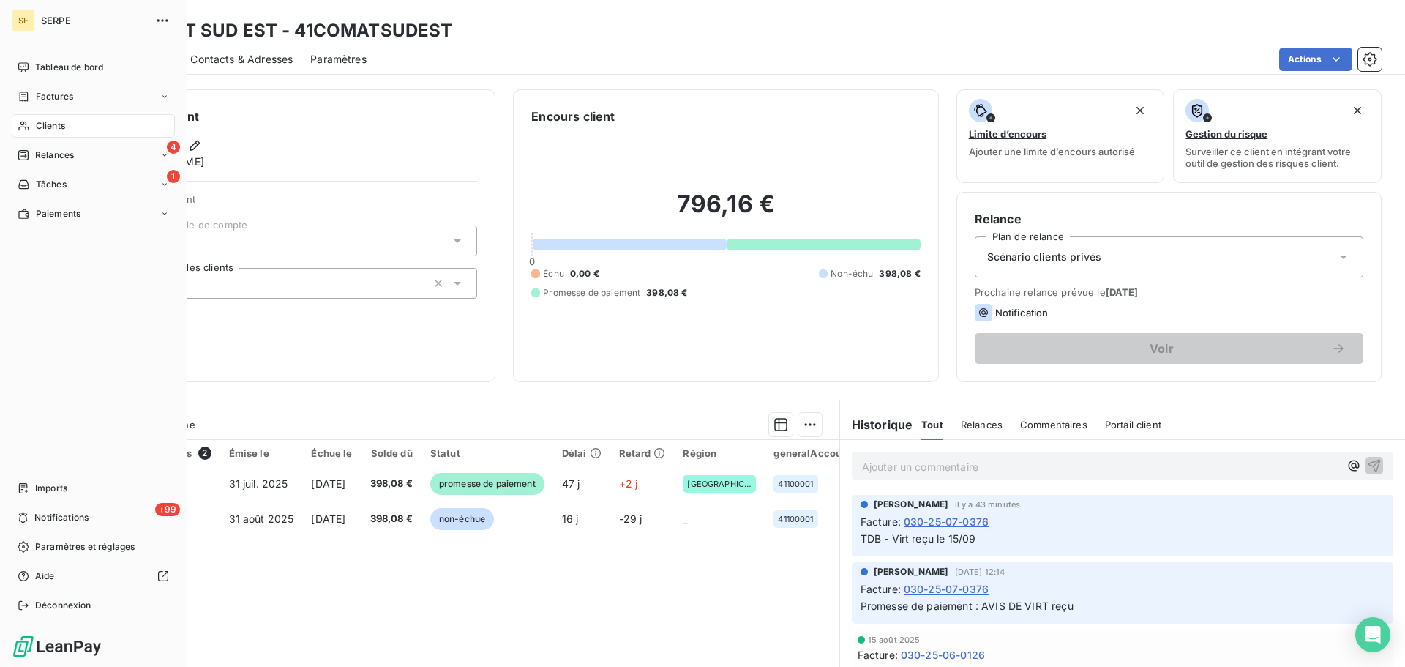
click at [41, 124] on span "Clients" at bounding box center [50, 125] width 29 height 13
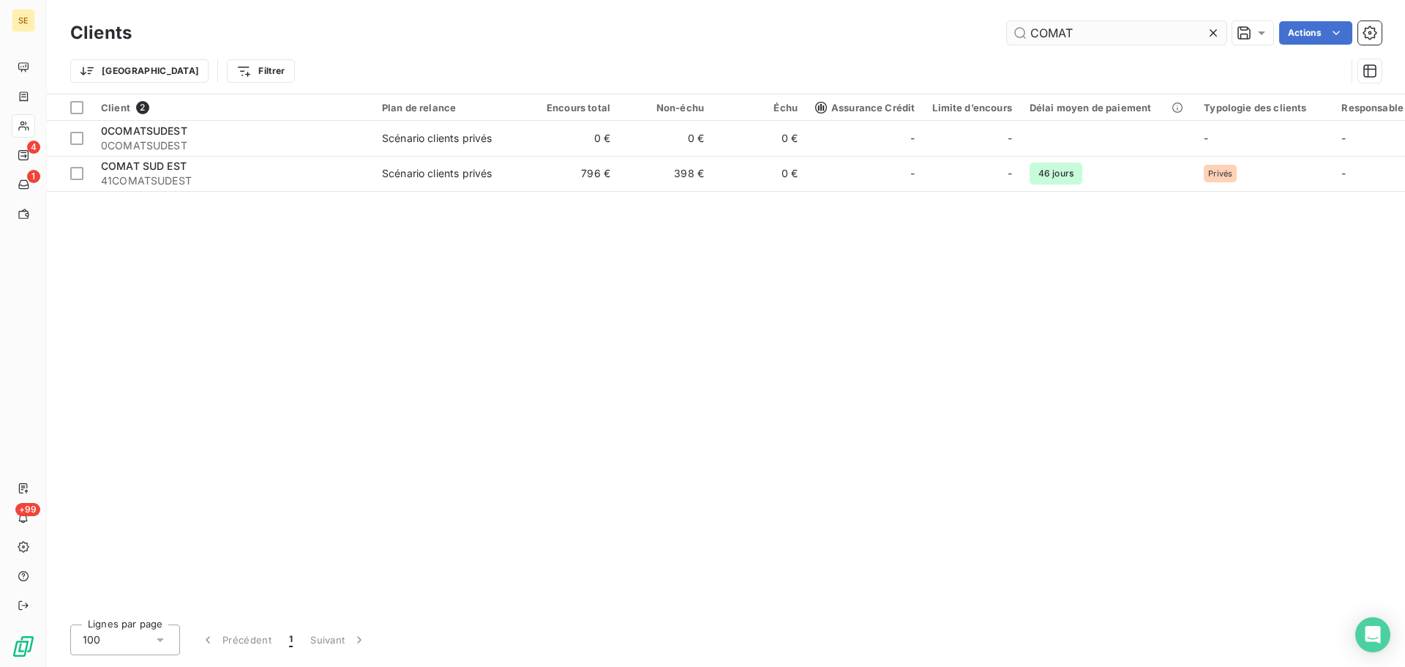
click at [1140, 23] on input "COMAT" at bounding box center [1117, 32] width 220 height 23
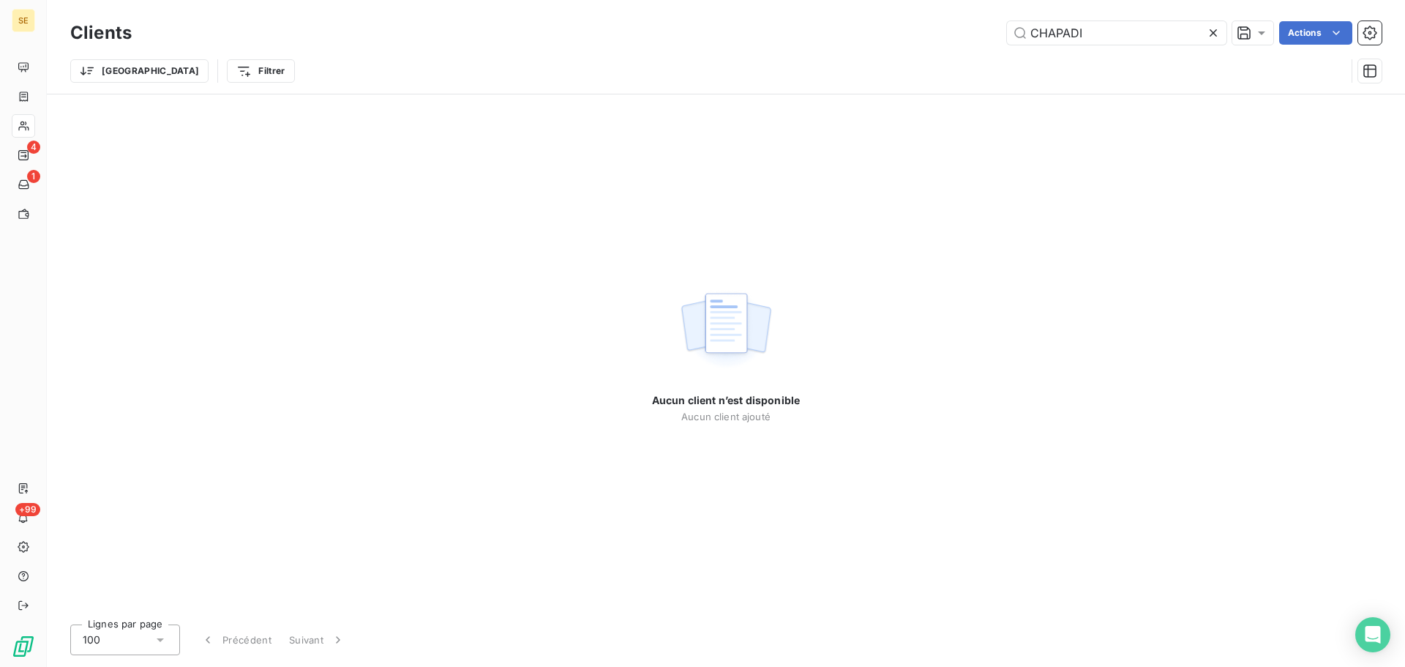
type input "CHAPADI"
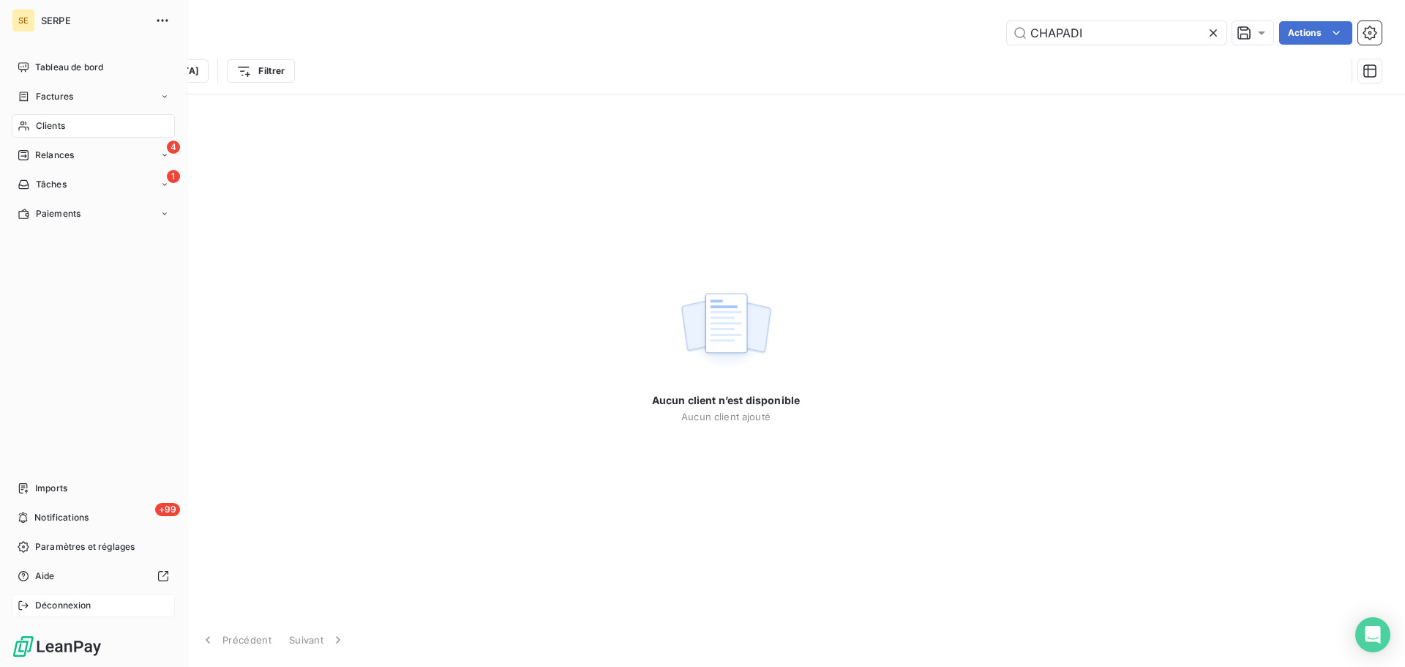
click at [42, 599] on span "Déconnexion" at bounding box center [63, 605] width 56 height 13
